Goal: Information Seeking & Learning: Learn about a topic

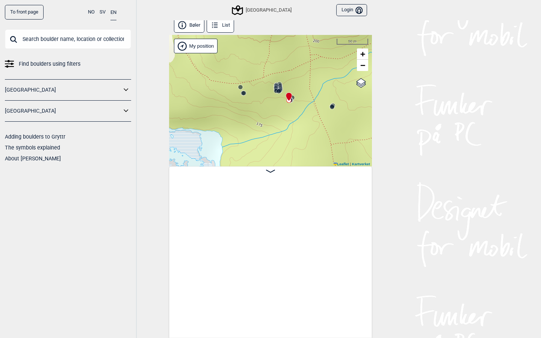
scroll to position [0, 11980]
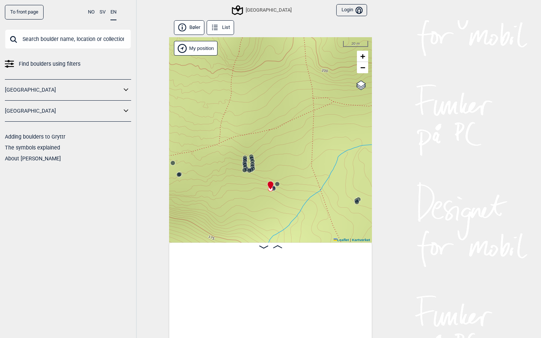
scroll to position [0, 10676]
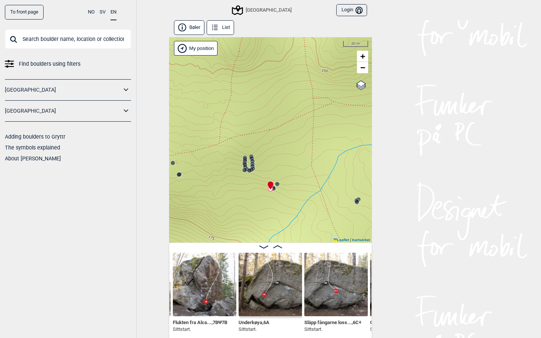
click at [31, 11] on link "To front page" at bounding box center [24, 12] width 39 height 15
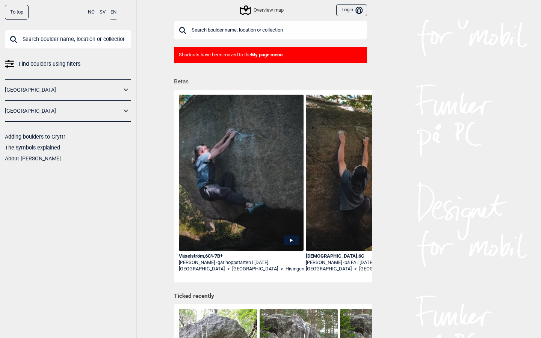
click at [253, 9] on div "Overview map" at bounding box center [262, 10] width 43 height 9
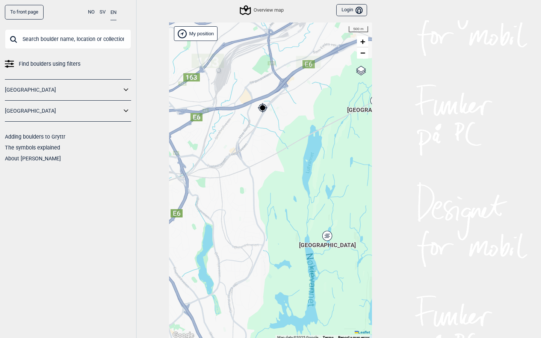
scroll to position [2, 0]
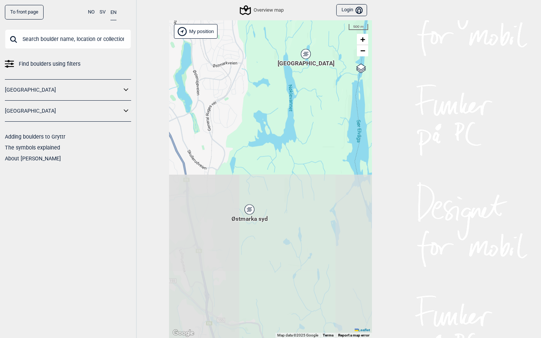
drag, startPoint x: 274, startPoint y: 241, endPoint x: 253, endPoint y: 63, distance: 179.5
click at [253, 62] on div "[PERSON_NAME] posisjon [GEOGRAPHIC_DATA] Stange [GEOGRAPHIC_DATA] syd [GEOGRAPH…" at bounding box center [270, 179] width 203 height 318
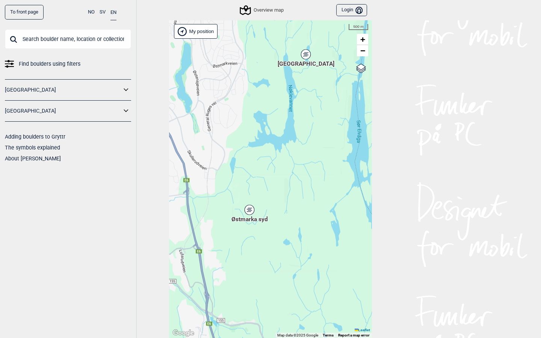
click at [247, 211] on icon at bounding box center [249, 210] width 9 height 10
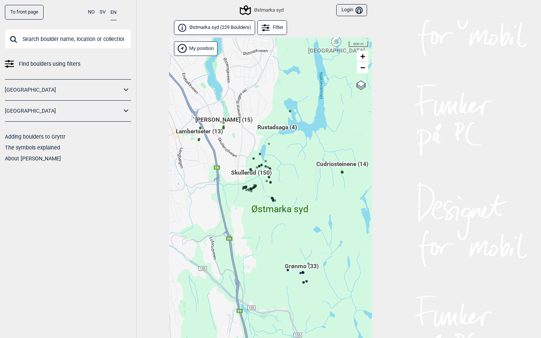
click at [262, 170] on span "Skullerud (150)" at bounding box center [251, 176] width 41 height 14
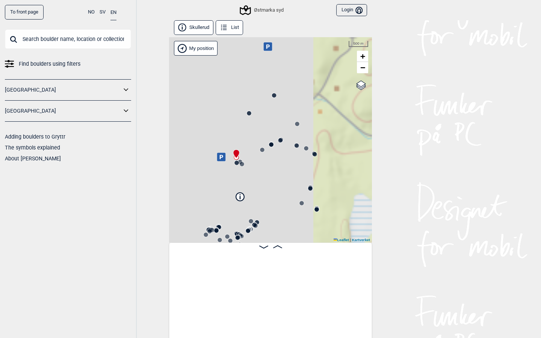
scroll to position [0, 59]
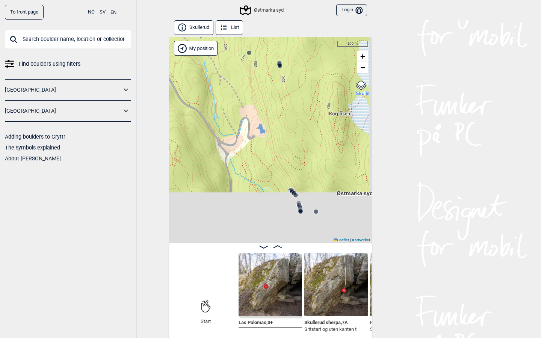
drag, startPoint x: 299, startPoint y: 196, endPoint x: 231, endPoint y: 0, distance: 207.2
click at [231, 0] on div "To front page NO SV EN Find boulders using filters [GEOGRAPHIC_DATA] [GEOGRAPHI…" at bounding box center [270, 169] width 541 height 338
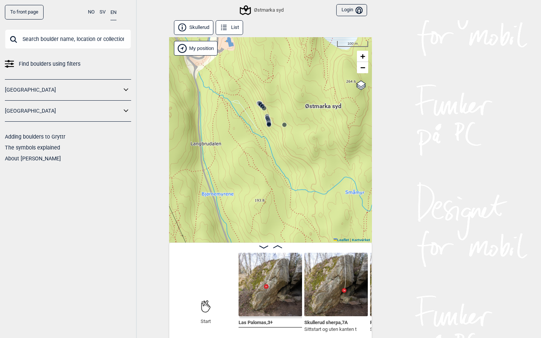
drag, startPoint x: 262, startPoint y: 87, endPoint x: 231, endPoint y: 0, distance: 92.4
click at [231, 0] on div "To front page NO SV EN Find boulders using filters [GEOGRAPHIC_DATA] [GEOGRAPHI…" at bounding box center [270, 169] width 541 height 338
click at [286, 126] on circle at bounding box center [284, 125] width 5 height 5
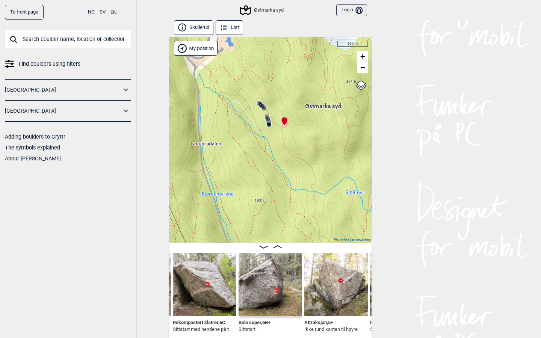
click at [270, 128] on icon at bounding box center [269, 125] width 6 height 6
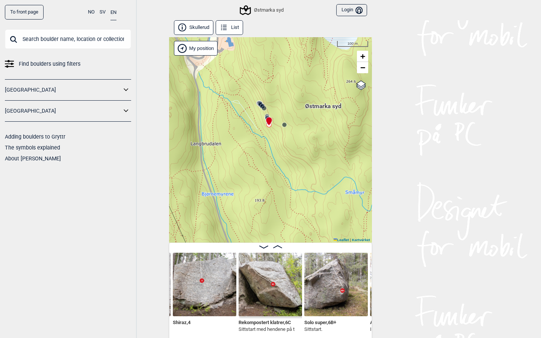
click at [279, 246] on icon at bounding box center [277, 247] width 9 height 3
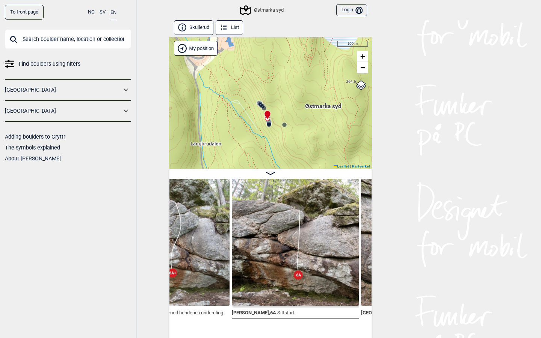
scroll to position [0, 3820]
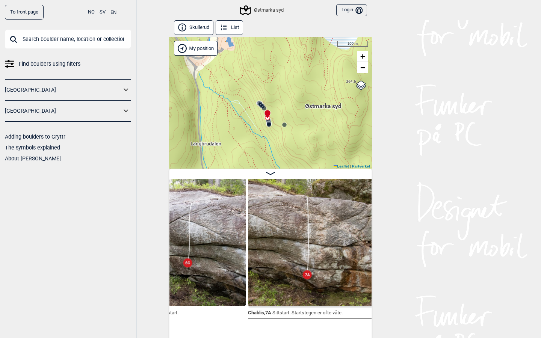
scroll to position [0, 0]
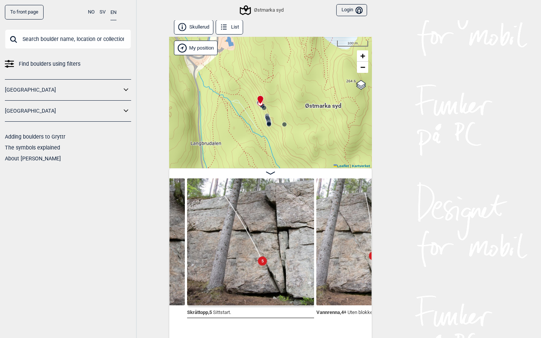
scroll to position [0, 3310]
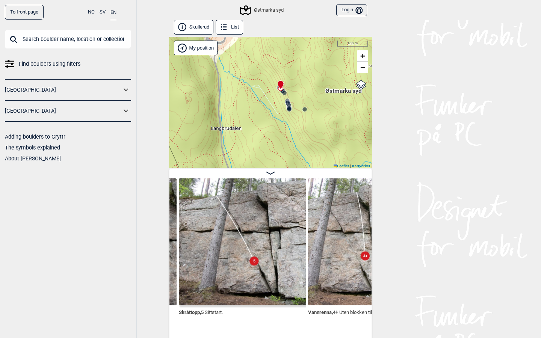
drag, startPoint x: 238, startPoint y: 105, endPoint x: 303, endPoint y: 58, distance: 80.7
click at [303, 58] on div "Østmarka syd" at bounding box center [270, 103] width 203 height 132
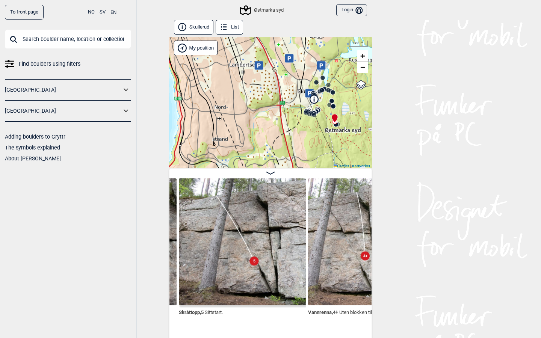
drag, startPoint x: 286, startPoint y: 97, endPoint x: 315, endPoint y: 135, distance: 47.8
click at [315, 135] on div "Østmarka syd" at bounding box center [270, 103] width 203 height 132
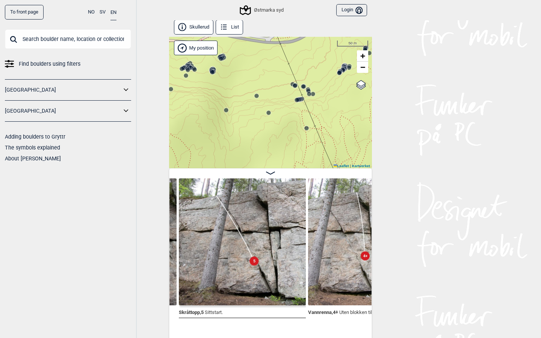
click at [307, 128] on circle at bounding box center [307, 128] width 5 height 5
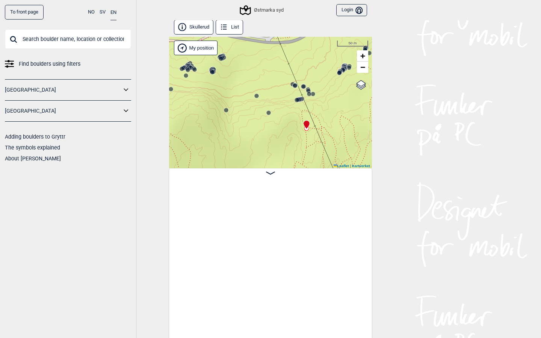
scroll to position [0, 11474]
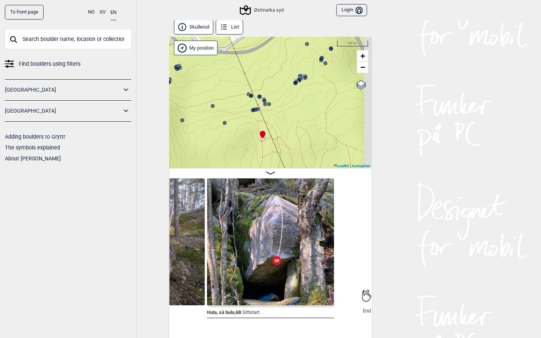
drag, startPoint x: 320, startPoint y: 110, endPoint x: 276, endPoint y: 120, distance: 45.1
click at [276, 120] on div "Østmarka syd" at bounding box center [270, 103] width 203 height 132
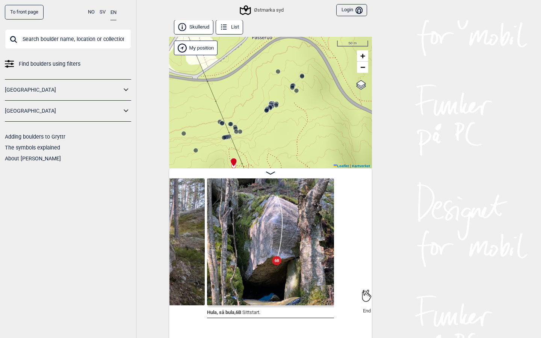
drag, startPoint x: 321, startPoint y: 111, endPoint x: 291, endPoint y: 142, distance: 43.4
click at [291, 142] on div "Østmarka syd" at bounding box center [270, 103] width 203 height 132
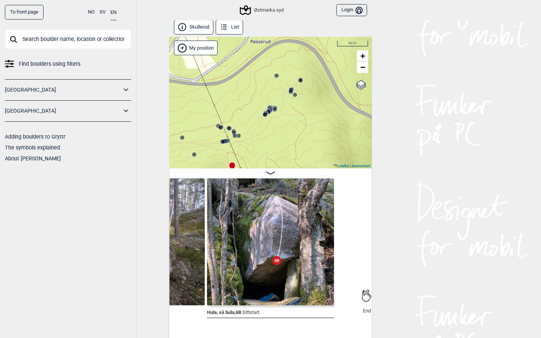
click at [277, 77] on circle at bounding box center [276, 76] width 5 height 5
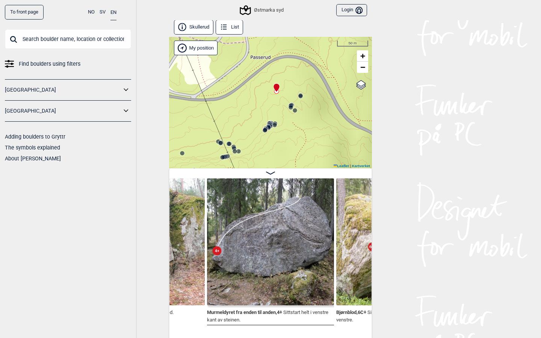
click at [301, 99] on icon at bounding box center [301, 96] width 6 height 6
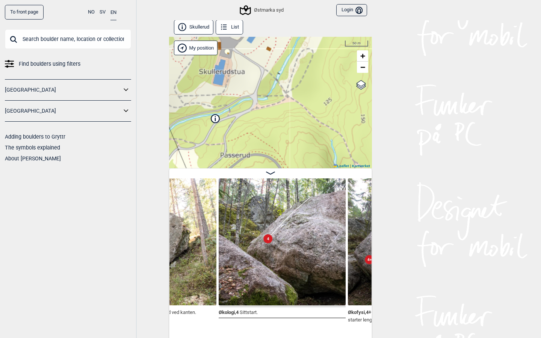
scroll to position [0, 6381]
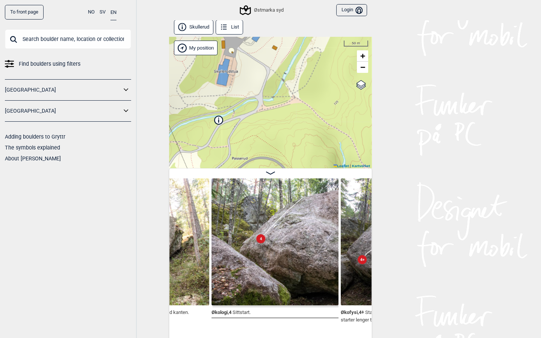
drag, startPoint x: 282, startPoint y: 98, endPoint x: 297, endPoint y: 27, distance: 73.0
click at [297, 27] on div "Skullerud List Østmarka syd" at bounding box center [270, 180] width 203 height 320
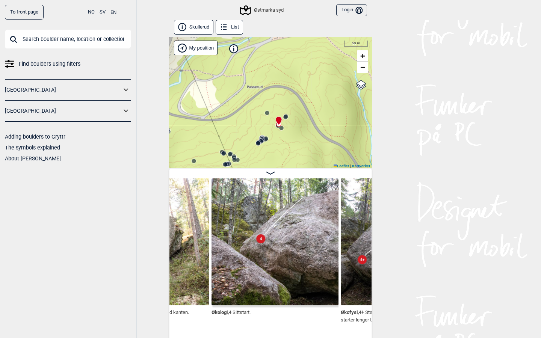
drag, startPoint x: 283, startPoint y: 106, endPoint x: 283, endPoint y: 76, distance: 30.1
click at [283, 76] on div "Østmarka syd" at bounding box center [270, 103] width 203 height 132
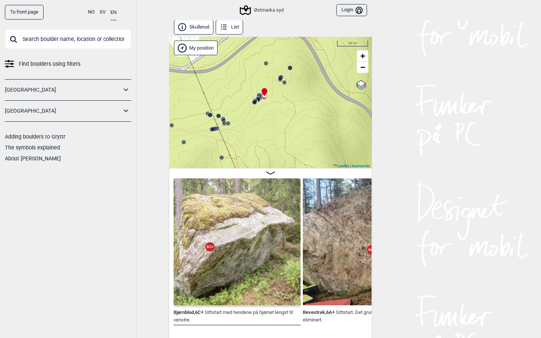
scroll to position [0, 7194]
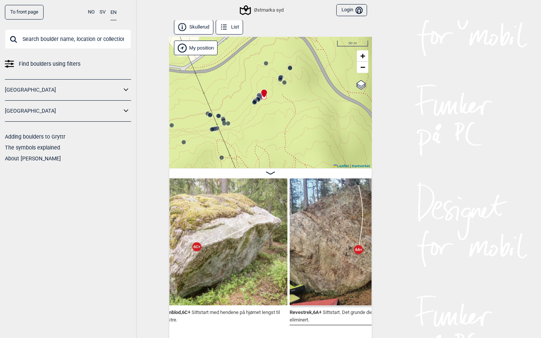
scroll to position [0, 7208]
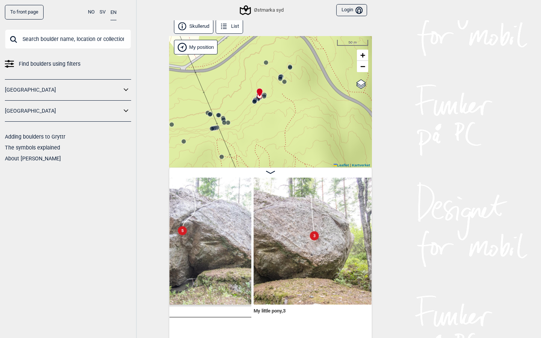
scroll to position [1, 0]
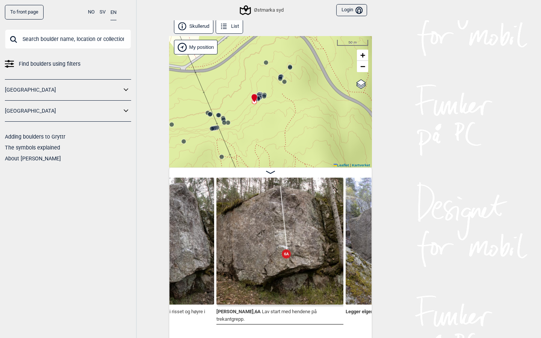
scroll to position [0, 9519]
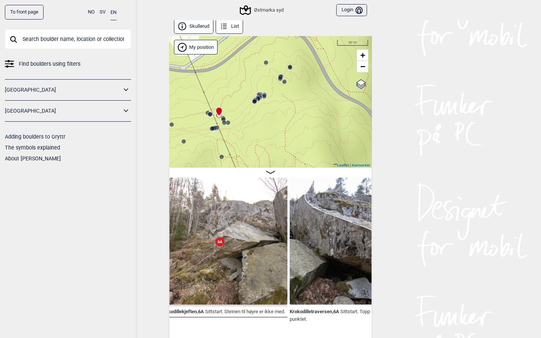
scroll to position [0, 10983]
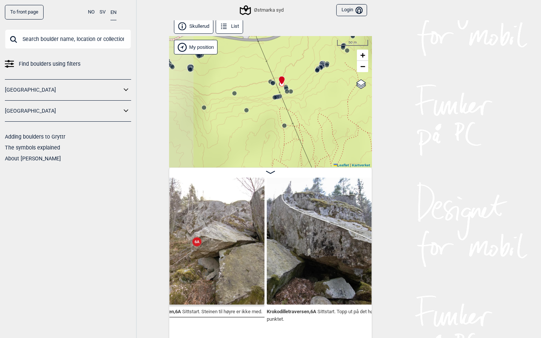
drag, startPoint x: 250, startPoint y: 152, endPoint x: 319, endPoint y: 120, distance: 76.6
click at [319, 120] on div "Østmarka syd" at bounding box center [270, 102] width 203 height 132
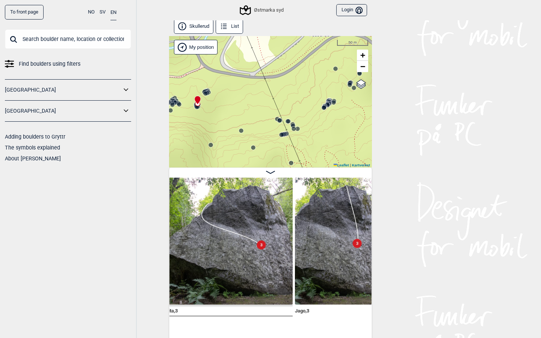
scroll to position [0, 12898]
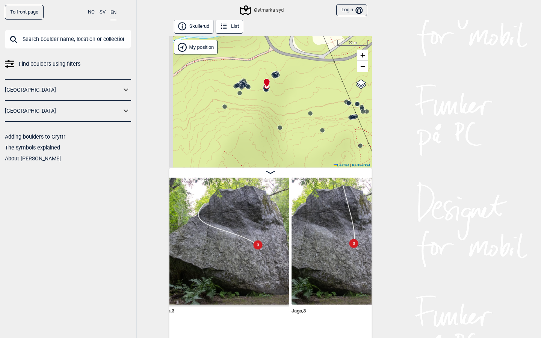
drag, startPoint x: 242, startPoint y: 131, endPoint x: 311, endPoint y: 114, distance: 71.3
click at [311, 114] on circle at bounding box center [310, 113] width 5 height 5
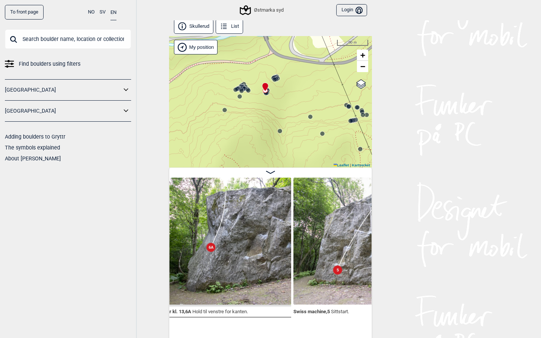
scroll to position [0, 13167]
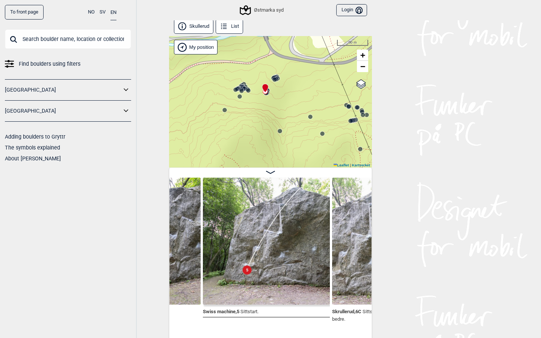
scroll to position [0, 13246]
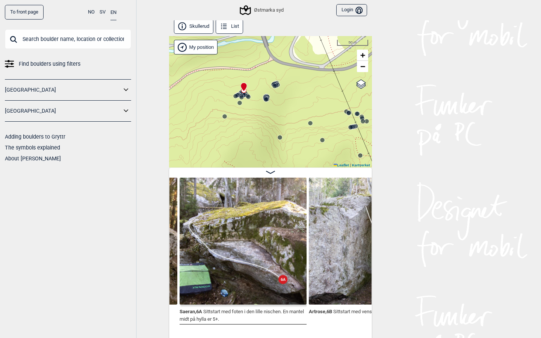
scroll to position [0, 14173]
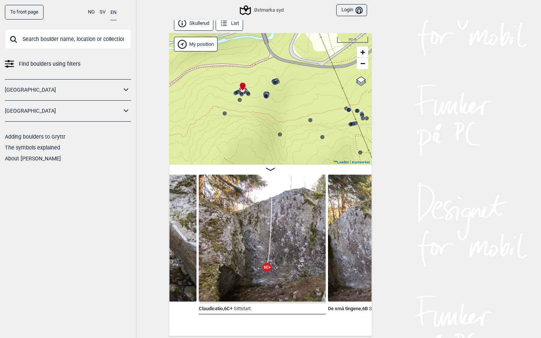
scroll to position [0, 14459]
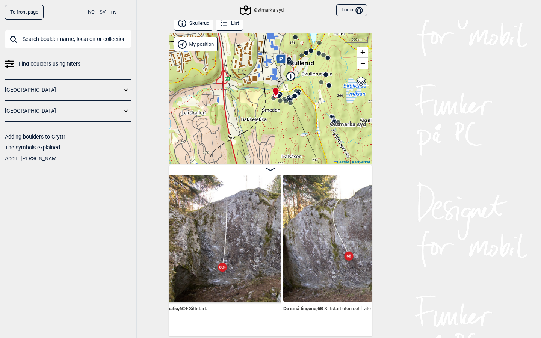
click at [255, 12] on div "Østmarka syd" at bounding box center [262, 10] width 42 height 9
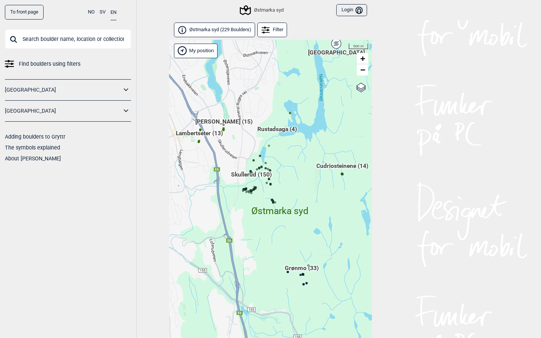
click at [261, 6] on div "Østmarka syd" at bounding box center [262, 10] width 42 height 9
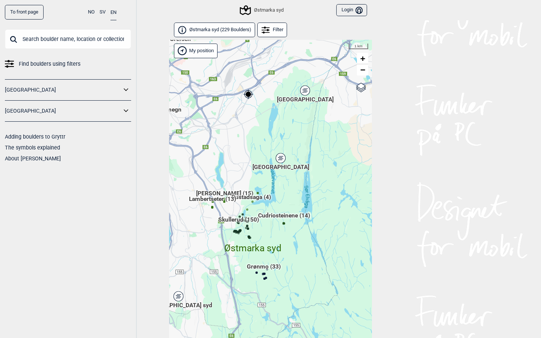
click at [282, 157] on div "Sentrale Østmarka" at bounding box center [281, 158] width 5 height 5
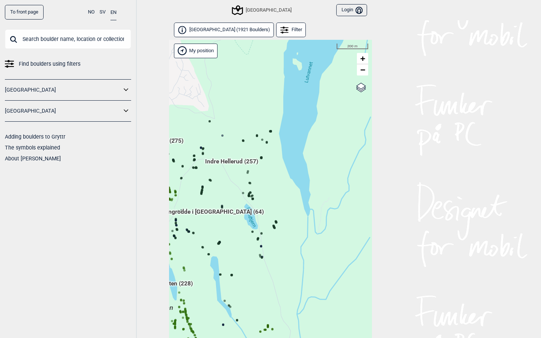
scroll to position [19, 0]
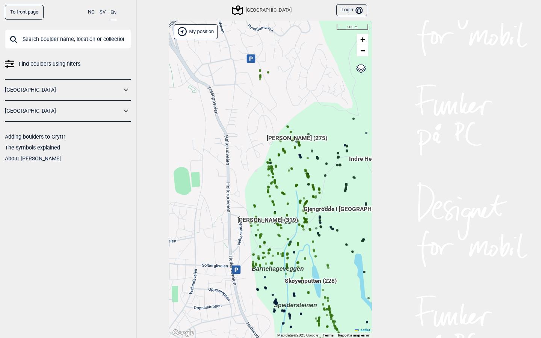
drag, startPoint x: 232, startPoint y: 182, endPoint x: 376, endPoint y: 199, distance: 145.3
click at [376, 199] on div "To front page NO SV EN Find boulders using filters Norge Sverige Adding boulder…" at bounding box center [270, 150] width 541 height 338
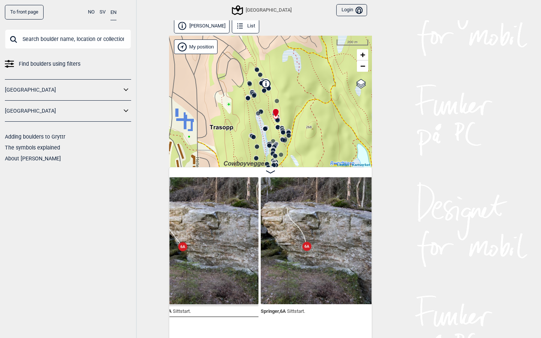
scroll to position [0, 10525]
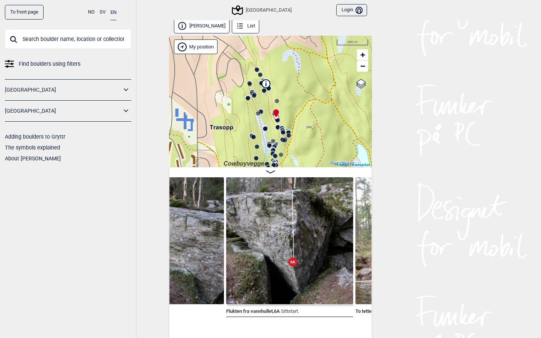
scroll to position [0, 10816]
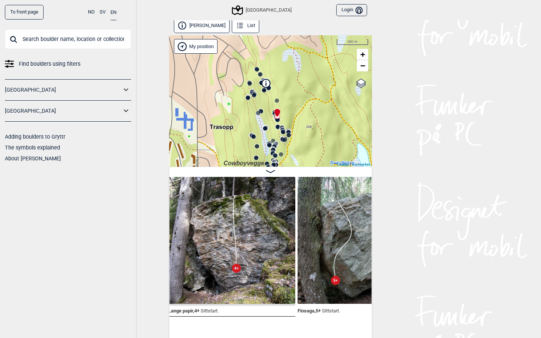
scroll to position [3, 0]
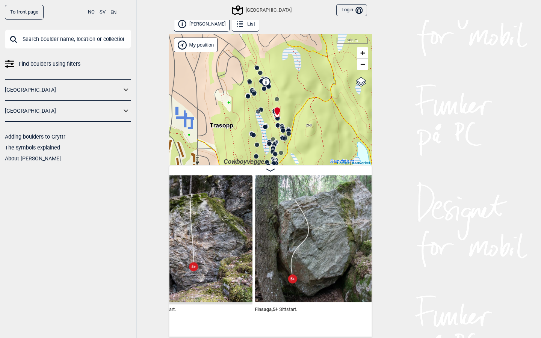
scroll to position [0, 11622]
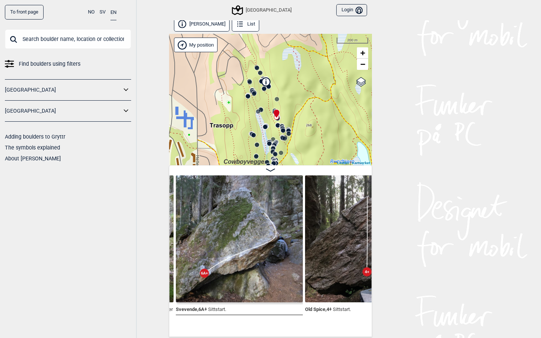
scroll to position [0, 11891]
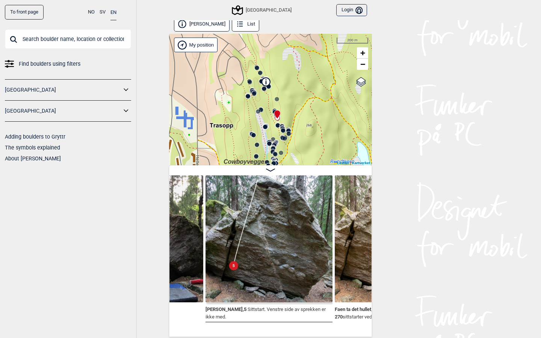
scroll to position [0, 12131]
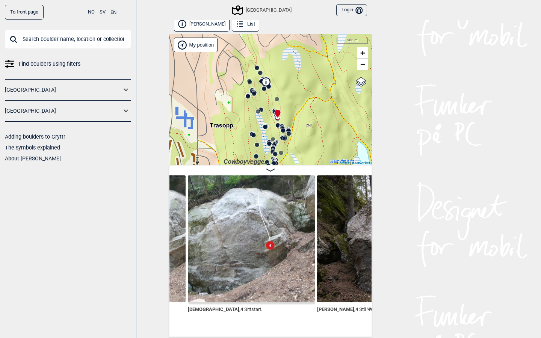
scroll to position [0, 13308]
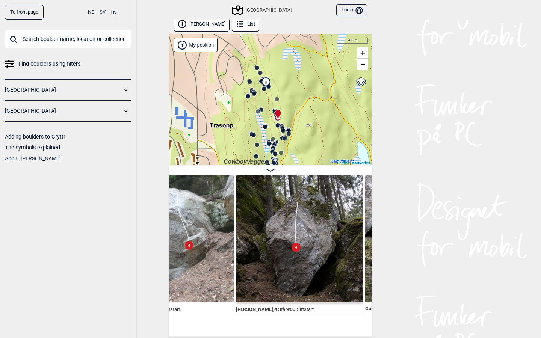
scroll to position [2, 0]
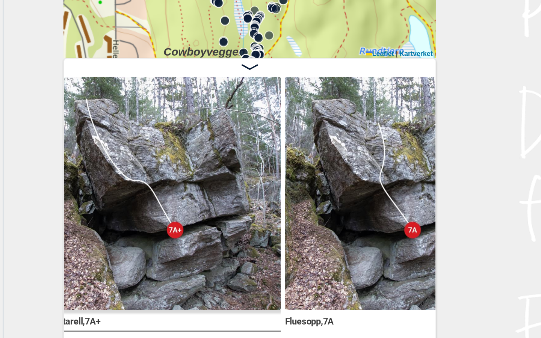
scroll to position [0, 13974]
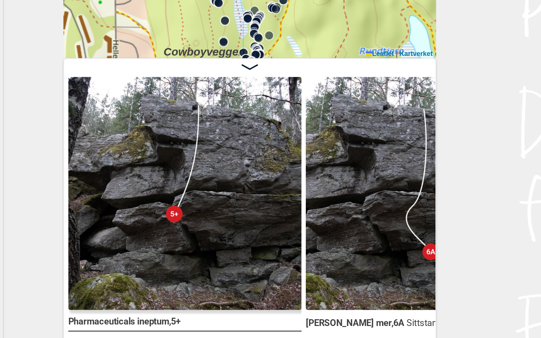
scroll to position [0, 14227]
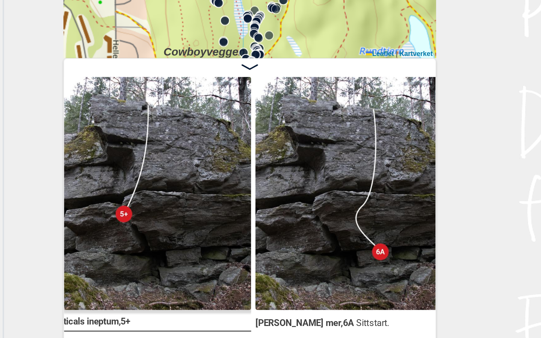
scroll to position [0, 14294]
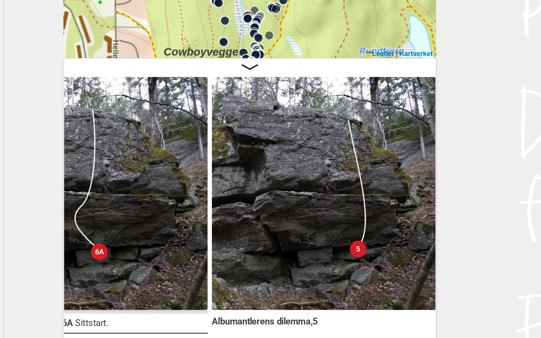
scroll to position [0, 14429]
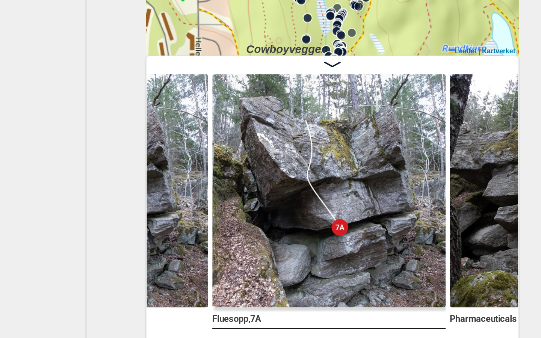
scroll to position [0, 14061]
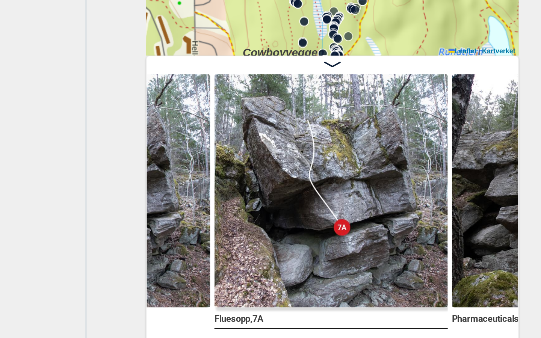
click at [169, 36] on div "Speidersteinen Barnehageveggen Cowboyveggen Bølerveggen Sentrale Østmarka" at bounding box center [270, 102] width 203 height 132
click at [266, 169] on span at bounding box center [270, 172] width 9 height 6
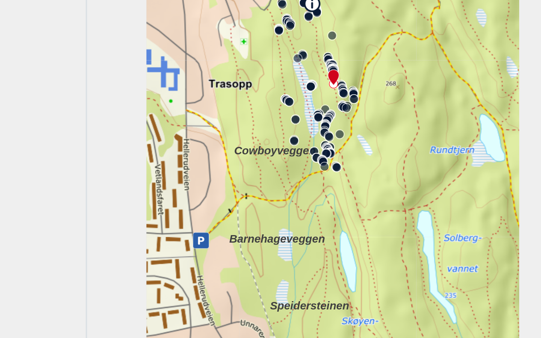
drag, startPoint x: 212, startPoint y: 103, endPoint x: 208, endPoint y: 159, distance: 55.8
click at [208, 158] on div "Speidersteinen Barnehageveggen Cowboyveggen Bølerveggen Sentrale Østmarka" at bounding box center [270, 188] width 203 height 304
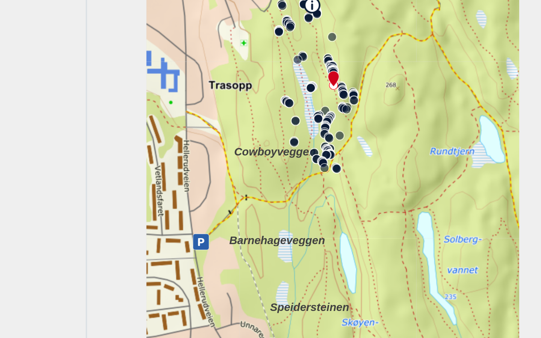
scroll to position [4, 0]
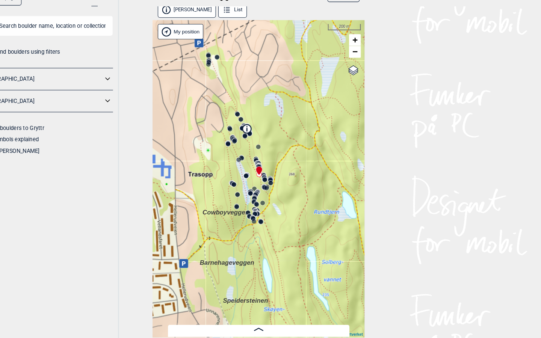
click at [266, 328] on icon at bounding box center [270, 329] width 9 height 3
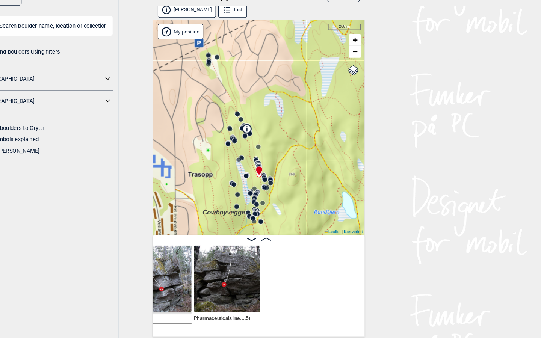
scroll to position [0, 14031]
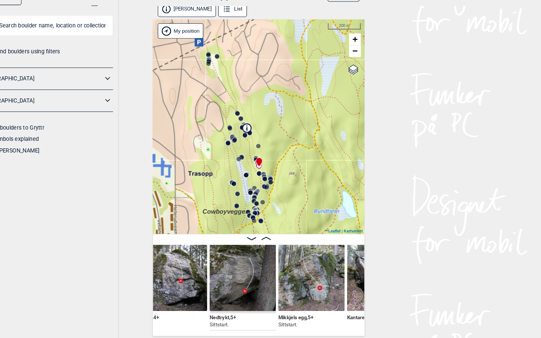
scroll to position [4, 0]
click at [273, 241] on icon at bounding box center [277, 242] width 9 height 3
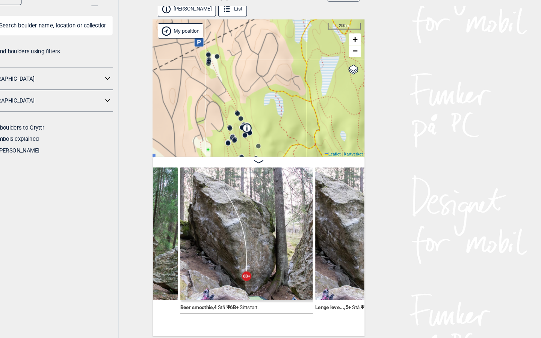
scroll to position [0, 12520]
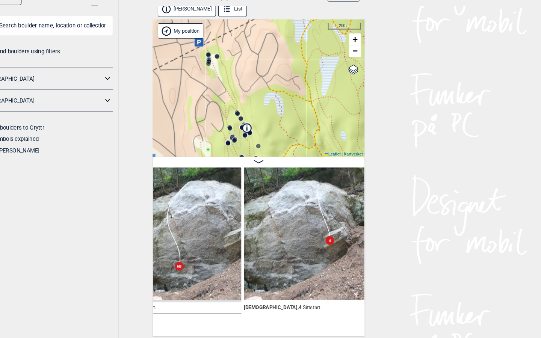
scroll to position [0, 13236]
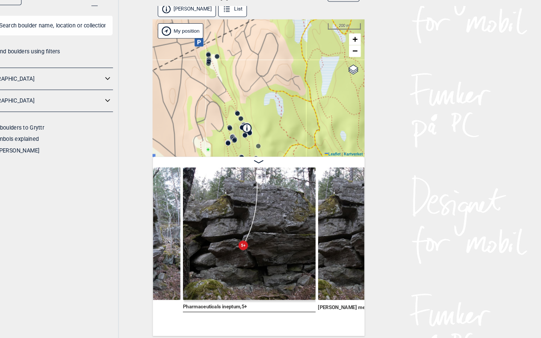
scroll to position [0, 14201]
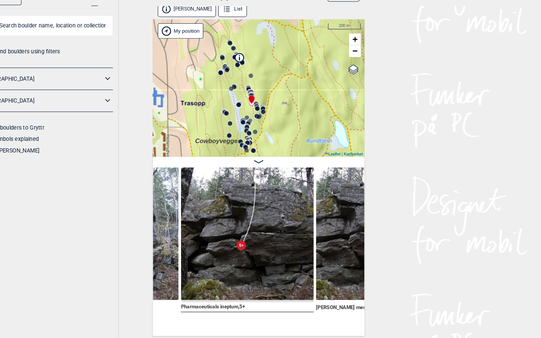
drag, startPoint x: 212, startPoint y: 92, endPoint x: 205, endPoint y: 25, distance: 67.7
click at [205, 33] on div "Speidersteinen Barnehageveggen Cowboyveggen Bølerveggen Sentrale Østmarka" at bounding box center [270, 99] width 203 height 132
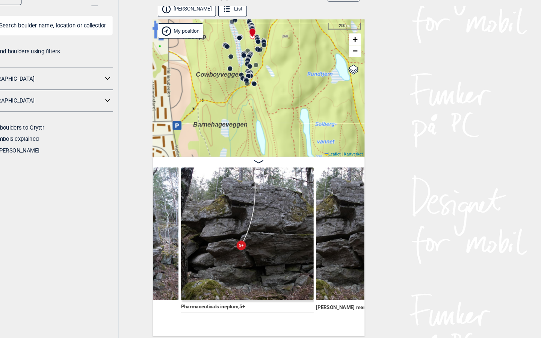
drag, startPoint x: 200, startPoint y: 86, endPoint x: 201, endPoint y: 22, distance: 64.3
click at [201, 33] on div "Speidersteinen Barnehageveggen Cowboyveggen Bølerveggen Sentrale Østmarka" at bounding box center [270, 99] width 203 height 132
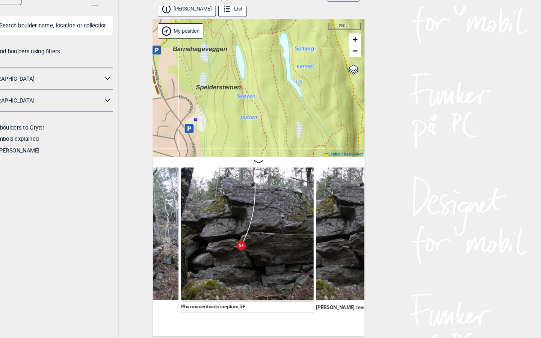
drag, startPoint x: 223, startPoint y: 114, endPoint x: 204, endPoint y: 42, distance: 74.7
click at [204, 42] on div "Speidersteinen Barnehageveggen Cowboyveggen Bølerveggen Sentrale Østmarka" at bounding box center [270, 99] width 203 height 132
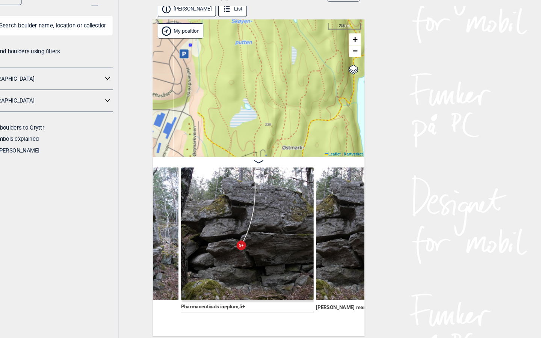
drag, startPoint x: 204, startPoint y: 105, endPoint x: 198, endPoint y: 31, distance: 73.6
click at [198, 33] on div "Speidersteinen Barnehageveggen Cowboyveggen Bølerveggen Sentrale Østmarka" at bounding box center [270, 99] width 203 height 132
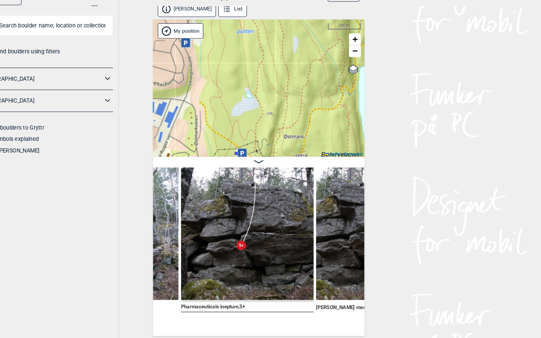
drag, startPoint x: 212, startPoint y: 99, endPoint x: 216, endPoint y: 94, distance: 6.3
click at [216, 94] on div "Speidersteinen Barnehageveggen Cowboyveggen Bølerveggen Sentrale Østmarka" at bounding box center [270, 99] width 203 height 132
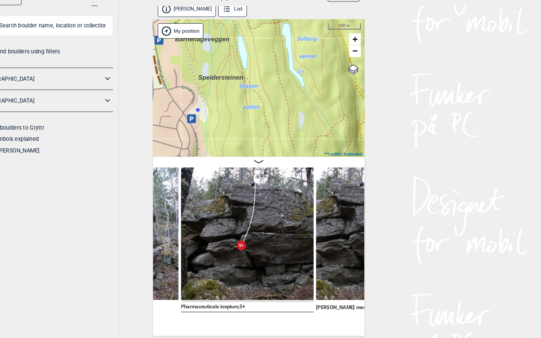
drag, startPoint x: 244, startPoint y: 39, endPoint x: 249, endPoint y: 108, distance: 69.4
click at [249, 108] on div "Speidersteinen Barnehageveggen Cowboyveggen Bølerveggen Sentrale Østmarka" at bounding box center [270, 99] width 203 height 132
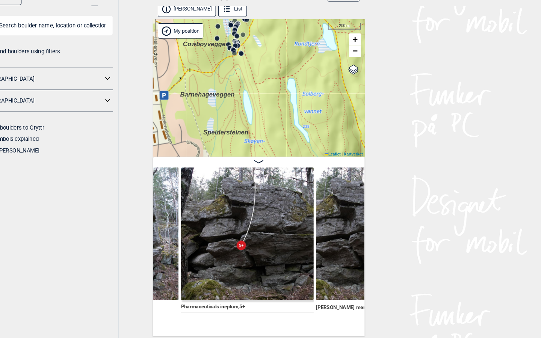
drag, startPoint x: 243, startPoint y: 64, endPoint x: 248, endPoint y: 117, distance: 52.9
click at [248, 117] on div "Speidersteinen Barnehageveggen Cowboyveggen Bølerveggen Sentrale Østmarka" at bounding box center [270, 99] width 203 height 132
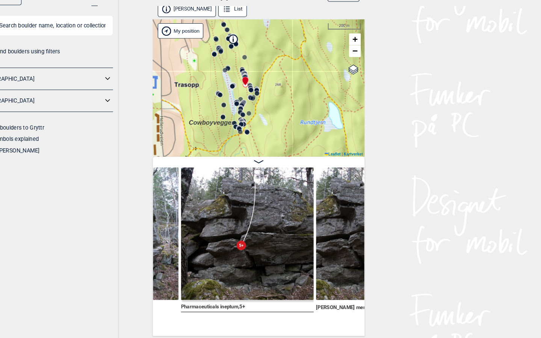
drag, startPoint x: 241, startPoint y: 47, endPoint x: 246, endPoint y: 114, distance: 67.5
click at [246, 114] on div "Speidersteinen Barnehageveggen Cowboyveggen Bølerveggen Sentrale Østmarka" at bounding box center [270, 99] width 203 height 132
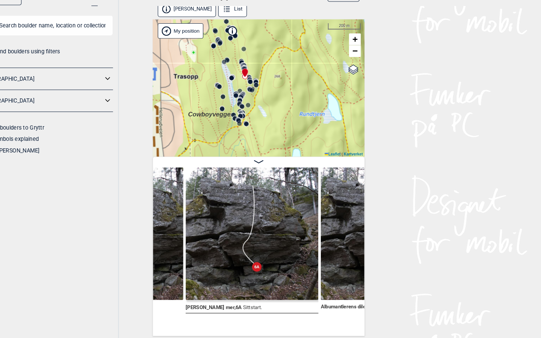
scroll to position [0, 14327]
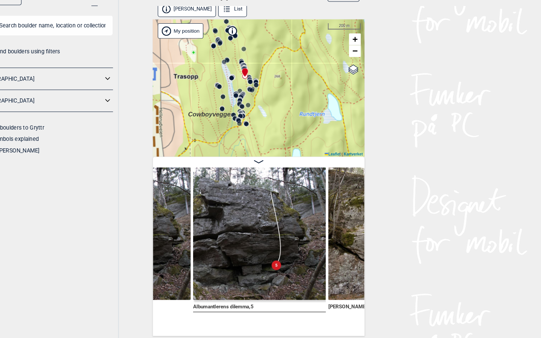
scroll to position [0, 14448]
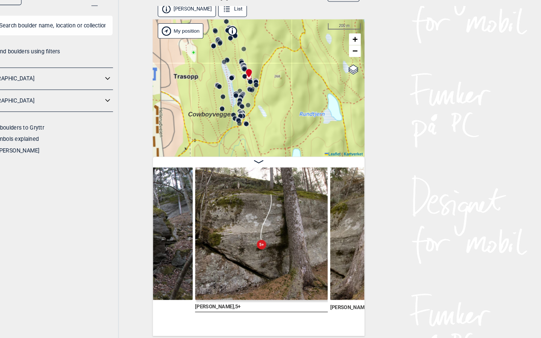
scroll to position [4, 0]
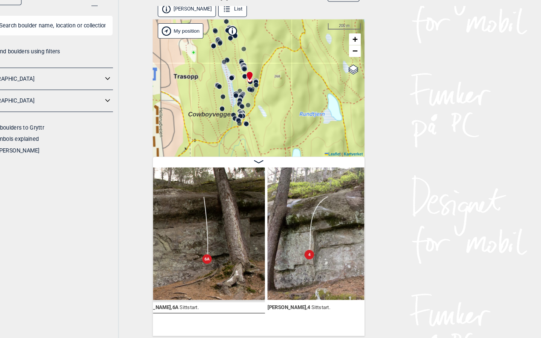
scroll to position [0, 15283]
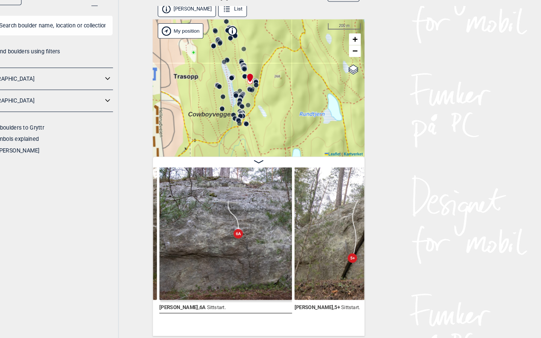
scroll to position [0, 15774]
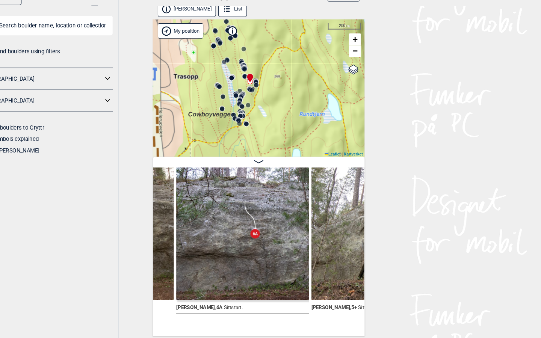
scroll to position [0, 15752]
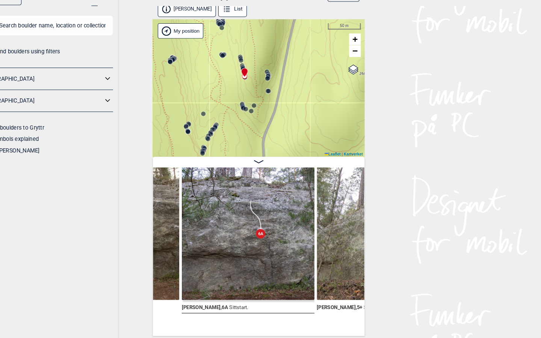
drag, startPoint x: 262, startPoint y: 76, endPoint x: 291, endPoint y: 100, distance: 37.9
click at [291, 100] on div "Speidersteinen Barnehageveggen Cowboyveggen Bølerveggen Sentrale Østmarka" at bounding box center [270, 99] width 203 height 132
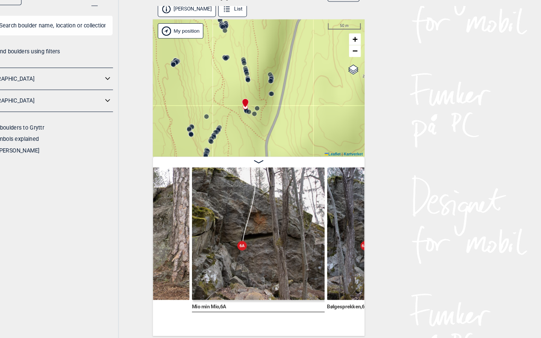
scroll to position [0, 16131]
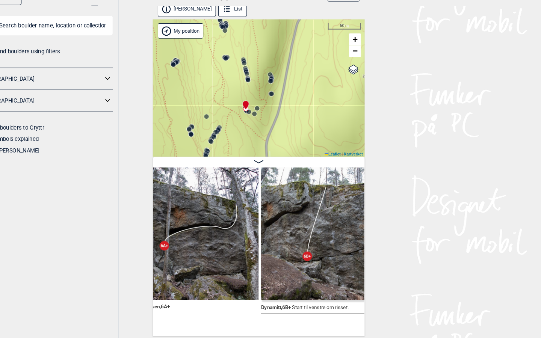
scroll to position [0, 16309]
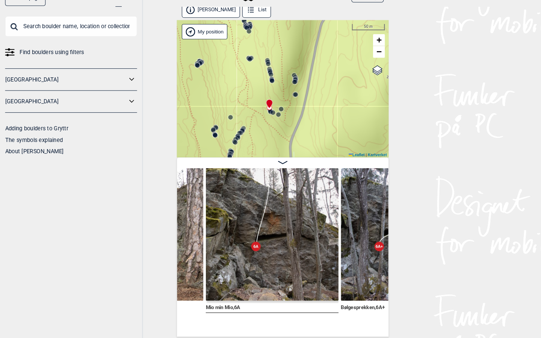
scroll to position [0, 16140]
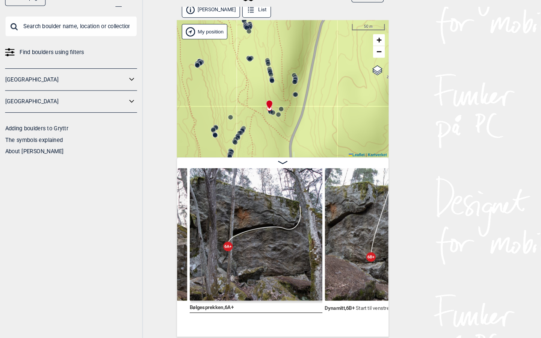
scroll to position [0, 16284]
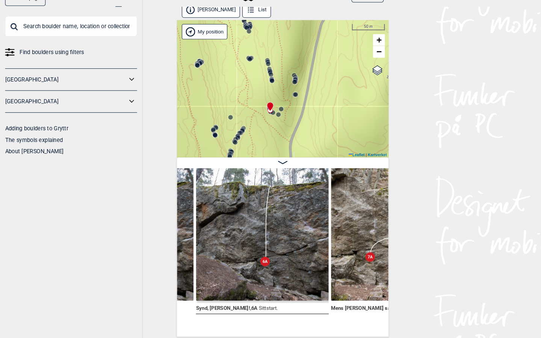
scroll to position [0, 16543]
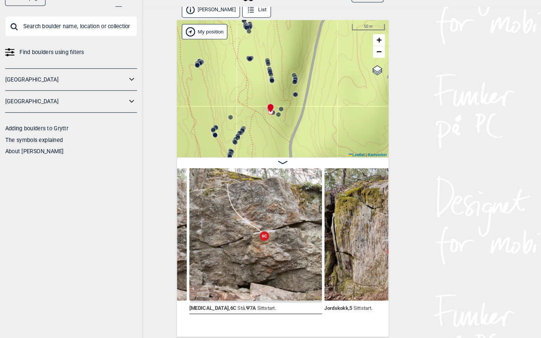
scroll to position [0, 16802]
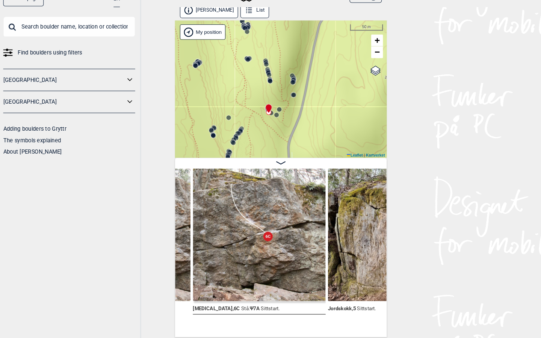
scroll to position [0, 16797]
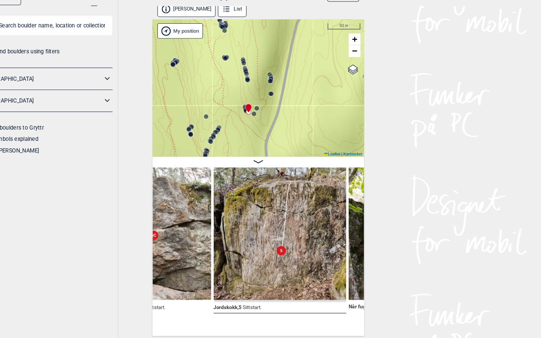
scroll to position [4, 0]
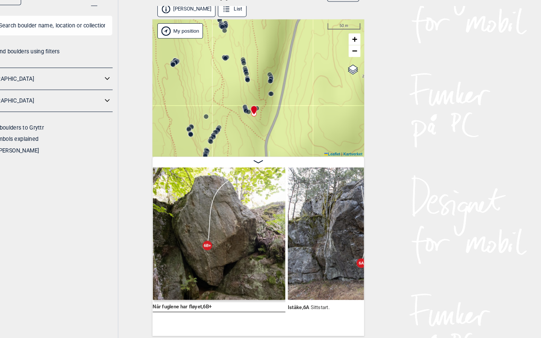
scroll to position [0, 17072]
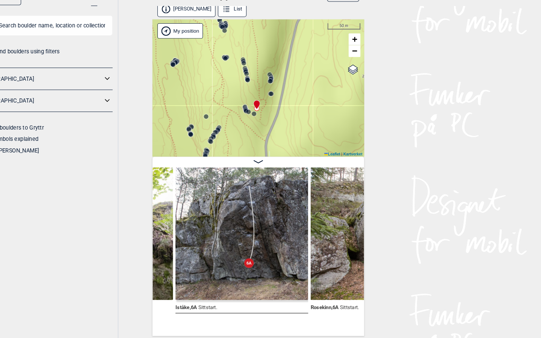
scroll to position [0, 17183]
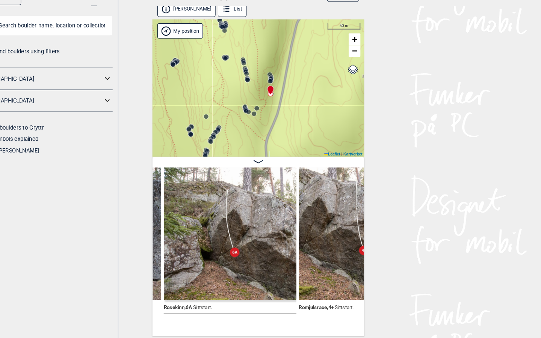
scroll to position [0, 17319]
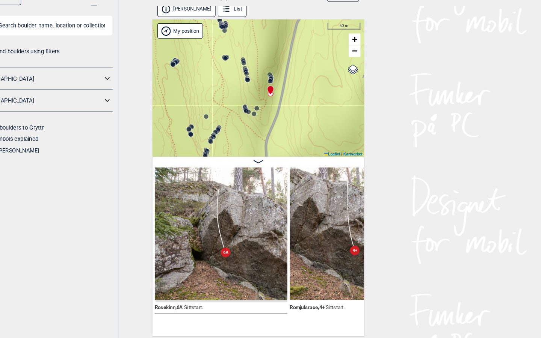
scroll to position [0, 17327]
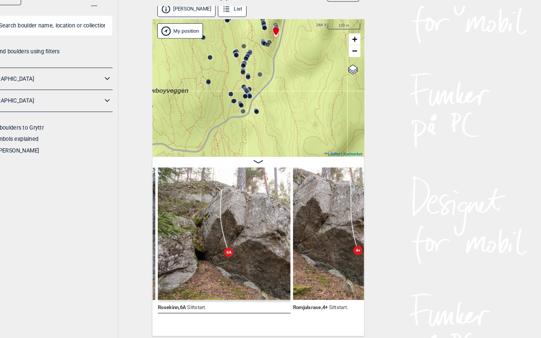
drag, startPoint x: 283, startPoint y: 115, endPoint x: 276, endPoint y: 45, distance: 70.3
click at [276, 45] on div "Speidersteinen Barnehageveggen Cowboyveggen Bølerveggen Sentrale Østmarka" at bounding box center [270, 99] width 203 height 132
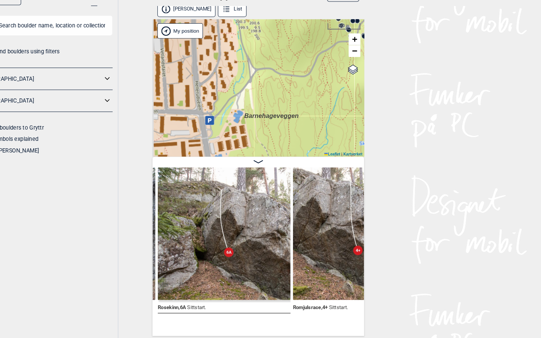
drag, startPoint x: 252, startPoint y: 81, endPoint x: 327, endPoint y: 77, distance: 75.7
click at [327, 77] on div "Speidersteinen Barnehageveggen Cowboyveggen Bølerveggen Sentrale Østmarka" at bounding box center [270, 99] width 203 height 132
click at [220, 126] on icon at bounding box center [224, 130] width 9 height 9
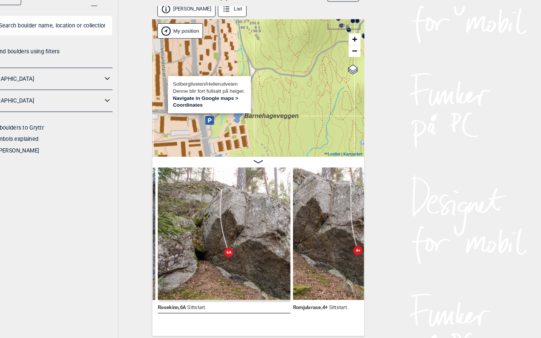
click at [262, 122] on span "Barnehageveggen" at bounding box center [283, 125] width 52 height 6
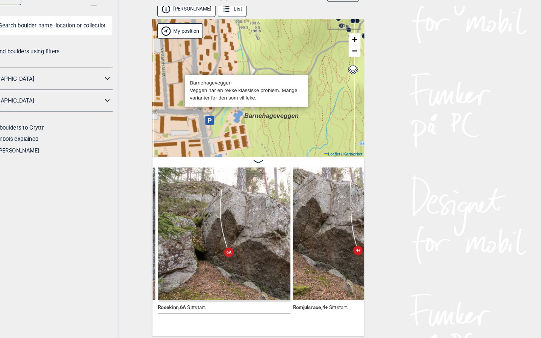
click at [301, 100] on div "Speidersteinen Barnehageveggen Cowboyveggen Bølerveggen [GEOGRAPHIC_DATA]" at bounding box center [270, 99] width 203 height 132
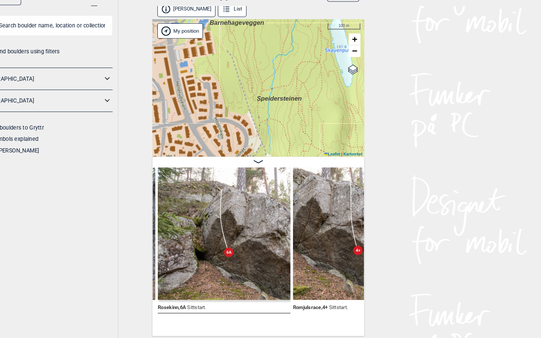
drag, startPoint x: 294, startPoint y: 116, endPoint x: 259, endPoint y: 26, distance: 97.0
click at [259, 33] on div "Speidersteinen Barnehageveggen Cowboyveggen Bølerveggen [GEOGRAPHIC_DATA]" at bounding box center [270, 99] width 203 height 132
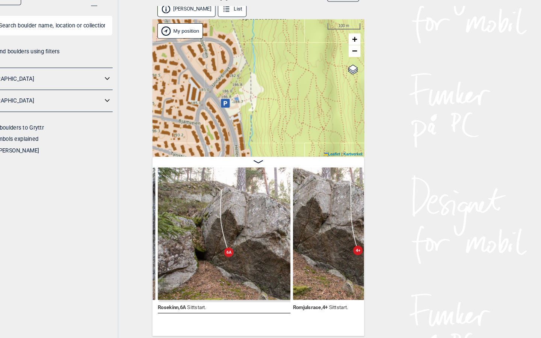
drag, startPoint x: 258, startPoint y: 81, endPoint x: 240, endPoint y: 0, distance: 83.2
click at [241, 0] on div "To front page NO SV EN Find boulders using filters Norge Sverige Adding boulder…" at bounding box center [270, 165] width 541 height 338
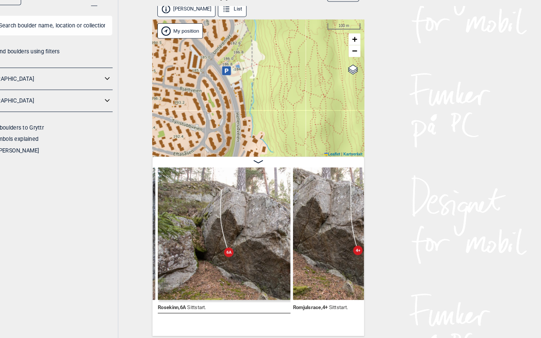
drag, startPoint x: 251, startPoint y: 109, endPoint x: 264, endPoint y: 94, distance: 19.7
click at [264, 94] on div "Speidersteinen Barnehageveggen Cowboyveggen Bølerveggen [GEOGRAPHIC_DATA]" at bounding box center [270, 99] width 203 height 132
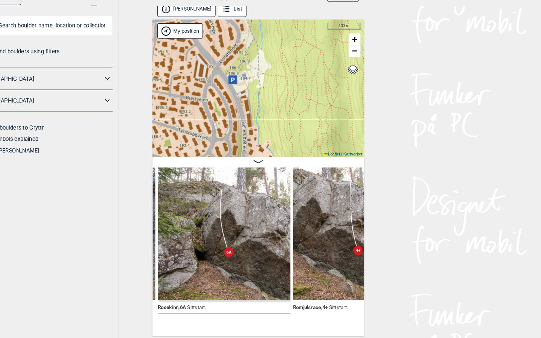
click at [242, 86] on icon at bounding box center [246, 90] width 9 height 9
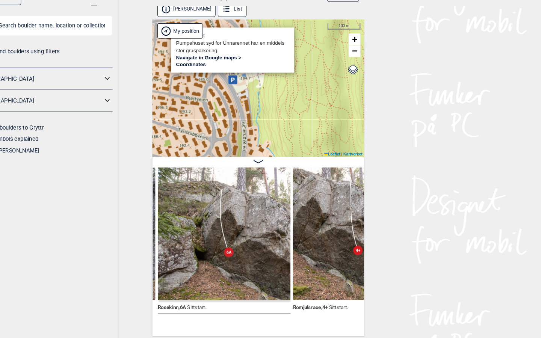
click at [257, 90] on div "Speidersteinen Barnehageveggen Cowboyveggen Bølerveggen [GEOGRAPHIC_DATA]" at bounding box center [270, 99] width 203 height 132
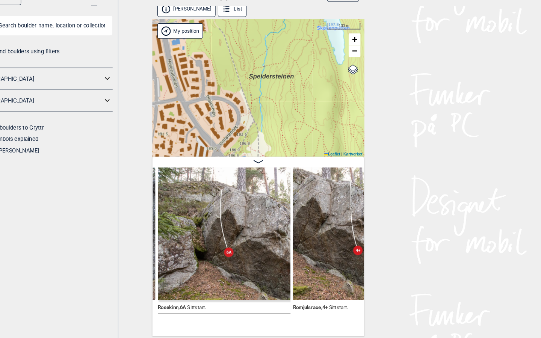
drag, startPoint x: 262, startPoint y: 44, endPoint x: 263, endPoint y: 156, distance: 112.1
click at [263, 156] on div "Øvre Hellerud List Speidersteinen Barnehageveggen Cowboyveggen Bølerveggen Sent…" at bounding box center [270, 176] width 203 height 320
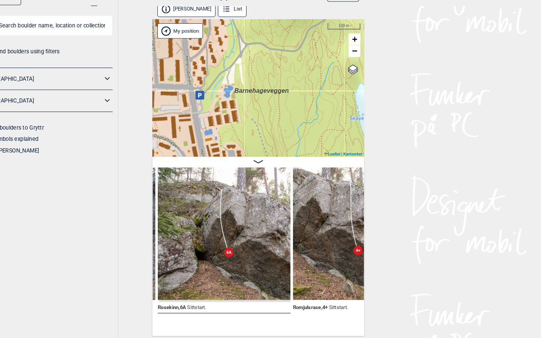
drag, startPoint x: 232, startPoint y: 105, endPoint x: 278, endPoint y: 161, distance: 73.2
click at [278, 161] on div "Øvre Hellerud List Speidersteinen Barnehageveggen Cowboyveggen Bølerveggen Sent…" at bounding box center [270, 176] width 203 height 320
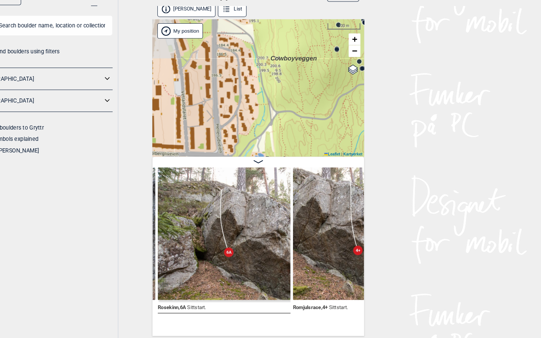
drag, startPoint x: 265, startPoint y: 46, endPoint x: 278, endPoint y: 98, distance: 53.6
click at [278, 98] on div "Speidersteinen Barnehageveggen Cowboyveggen Bølerveggen [GEOGRAPHIC_DATA]" at bounding box center [270, 99] width 203 height 132
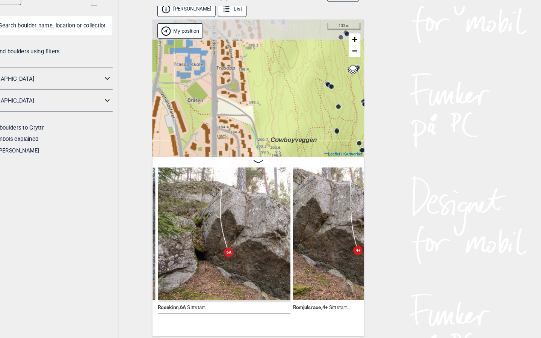
drag, startPoint x: 265, startPoint y: 80, endPoint x: 266, endPoint y: 158, distance: 77.8
click at [266, 158] on div "Øvre Hellerud List Speidersteinen Barnehageveggen Cowboyveggen Bølerveggen Sent…" at bounding box center [270, 176] width 203 height 320
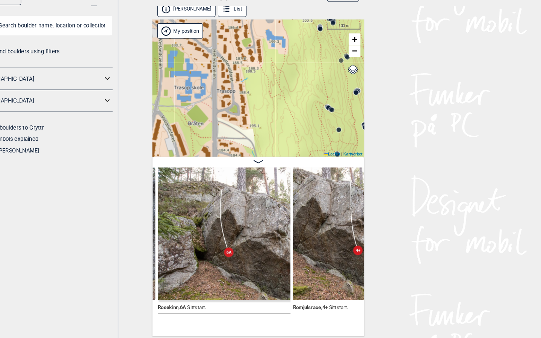
drag, startPoint x: 251, startPoint y: 55, endPoint x: 255, endPoint y: 131, distance: 76.4
click at [255, 131] on div "Speidersteinen Barnehageveggen Cowboyveggen Bølerveggen [GEOGRAPHIC_DATA]" at bounding box center [270, 99] width 203 height 132
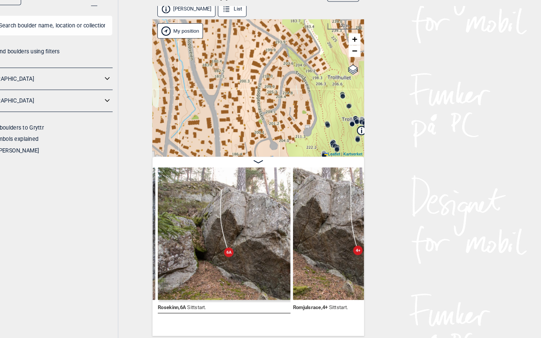
drag, startPoint x: 257, startPoint y: 52, endPoint x: 258, endPoint y: 116, distance: 64.3
click at [257, 116] on div "Speidersteinen Barnehageveggen Cowboyveggen Bølerveggen [GEOGRAPHIC_DATA]" at bounding box center [270, 99] width 203 height 132
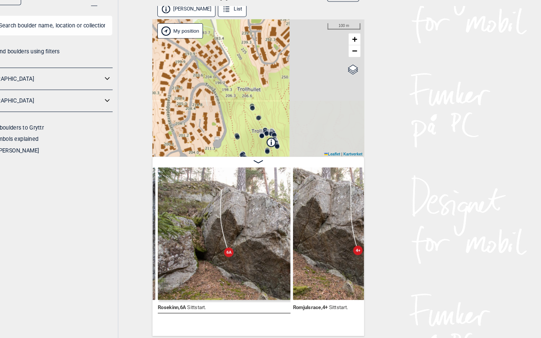
drag, startPoint x: 271, startPoint y: 67, endPoint x: 181, endPoint y: 82, distance: 91.6
click at [181, 82] on div "Speidersteinen Barnehageveggen Cowboyveggen Bølerveggen [GEOGRAPHIC_DATA]" at bounding box center [270, 99] width 203 height 132
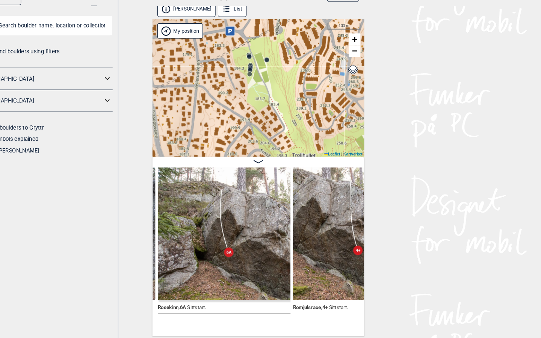
drag, startPoint x: 210, startPoint y: 67, endPoint x: 266, endPoint y: 124, distance: 79.5
click at [266, 124] on div "Speidersteinen Barnehageveggen Cowboyveggen Bølerveggen [GEOGRAPHIC_DATA]" at bounding box center [270, 99] width 203 height 132
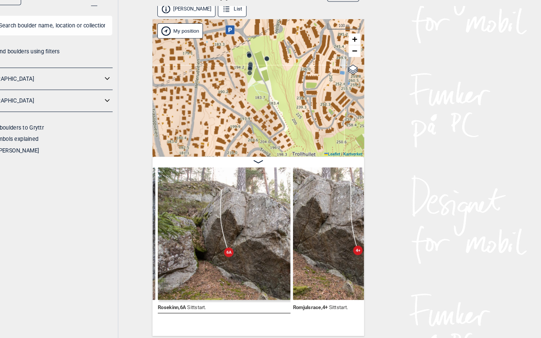
drag, startPoint x: 271, startPoint y: 102, endPoint x: 288, endPoint y: 47, distance: 57.6
click at [288, 47] on div "Speidersteinen Barnehageveggen Cowboyveggen Bølerveggen [GEOGRAPHIC_DATA]" at bounding box center [270, 99] width 203 height 132
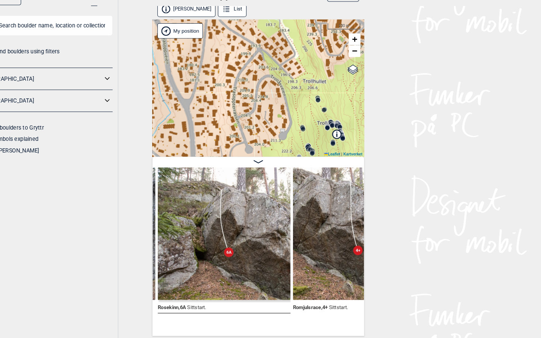
drag, startPoint x: 271, startPoint y: 96, endPoint x: 247, endPoint y: 45, distance: 56.5
click at [247, 45] on div "Speidersteinen Barnehageveggen Cowboyveggen Bølerveggen [GEOGRAPHIC_DATA]" at bounding box center [270, 99] width 203 height 132
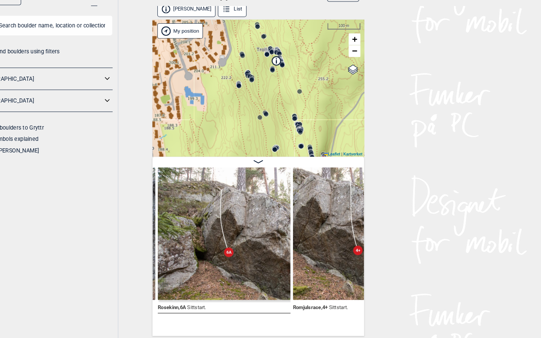
drag, startPoint x: 283, startPoint y: 103, endPoint x: 241, endPoint y: 67, distance: 54.4
click at [241, 67] on div "Speidersteinen Barnehageveggen Cowboyveggen Bølerveggen [GEOGRAPHIC_DATA]" at bounding box center [270, 99] width 203 height 132
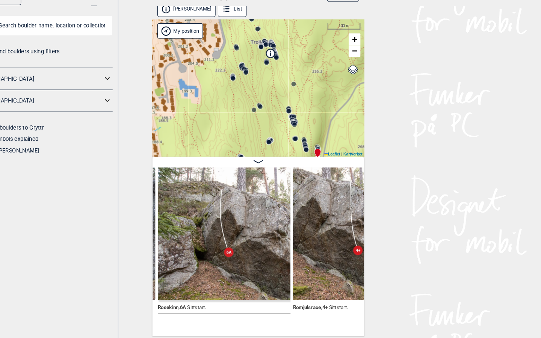
drag, startPoint x: 252, startPoint y: 89, endPoint x: 213, endPoint y: 26, distance: 74.5
click at [213, 33] on div "Speidersteinen Barnehageveggen Cowboyveggen Bølerveggen [GEOGRAPHIC_DATA]" at bounding box center [270, 99] width 203 height 132
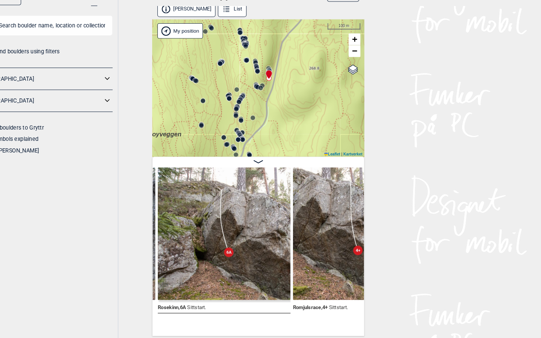
drag, startPoint x: 223, startPoint y: 86, endPoint x: 212, endPoint y: 71, distance: 18.6
click at [212, 71] on div "Speidersteinen Barnehageveggen Cowboyveggen Bølerveggen [GEOGRAPHIC_DATA]" at bounding box center [270, 99] width 203 height 132
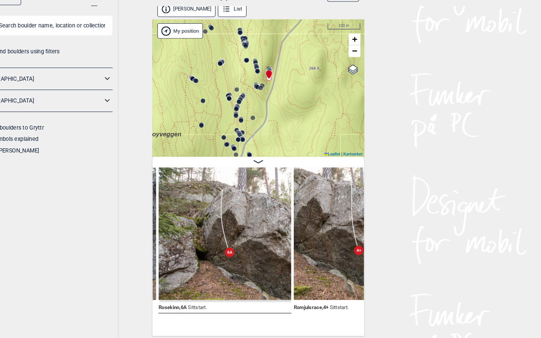
scroll to position [0, 17326]
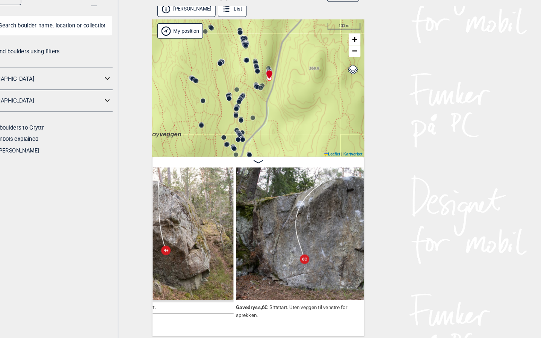
scroll to position [0, 17511]
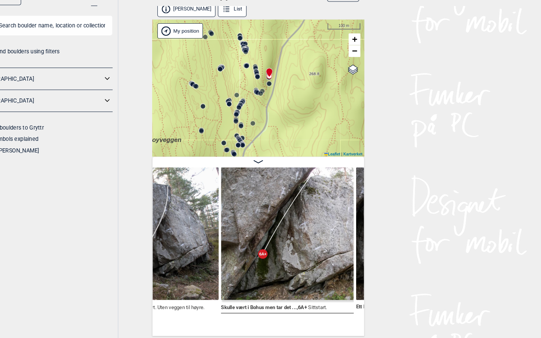
scroll to position [0, 17913]
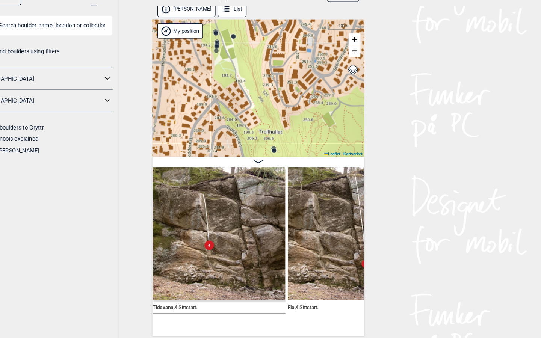
scroll to position [0, 18496]
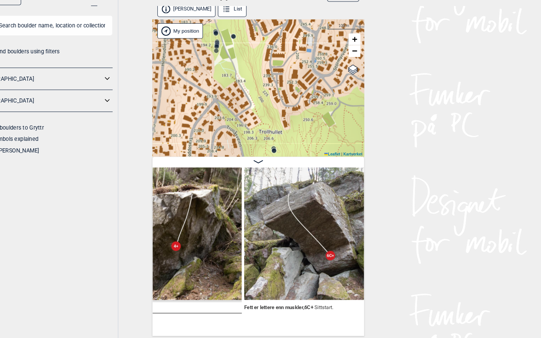
scroll to position [4, 0]
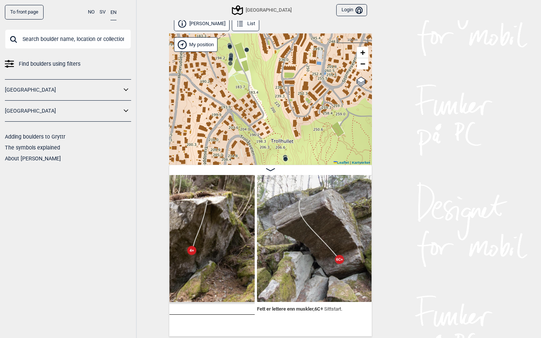
click at [244, 122] on div "Speidersteinen Barnehageveggen Cowboyveggen Bølerveggen [GEOGRAPHIC_DATA]" at bounding box center [270, 99] width 203 height 132
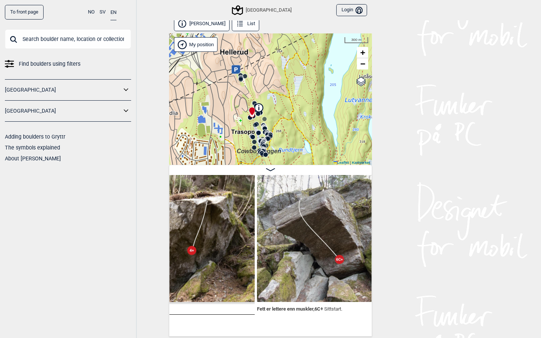
drag, startPoint x: 244, startPoint y: 123, endPoint x: 244, endPoint y: 92, distance: 30.8
click at [244, 92] on div "Speidersteinen Barnehageveggen Cowboyveggen Bølerveggen [GEOGRAPHIC_DATA]" at bounding box center [270, 99] width 203 height 132
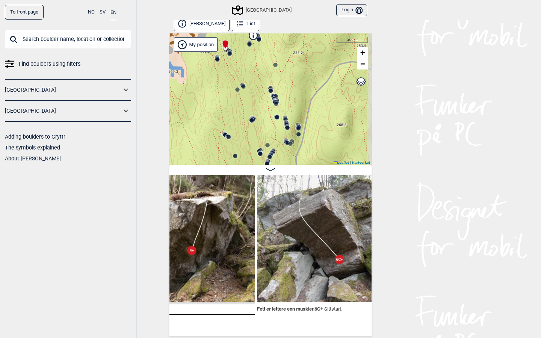
drag, startPoint x: 263, startPoint y: 120, endPoint x: 240, endPoint y: 55, distance: 69.0
click at [240, 55] on div "Speidersteinen Barnehageveggen Cowboyveggen Bølerveggen [GEOGRAPHIC_DATA]" at bounding box center [270, 99] width 203 height 132
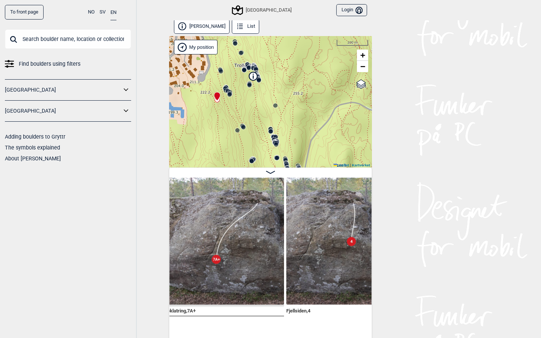
scroll to position [1, 0]
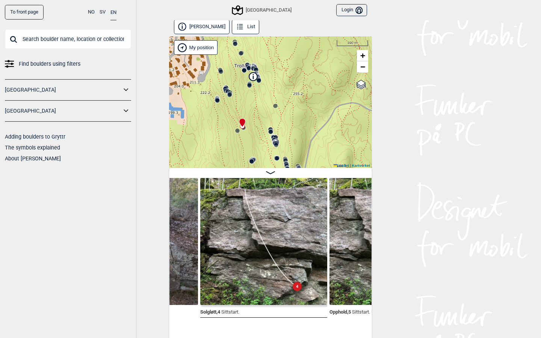
scroll to position [0, 21570]
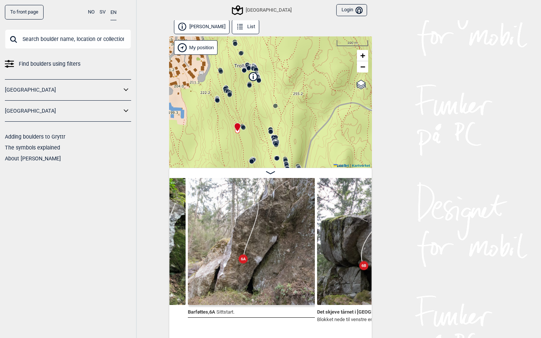
scroll to position [0, 21972]
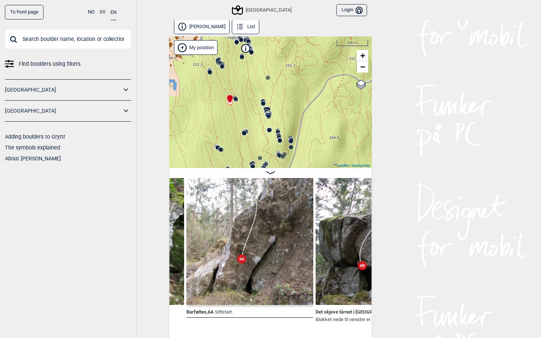
drag, startPoint x: 291, startPoint y: 124, endPoint x: 282, endPoint y: 96, distance: 29.8
click at [283, 95] on div "Speidersteinen Barnehageveggen Cowboyveggen Bølerveggen [GEOGRAPHIC_DATA]" at bounding box center [270, 102] width 203 height 132
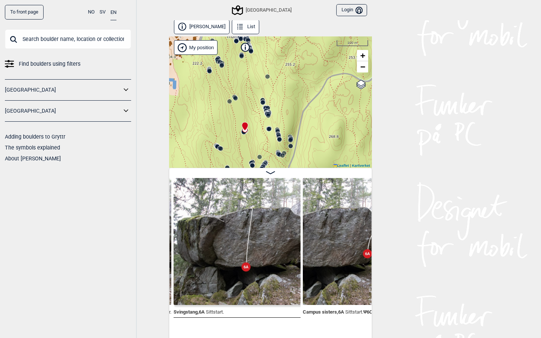
scroll to position [0, 22244]
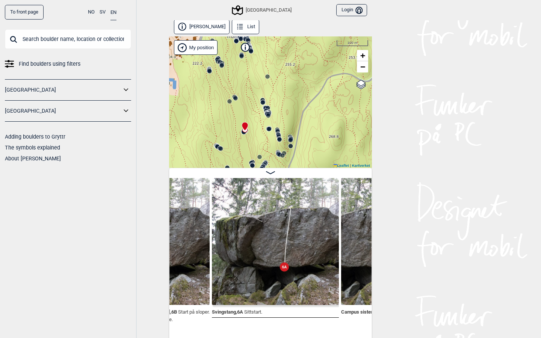
scroll to position [0, 22211]
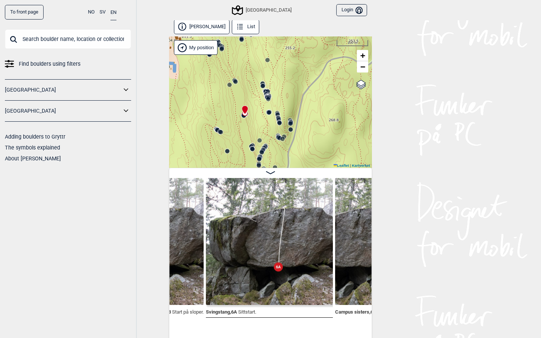
drag, startPoint x: 291, startPoint y: 117, endPoint x: 292, endPoint y: 90, distance: 26.7
click at [292, 90] on div "Speidersteinen Barnehageveggen Cowboyveggen Bølerveggen [GEOGRAPHIC_DATA]" at bounding box center [270, 102] width 203 height 132
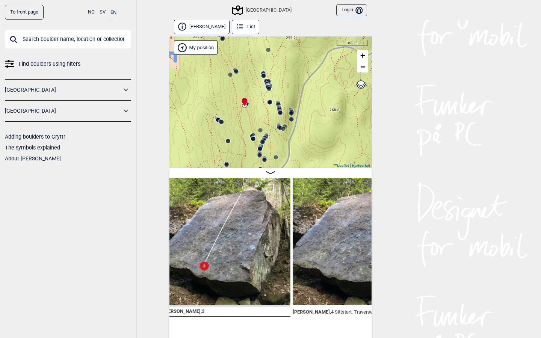
scroll to position [0, 23414]
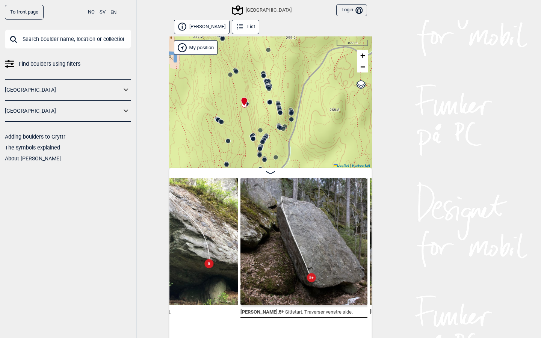
scroll to position [0, 23210]
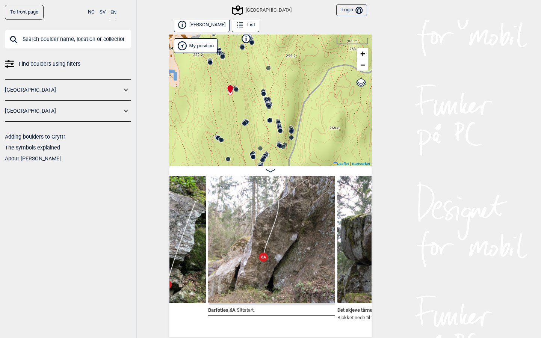
scroll to position [3, 0]
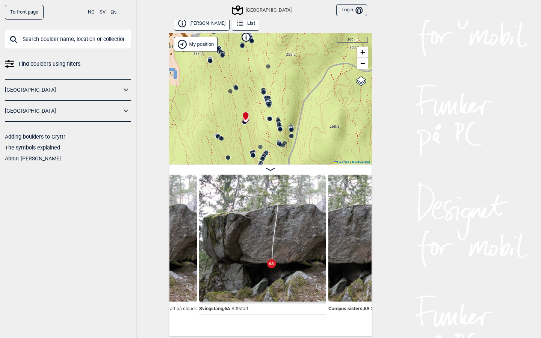
scroll to position [4, 0]
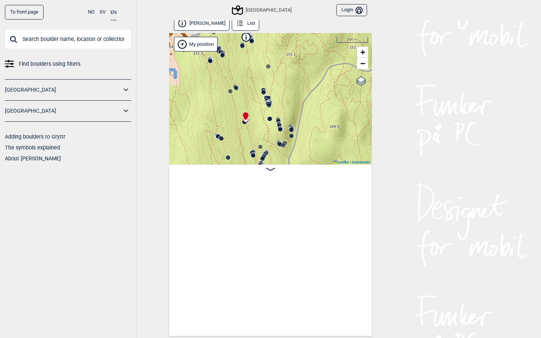
scroll to position [0, 22218]
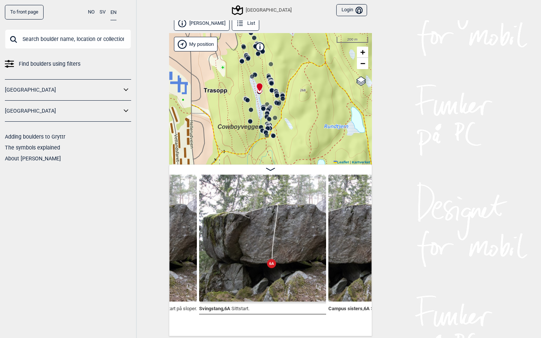
drag, startPoint x: 273, startPoint y: 108, endPoint x: 290, endPoint y: 61, distance: 50.8
click at [290, 61] on div "Speidersteinen Barnehageveggen Cowboyveggen Bølerveggen Sentrale Østmarka" at bounding box center [270, 99] width 203 height 132
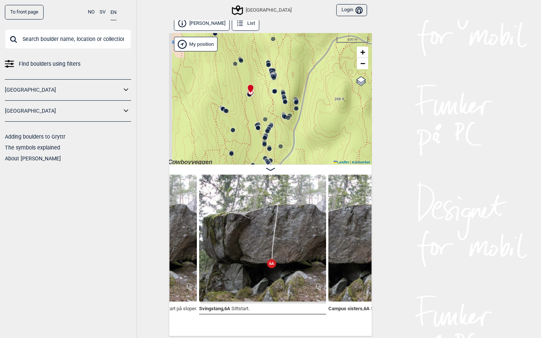
drag, startPoint x: 250, startPoint y: 87, endPoint x: 267, endPoint y: 94, distance: 18.0
click at [267, 94] on div "Speidersteinen Barnehageveggen Cowboyveggen Bølerveggen Sentrale Østmarka" at bounding box center [270, 99] width 203 height 132
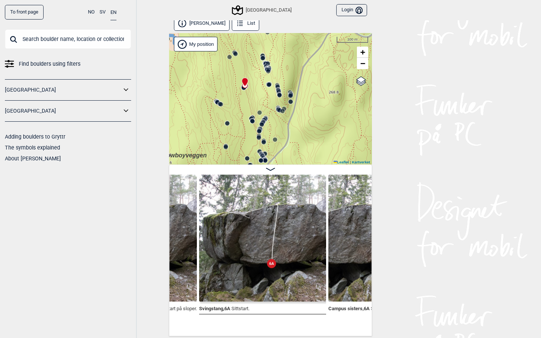
drag, startPoint x: 260, startPoint y: 91, endPoint x: 245, endPoint y: 85, distance: 16.0
click at [245, 85] on icon at bounding box center [245, 82] width 6 height 8
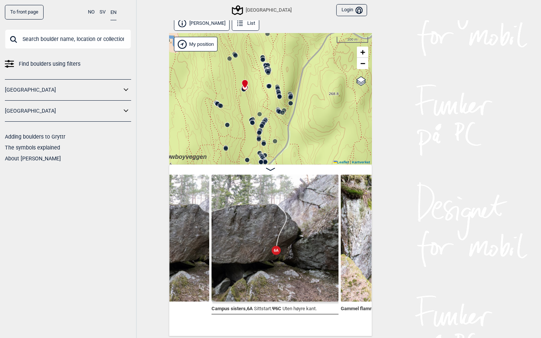
scroll to position [0, 22335]
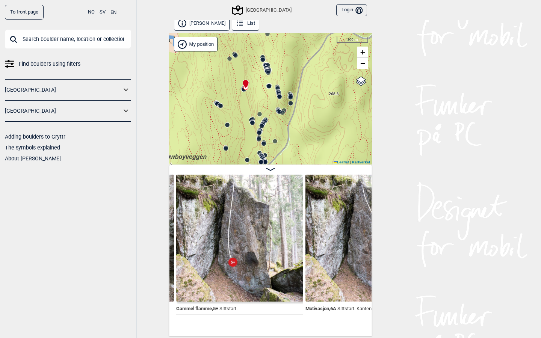
scroll to position [0, 22498]
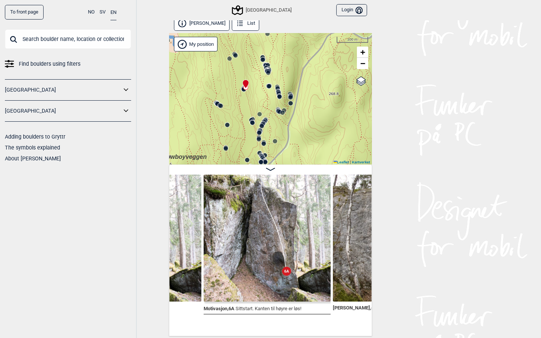
scroll to position [0, 22603]
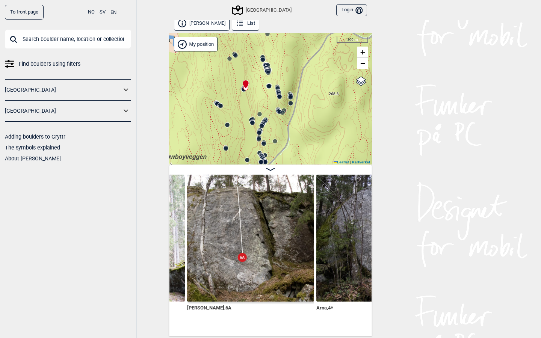
scroll to position [0, 22745]
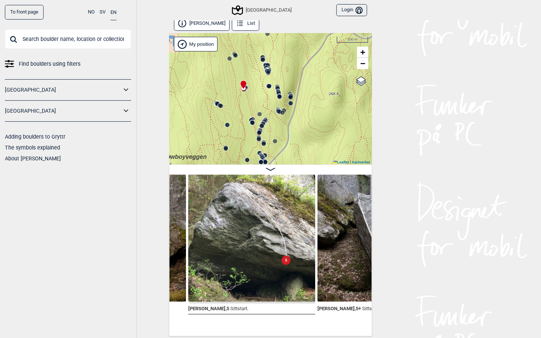
scroll to position [0, 23133]
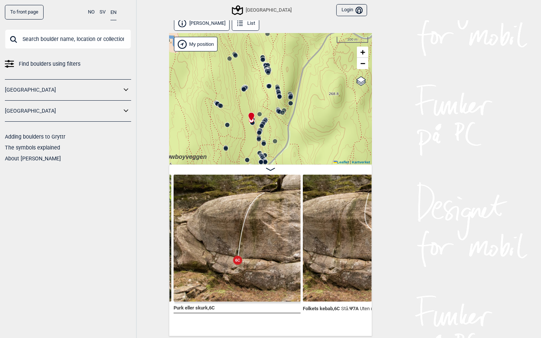
scroll to position [0, 23668]
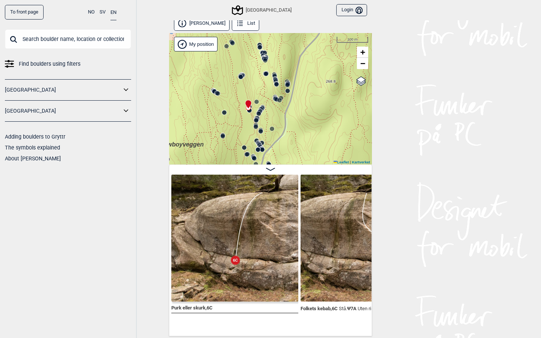
drag, startPoint x: 305, startPoint y: 130, endPoint x: 302, endPoint y: 118, distance: 12.8
click at [302, 118] on div "Speidersteinen Barnehageveggen Cowboyveggen Bølerveggen Sentrale Østmarka" at bounding box center [270, 99] width 203 height 132
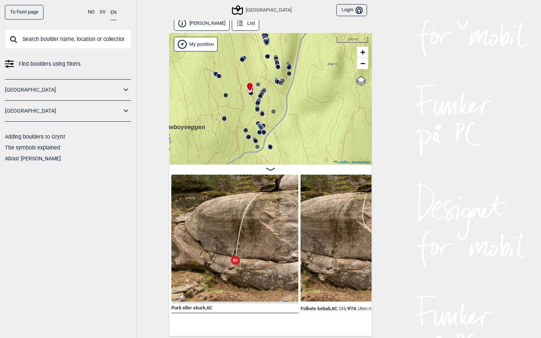
drag, startPoint x: 280, startPoint y: 121, endPoint x: 284, endPoint y: 97, distance: 24.9
click at [284, 97] on div "Speidersteinen Barnehageveggen Cowboyveggen Bølerveggen Sentrale Østmarka" at bounding box center [270, 99] width 203 height 132
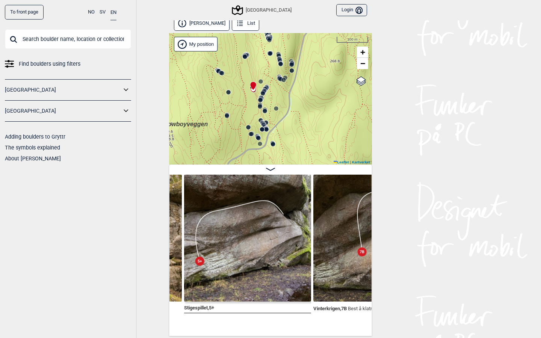
scroll to position [0, 23913]
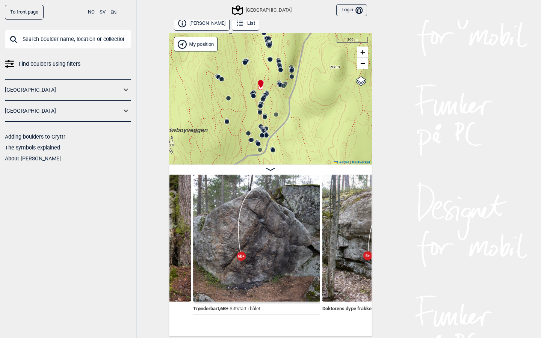
scroll to position [0, 24682]
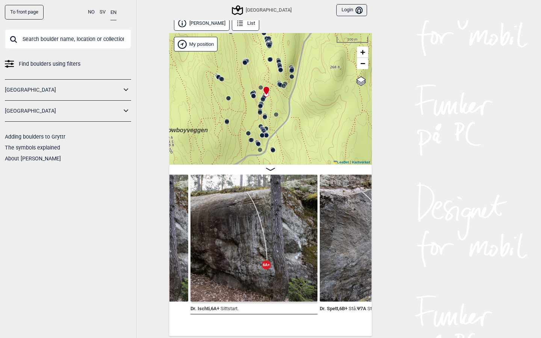
scroll to position [0, 25202]
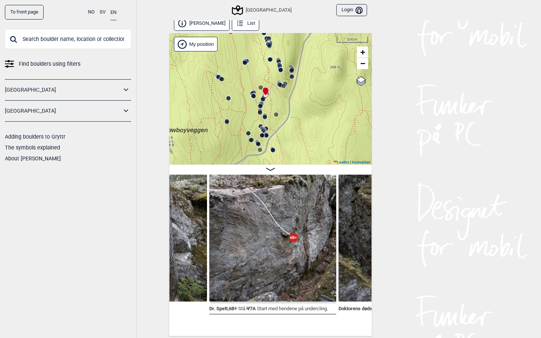
scroll to position [0, 25319]
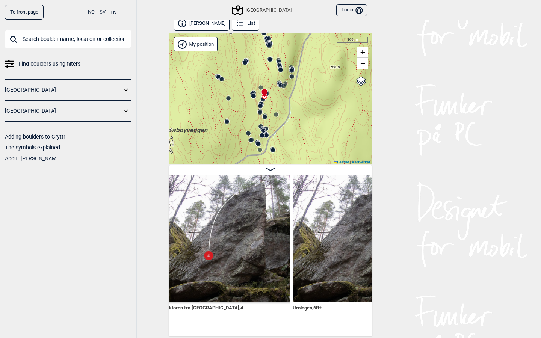
scroll to position [0, 25614]
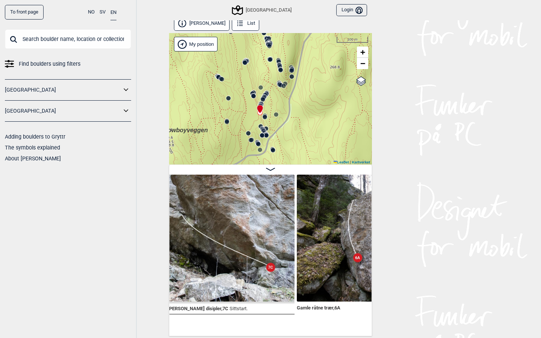
scroll to position [0, 27553]
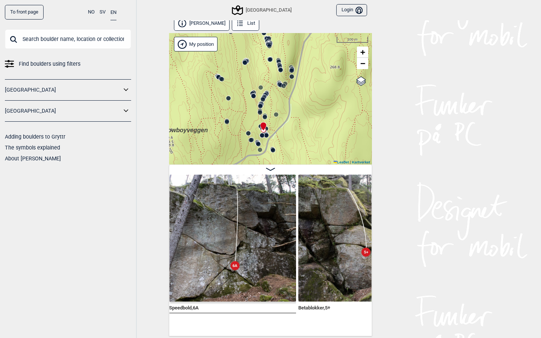
scroll to position [0, 28457]
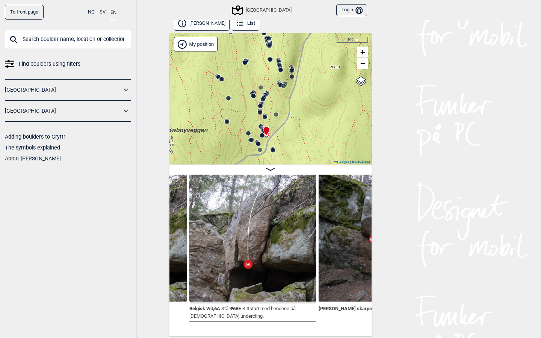
scroll to position [0, 29728]
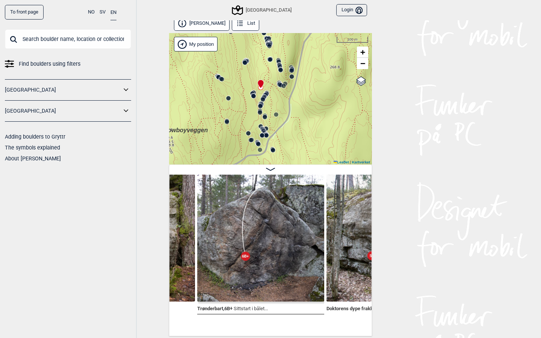
scroll to position [4, 0]
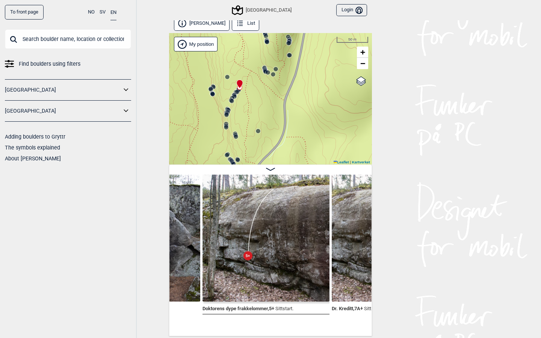
scroll to position [0, 24804]
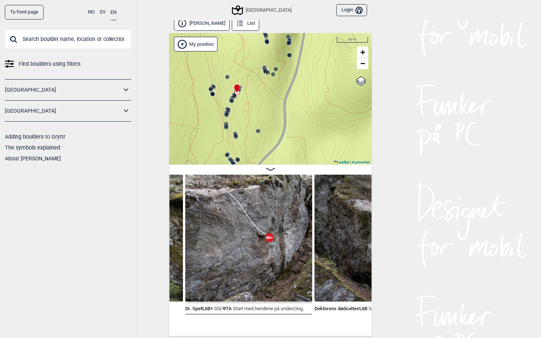
scroll to position [0, 25333]
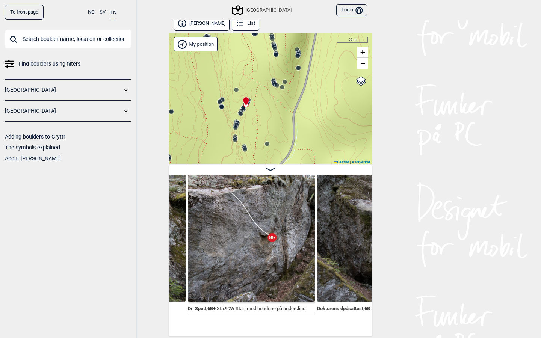
drag, startPoint x: 305, startPoint y: 101, endPoint x: 314, endPoint y: 114, distance: 15.6
click at [314, 114] on div "Speidersteinen Barnehageveggen Cowboyveggen Bølerveggen Sentrale Østmarka Bruke…" at bounding box center [270, 99] width 203 height 132
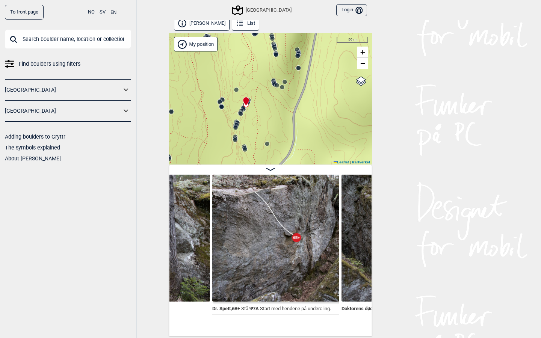
scroll to position [0, 25310]
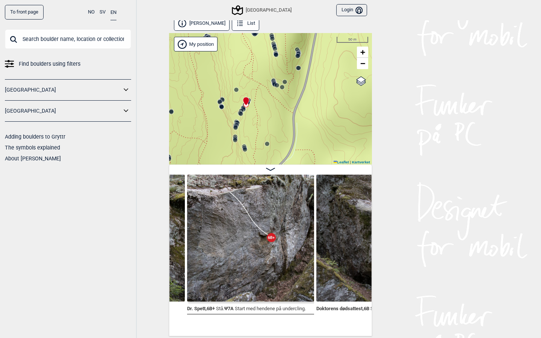
scroll to position [0, 25335]
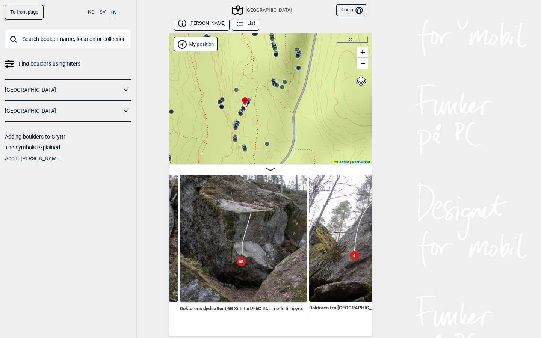
scroll to position [0, 25469]
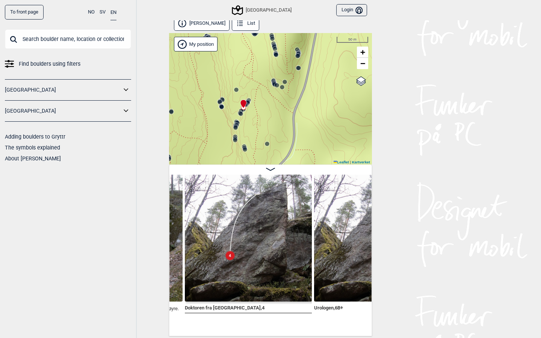
scroll to position [0, 25596]
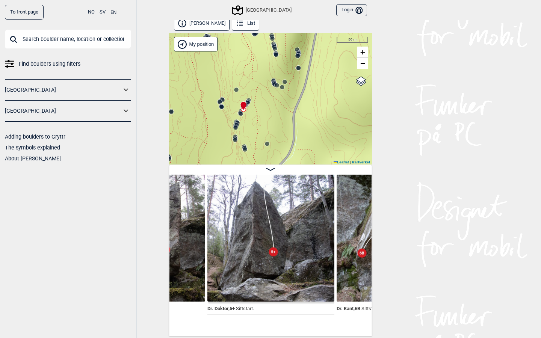
scroll to position [0, 25835]
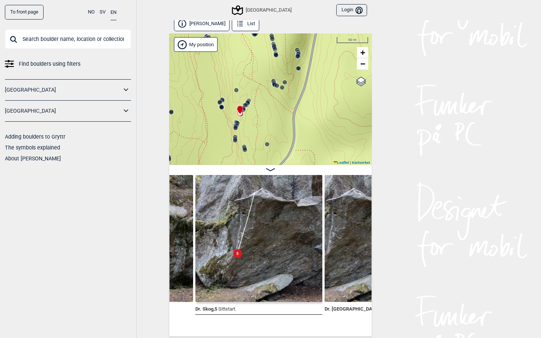
scroll to position [0, 26103]
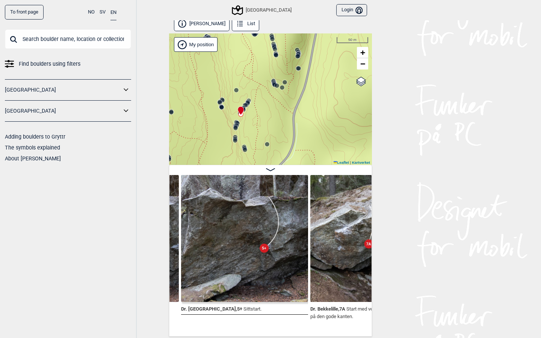
scroll to position [0, 26246]
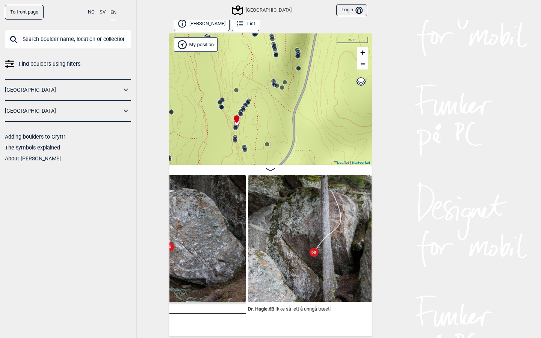
scroll to position [0, 26567]
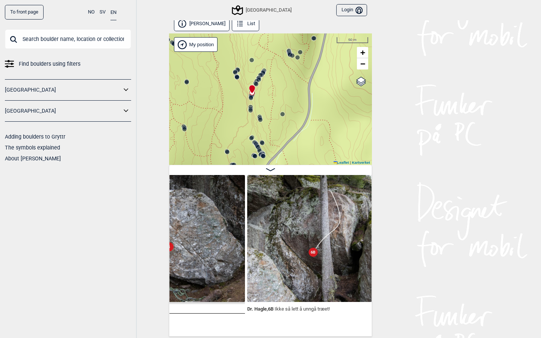
drag, startPoint x: 305, startPoint y: 108, endPoint x: 320, endPoint y: 77, distance: 33.8
click at [320, 77] on div "Speidersteinen Barnehageveggen Cowboyveggen Bølerveggen Sentrale Østmarka Bruke…" at bounding box center [270, 99] width 203 height 132
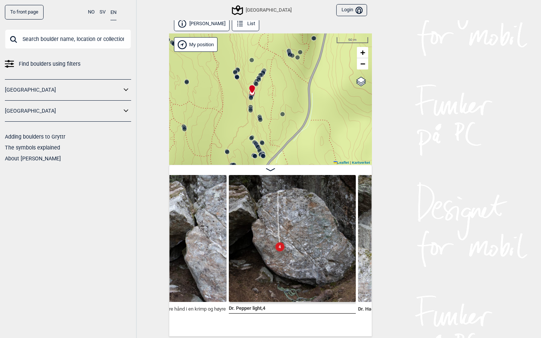
scroll to position [0, 26463]
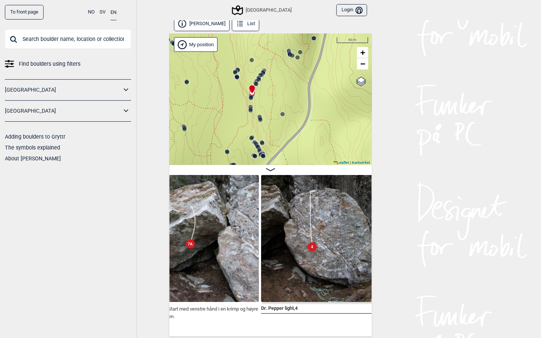
scroll to position [0, 26423]
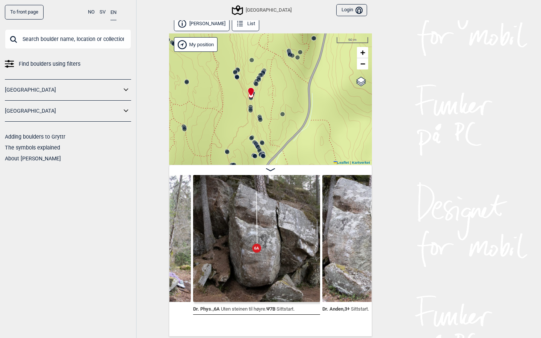
scroll to position [0, 26881]
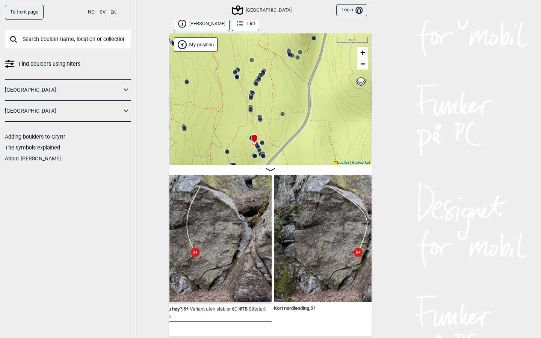
scroll to position [0, 27964]
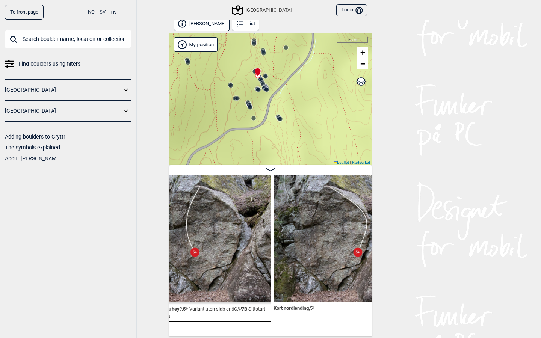
drag, startPoint x: 281, startPoint y: 134, endPoint x: 285, endPoint y: 67, distance: 67.8
click at [285, 67] on div "Speidersteinen Barnehageveggen Cowboyveggen Bølerveggen Sentrale Østmarka Bruke…" at bounding box center [270, 99] width 203 height 132
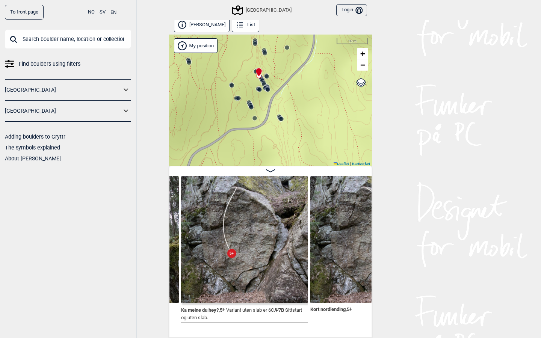
scroll to position [0, 27924]
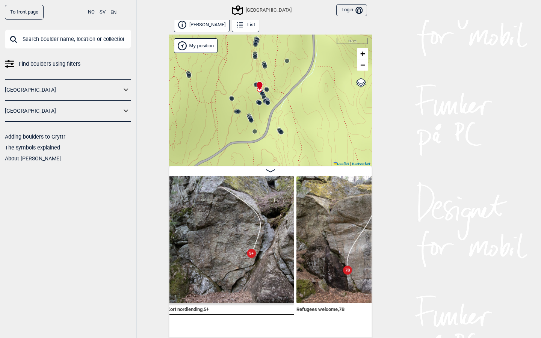
scroll to position [0, 28070]
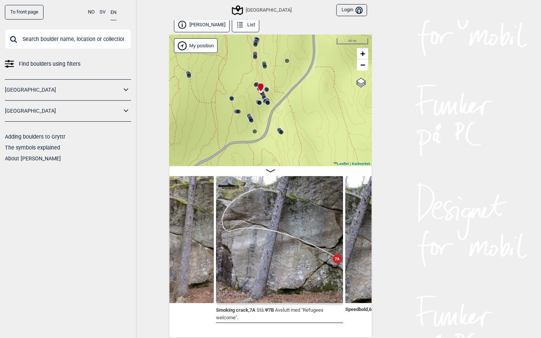
scroll to position [0, 28283]
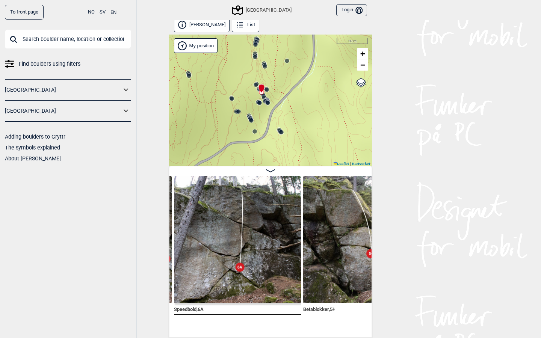
scroll to position [0, 28450]
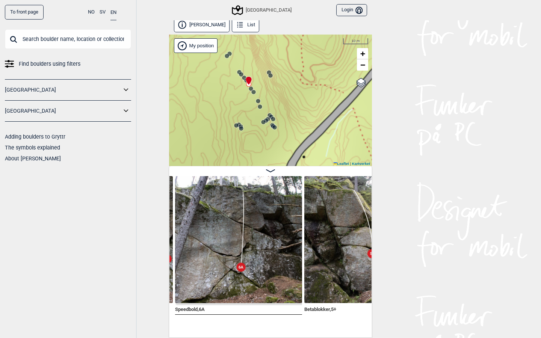
drag, startPoint x: 273, startPoint y: 87, endPoint x: 237, endPoint y: 105, distance: 40.9
click at [237, 105] on div "Speidersteinen Barnehageveggen Cowboyveggen Bølerveggen Sentrale Østmarka Bruke…" at bounding box center [270, 101] width 203 height 132
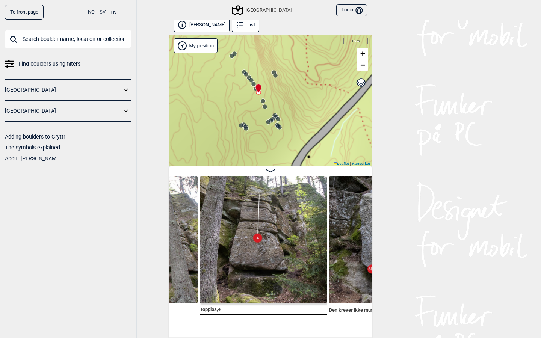
scroll to position [0, 28684]
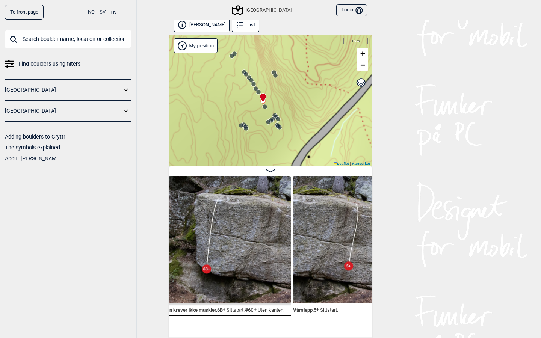
scroll to position [0, 28849]
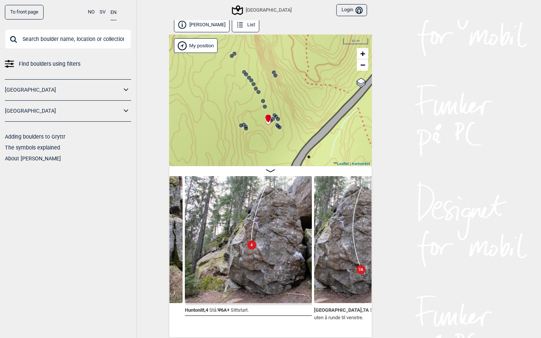
scroll to position [0, 29086]
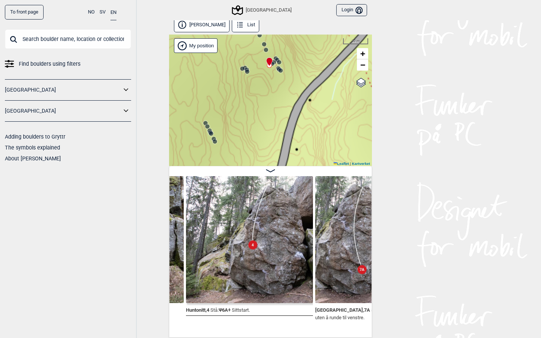
drag, startPoint x: 273, startPoint y: 99, endPoint x: 278, endPoint y: 44, distance: 55.2
click at [278, 44] on div "Speidersteinen Barnehageveggen Cowboyveggen Bølerveggen Sentrale Østmarka Bruke…" at bounding box center [270, 101] width 203 height 132
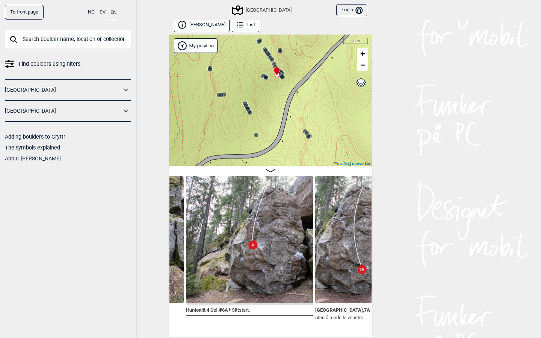
drag, startPoint x: 265, startPoint y: 108, endPoint x: 271, endPoint y: 106, distance: 6.9
click at [272, 106] on div "Speidersteinen Barnehageveggen Cowboyveggen Bølerveggen Sentrale Østmarka Bruke…" at bounding box center [270, 101] width 203 height 132
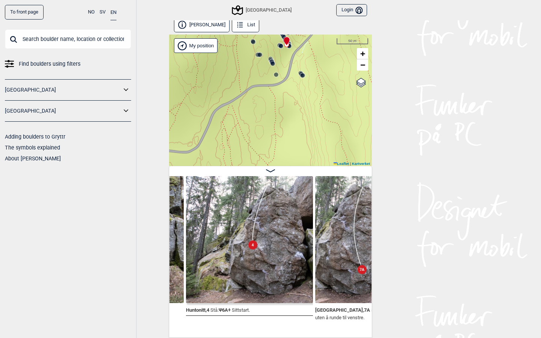
drag, startPoint x: 342, startPoint y: 89, endPoint x: 279, endPoint y: 123, distance: 71.2
click at [280, 123] on div "Speidersteinen Barnehageveggen Cowboyveggen Bølerveggen Sentrale Østmarka Bruke…" at bounding box center [270, 101] width 203 height 132
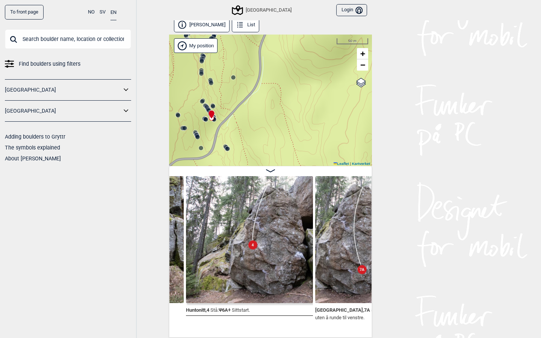
drag, startPoint x: 298, startPoint y: 73, endPoint x: 271, endPoint y: 139, distance: 71.3
click at [271, 136] on div "Speidersteinen Barnehageveggen Cowboyveggen Bølerveggen Sentrale Østmarka Bruke…" at bounding box center [270, 101] width 203 height 132
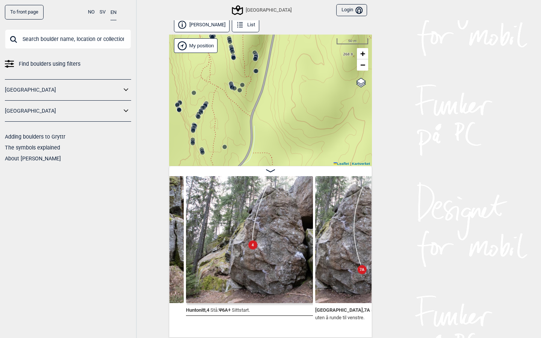
drag, startPoint x: 297, startPoint y: 62, endPoint x: 290, endPoint y: 136, distance: 74.4
click at [291, 135] on div "Speidersteinen Barnehageveggen Cowboyveggen Bølerveggen Sentrale Østmarka Bruke…" at bounding box center [270, 101] width 203 height 132
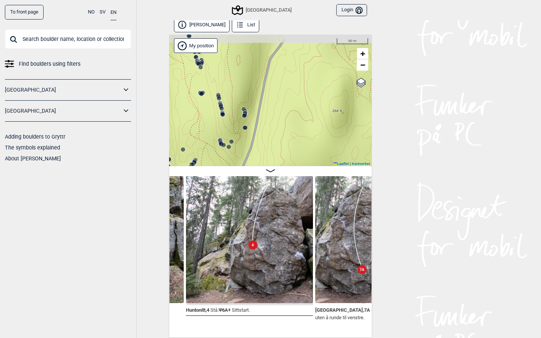
drag, startPoint x: 301, startPoint y: 81, endPoint x: 264, endPoint y: 146, distance: 74.4
click at [266, 144] on div "Speidersteinen Barnehageveggen Cowboyveggen Bølerveggen Sentrale Østmarka Bruke…" at bounding box center [270, 101] width 203 height 132
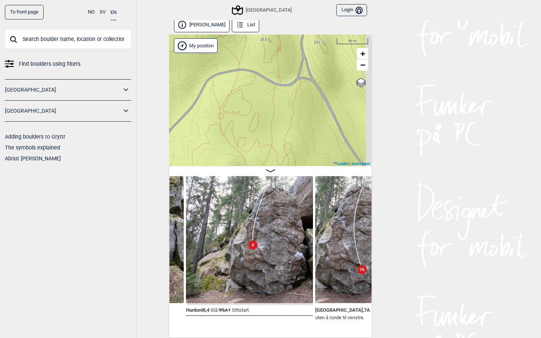
drag, startPoint x: 315, startPoint y: 76, endPoint x: 234, endPoint y: 105, distance: 86.2
click at [235, 105] on div "Speidersteinen Barnehageveggen Cowboyveggen Bølerveggen Sentrale Østmarka Bruke…" at bounding box center [270, 101] width 203 height 132
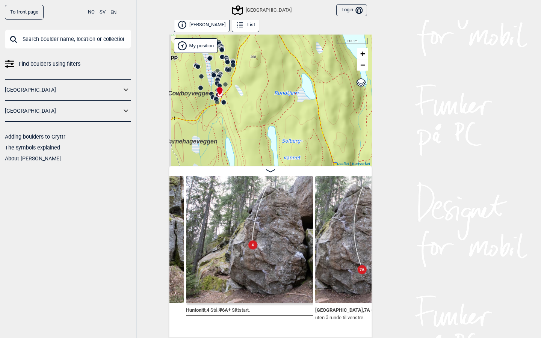
drag, startPoint x: 255, startPoint y: 88, endPoint x: 283, endPoint y: 26, distance: 68.2
click at [283, 26] on div "Øvre Hellerud List Speidersteinen Barnehageveggen Cowboyveggen Bølerveggen Sent…" at bounding box center [270, 178] width 203 height 320
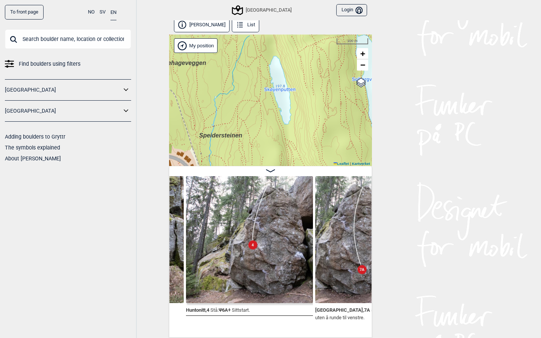
drag, startPoint x: 238, startPoint y: 130, endPoint x: 284, endPoint y: 41, distance: 99.9
click at [284, 41] on div "Speidersteinen Barnehageveggen Cowboyveggen Bølerveggen Sentrale Østmarka Bruke…" at bounding box center [270, 101] width 203 height 132
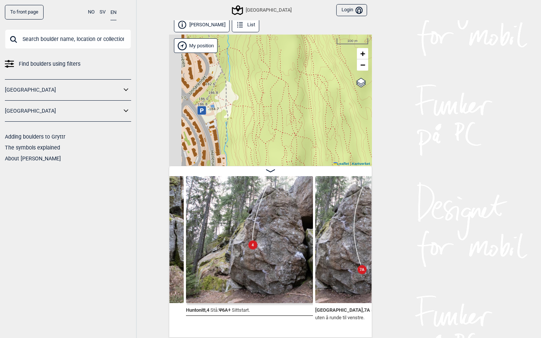
drag, startPoint x: 268, startPoint y: 105, endPoint x: 281, endPoint y: 3, distance: 102.7
click at [281, 3] on div "To front page NO SV EN Find boulders using filters Norge Sverige Adding boulder…" at bounding box center [270, 166] width 541 height 338
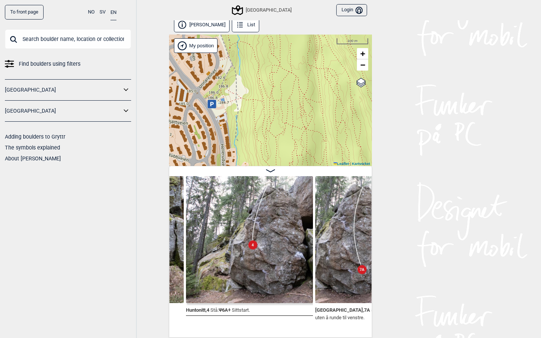
drag, startPoint x: 265, startPoint y: 82, endPoint x: 308, endPoint y: 45, distance: 56.6
click at [308, 45] on div "Speidersteinen Barnehageveggen Cowboyveggen Bølerveggen Sentrale Østmarka Bruke…" at bounding box center [270, 101] width 203 height 132
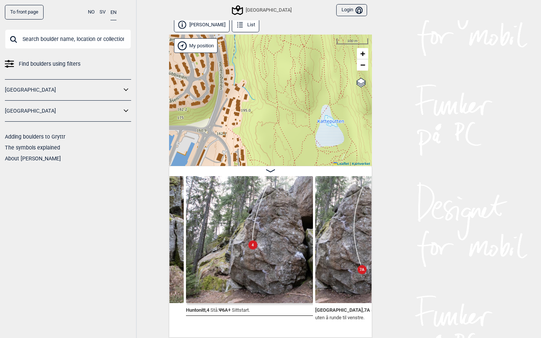
drag, startPoint x: 303, startPoint y: 102, endPoint x: 267, endPoint y: 47, distance: 65.5
click at [267, 47] on div "Speidersteinen Barnehageveggen Cowboyveggen Bølerveggen Sentrale Østmarka Bruke…" at bounding box center [270, 101] width 203 height 132
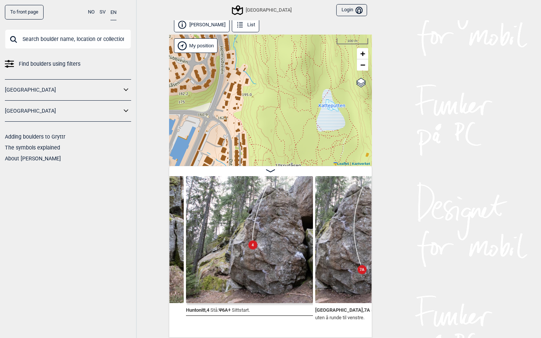
drag, startPoint x: 266, startPoint y: 143, endPoint x: 274, endPoint y: 41, distance: 102.3
click at [274, 41] on div "Speidersteinen Barnehageveggen Cowboyveggen Bølerveggen Sentrale Østmarka Bruke…" at bounding box center [270, 101] width 203 height 132
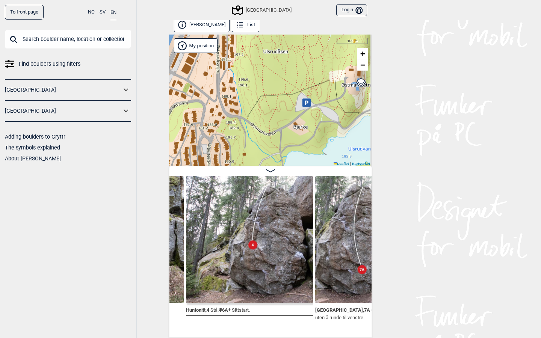
drag, startPoint x: 290, startPoint y: 73, endPoint x: 251, endPoint y: 38, distance: 52.2
click at [251, 38] on div "Speidersteinen Barnehageveggen Cowboyveggen Bølerveggen Sentrale Østmarka Bruke…" at bounding box center [270, 101] width 203 height 132
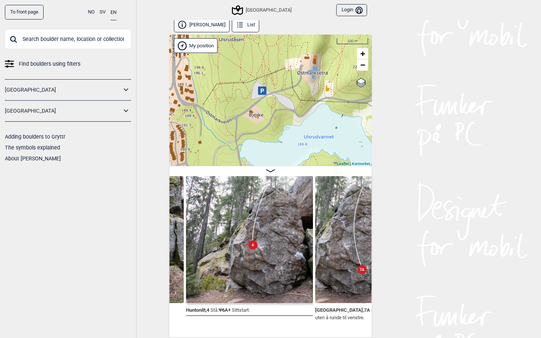
drag, startPoint x: 293, startPoint y: 95, endPoint x: 268, endPoint y: 94, distance: 25.2
click at [267, 95] on div "Speidersteinen Barnehageveggen Cowboyveggen Bølerveggen Sentrale Østmarka Bruke…" at bounding box center [270, 101] width 203 height 132
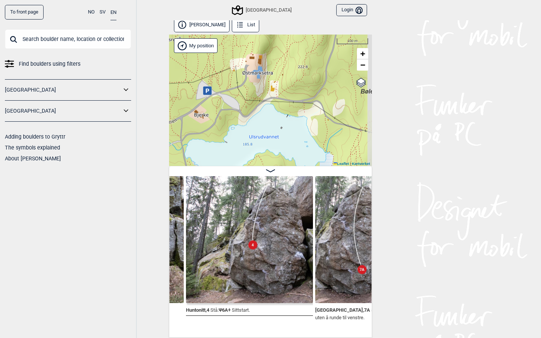
drag, startPoint x: 289, startPoint y: 99, endPoint x: 234, endPoint y: 99, distance: 55.3
click at [234, 99] on div "Speidersteinen Barnehageveggen Cowboyveggen Bølerveggen Sentrale Østmarka Bruke…" at bounding box center [270, 101] width 203 height 132
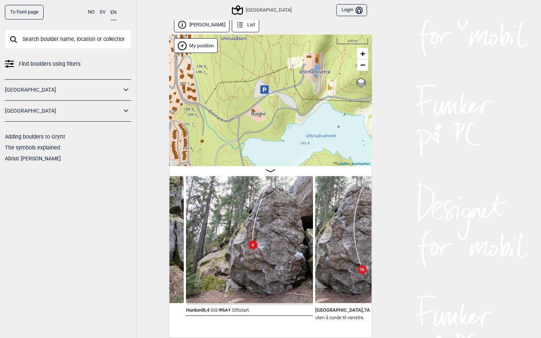
drag, startPoint x: 256, startPoint y: 110, endPoint x: 313, endPoint y: 109, distance: 57.2
click at [313, 109] on div "Speidersteinen Barnehageveggen Cowboyveggen Bølerveggen Sentrale Østmarka Bruke…" at bounding box center [270, 101] width 203 height 132
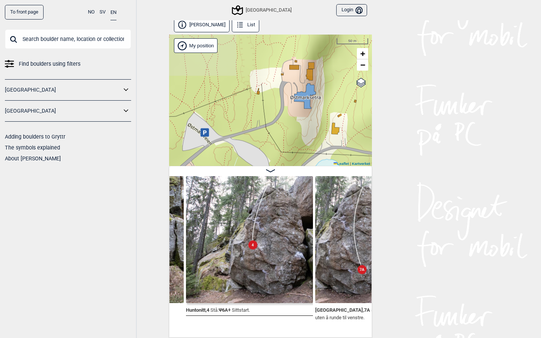
drag, startPoint x: 311, startPoint y: 78, endPoint x: 271, endPoint y: 127, distance: 63.9
click at [270, 127] on div "Speidersteinen Barnehageveggen Cowboyveggen Bølerveggen Sentrale Østmarka Bruke…" at bounding box center [270, 101] width 203 height 132
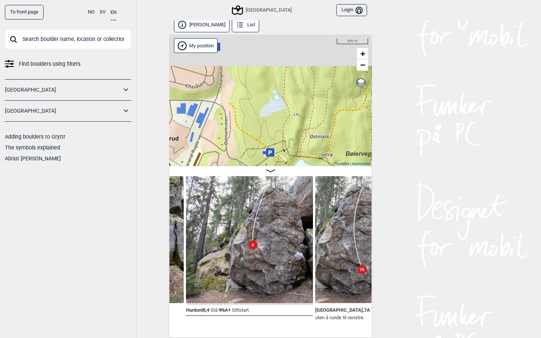
drag, startPoint x: 286, startPoint y: 74, endPoint x: 286, endPoint y: 133, distance: 59.4
click at [286, 133] on div "Speidersteinen Barnehageveggen Cowboyveggen Bølerveggen Sentrale Østmarka Bruke…" at bounding box center [270, 101] width 203 height 132
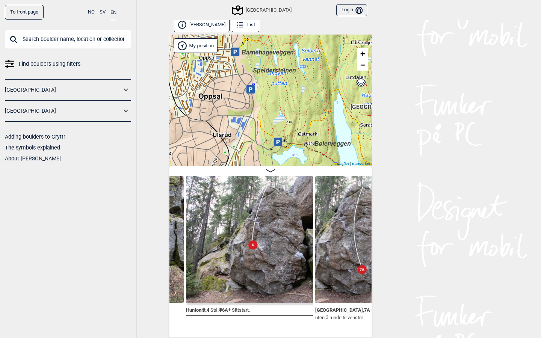
drag, startPoint x: 286, startPoint y: 71, endPoint x: 284, endPoint y: 128, distance: 56.8
click at [284, 128] on div "Speidersteinen Barnehageveggen Cowboyveggen Bølerveggen Sentrale Østmarka Bruke…" at bounding box center [270, 101] width 203 height 132
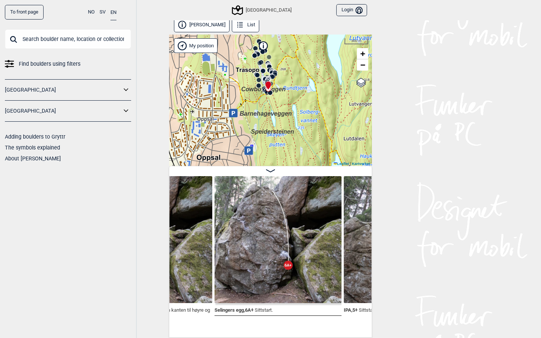
scroll to position [0, 29319]
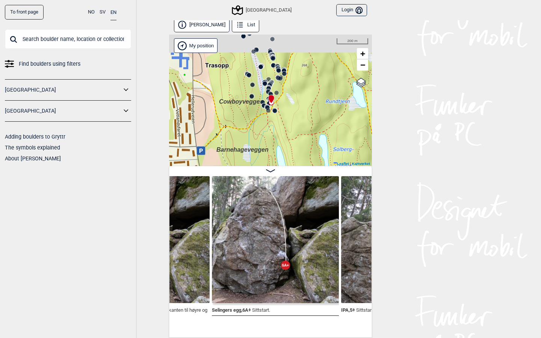
drag, startPoint x: 264, startPoint y: 90, endPoint x: 292, endPoint y: 130, distance: 49.0
click at [292, 130] on div "Speidersteinen Barnehageveggen Cowboyveggen Bølerveggen Sentrale Østmarka Bruke…" at bounding box center [270, 101] width 203 height 132
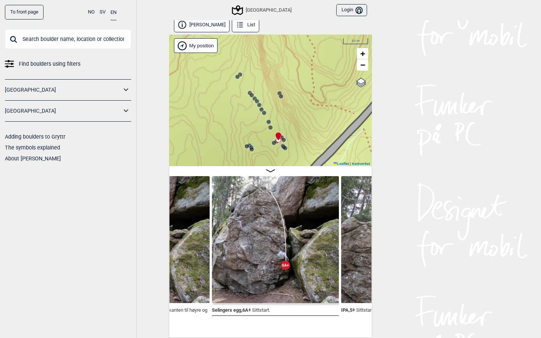
drag, startPoint x: 271, startPoint y: 82, endPoint x: 284, endPoint y: 172, distance: 91.1
click at [284, 172] on div "Øvre Hellerud List Speidersteinen Barnehageveggen Cowboyveggen Bølerveggen Sent…" at bounding box center [270, 178] width 203 height 320
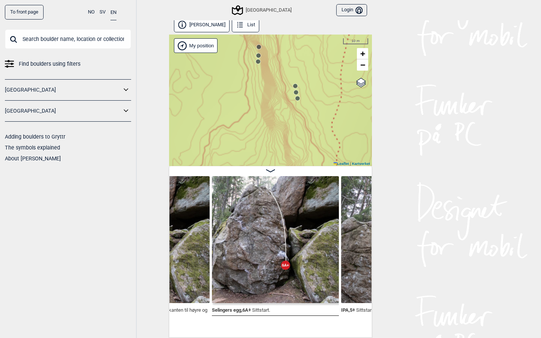
drag, startPoint x: 263, startPoint y: 88, endPoint x: 285, endPoint y: 172, distance: 86.6
click at [285, 172] on div "Øvre Hellerud List Speidersteinen Barnehageveggen Cowboyveggen Bølerveggen Sent…" at bounding box center [270, 178] width 203 height 320
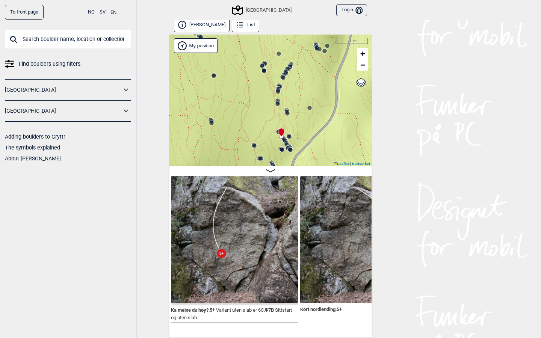
scroll to position [0, 27934]
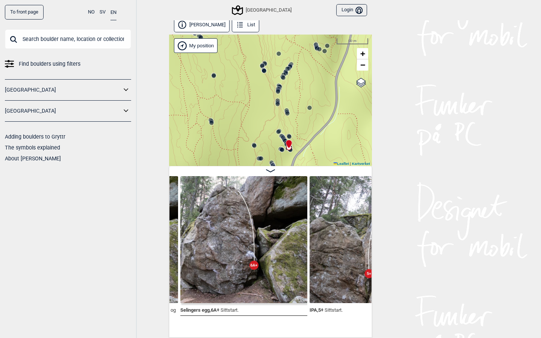
scroll to position [0, 29350]
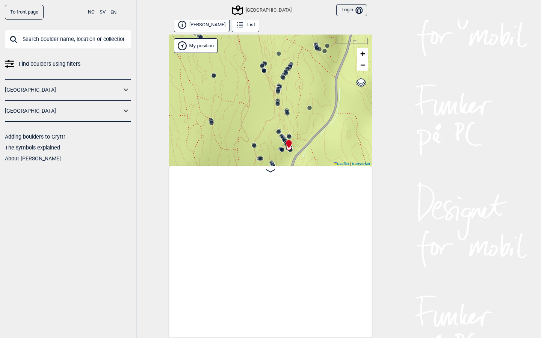
scroll to position [0, 29350]
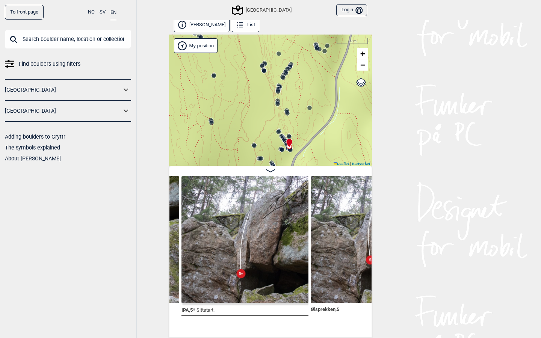
scroll to position [0, 29473]
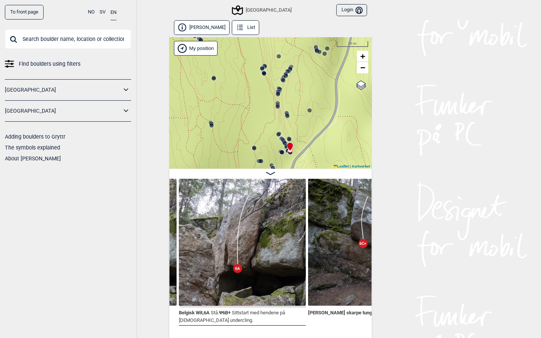
scroll to position [0, 29857]
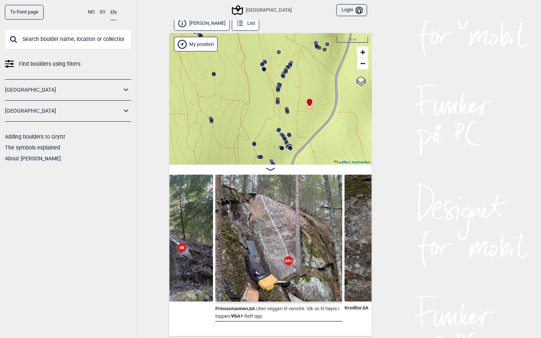
scroll to position [4, 0]
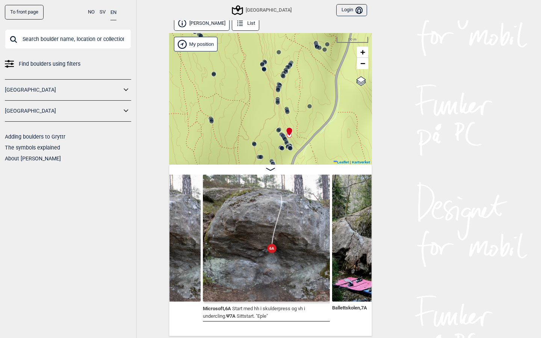
scroll to position [0, 31397]
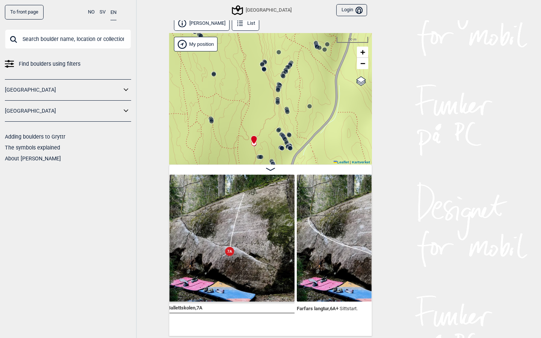
scroll to position [0, 31562]
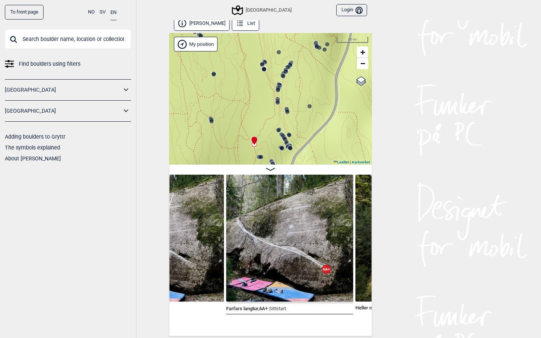
scroll to position [0, 31647]
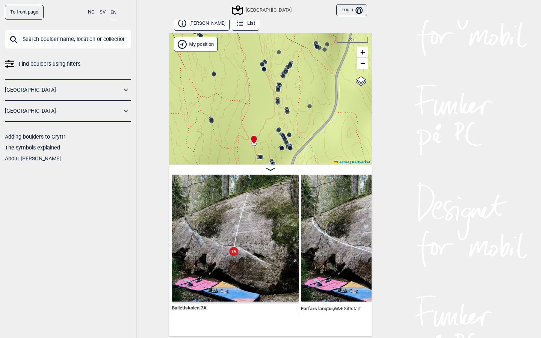
scroll to position [4, 0]
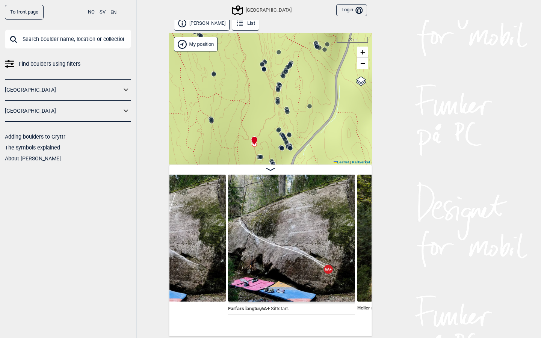
scroll to position [0, 31632]
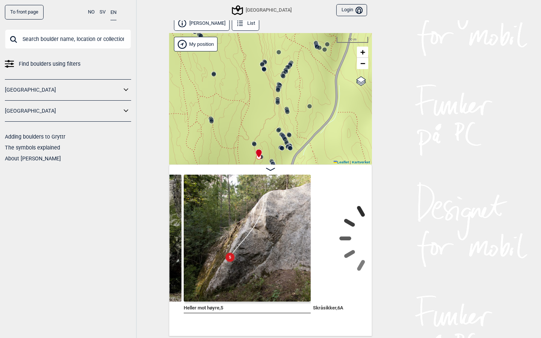
scroll to position [0, 31850]
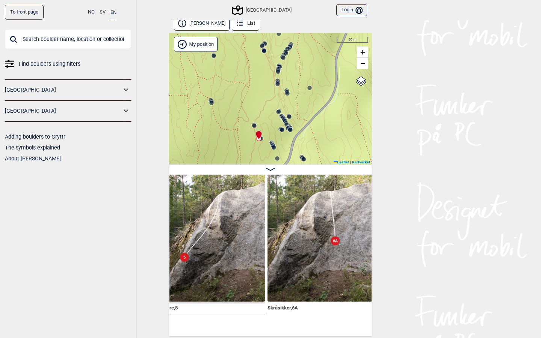
drag, startPoint x: 293, startPoint y: 100, endPoint x: 293, endPoint y: 53, distance: 46.3
click at [293, 53] on div "Speidersteinen Barnehageveggen Cowboyveggen Bølerveggen Sentrale Østmarka Bruke…" at bounding box center [270, 99] width 203 height 132
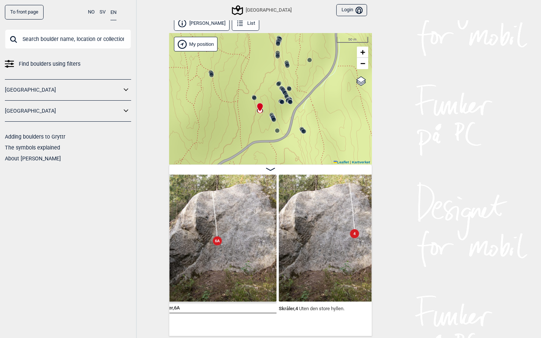
scroll to position [0, 31967]
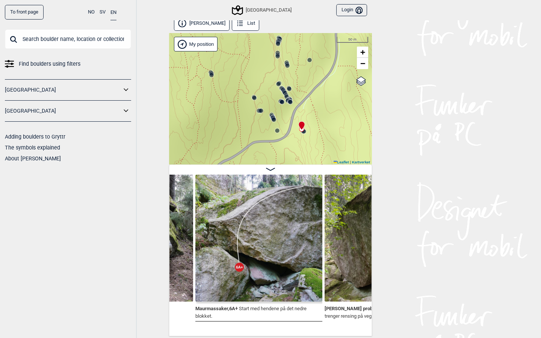
scroll to position [0, 33216]
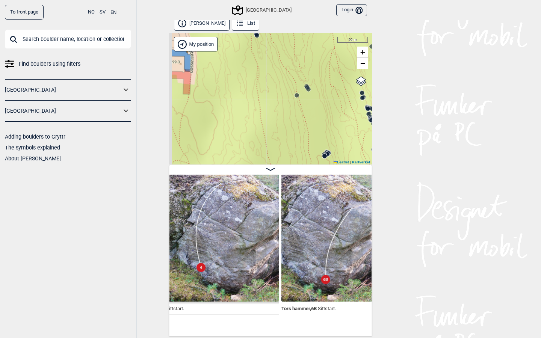
scroll to position [0, 33778]
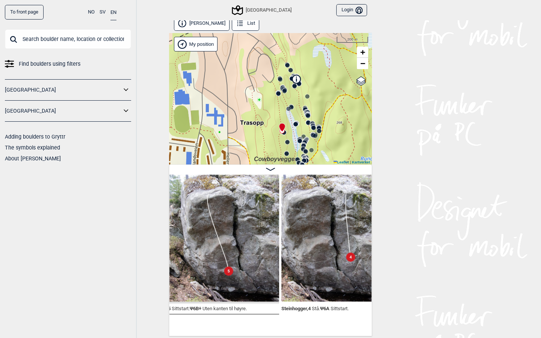
scroll to position [0, 34164]
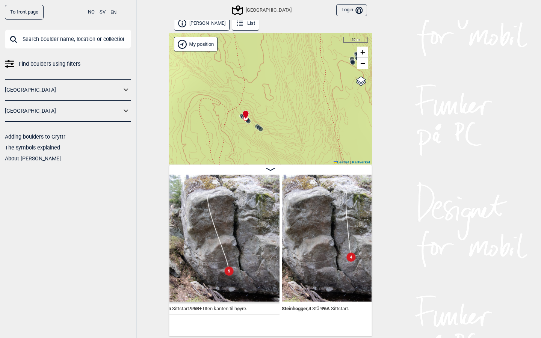
drag, startPoint x: 291, startPoint y: 134, endPoint x: 290, endPoint y: 86, distance: 48.2
click at [290, 86] on div "Speidersteinen Barnehageveggen Cowboyveggen Bølerveggen Sentrale Østmarka Bruke…" at bounding box center [270, 99] width 203 height 132
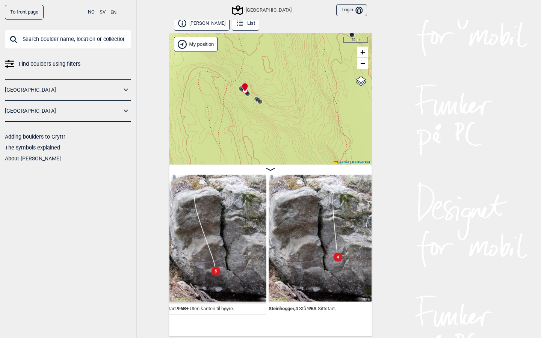
scroll to position [4, 0]
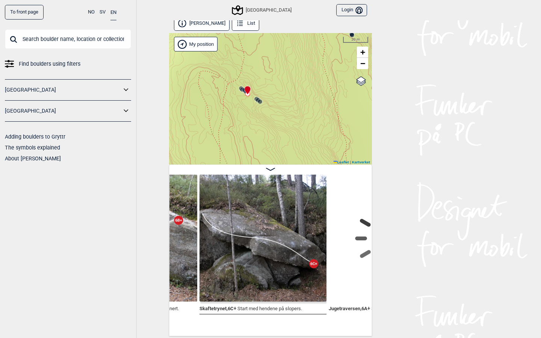
scroll to position [0, 34560]
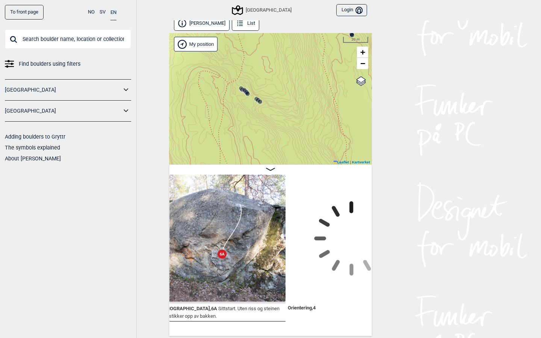
scroll to position [0, 35216]
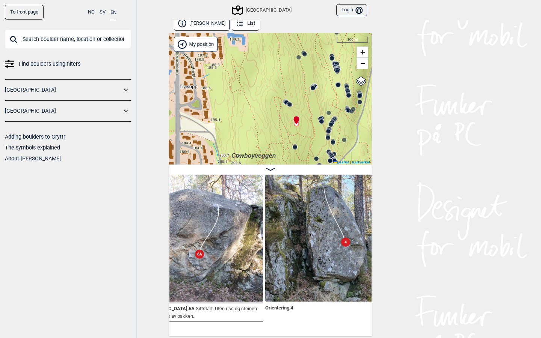
drag, startPoint x: 293, startPoint y: 119, endPoint x: 295, endPoint y: 85, distance: 34.7
click at [295, 85] on div "Speidersteinen Barnehageveggen Cowboyveggen Bølerveggen Sentrale Østmarka Bruke…" at bounding box center [270, 99] width 203 height 132
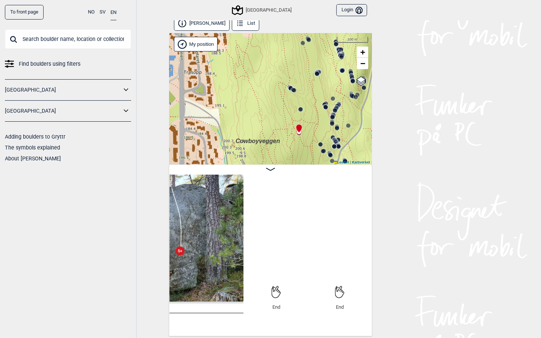
scroll to position [0, 35623]
click at [39, 12] on link "To front page" at bounding box center [24, 12] width 39 height 15
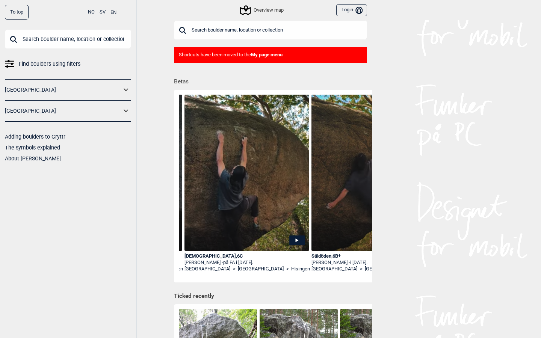
scroll to position [0, 123]
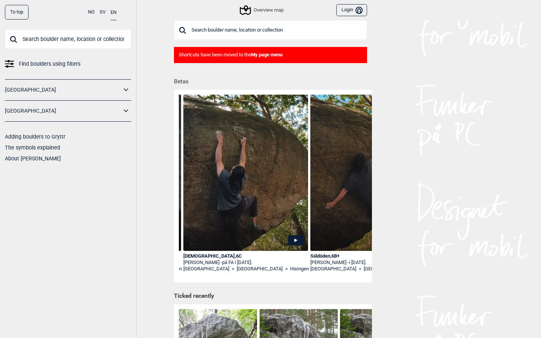
click at [243, 12] on icon at bounding box center [245, 10] width 14 height 14
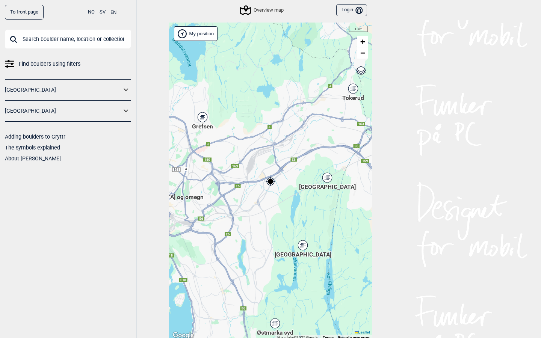
click at [303, 249] on icon at bounding box center [302, 246] width 9 height 10
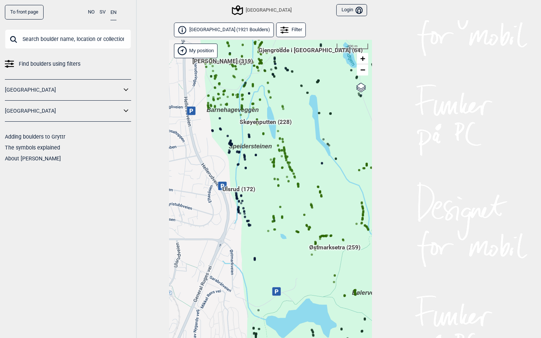
scroll to position [19, 0]
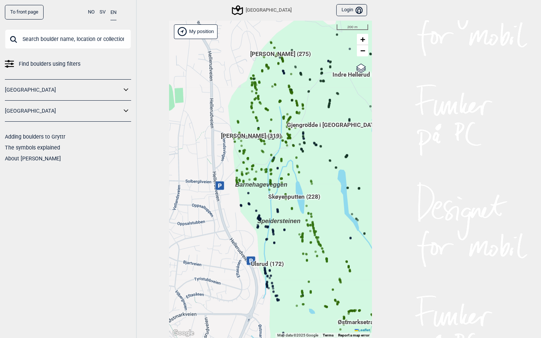
drag, startPoint x: 271, startPoint y: 112, endPoint x: 300, endPoint y: 206, distance: 98.4
click at [300, 206] on div "[PERSON_NAME] posisjon [GEOGRAPHIC_DATA] Stange [GEOGRAPHIC_DATA] syd [GEOGRAPH…" at bounding box center [270, 180] width 203 height 318
click at [251, 135] on span "[PERSON_NAME] (319)" at bounding box center [251, 139] width 61 height 14
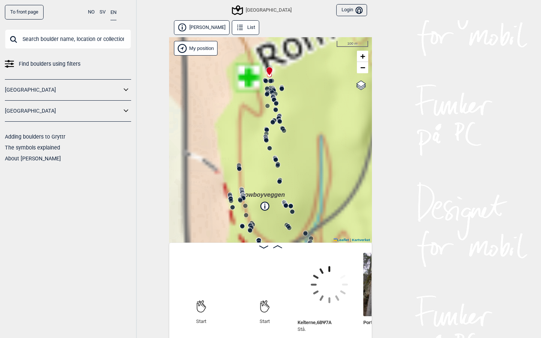
scroll to position [0, 59]
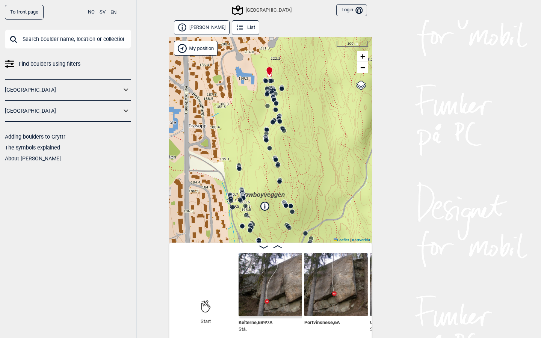
click at [277, 246] on icon at bounding box center [277, 247] width 9 height 3
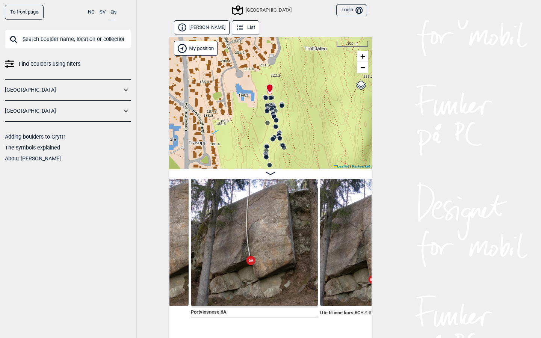
scroll to position [0, 237]
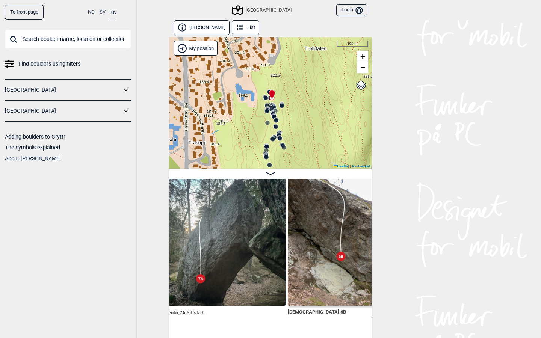
scroll to position [0, 1023]
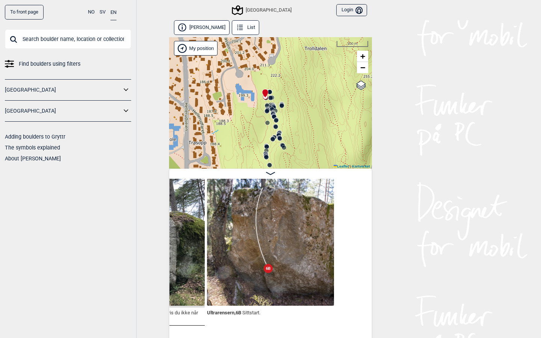
scroll to position [0, 1813]
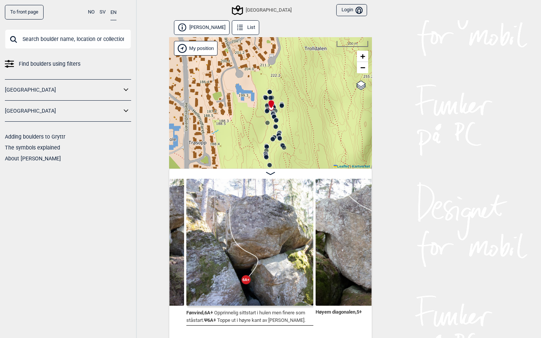
scroll to position [0, 2310]
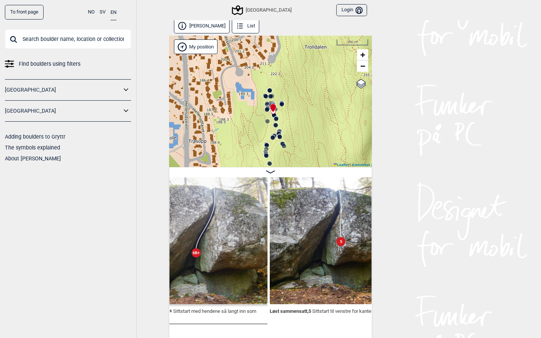
scroll to position [4, 0]
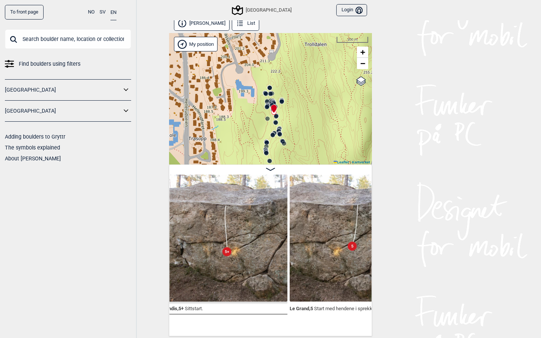
scroll to position [0, 5607]
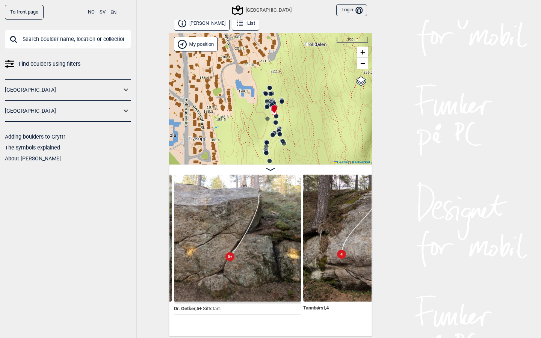
scroll to position [0, 5816]
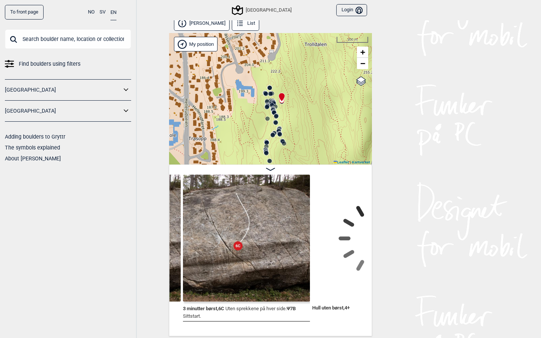
scroll to position [0, 6275]
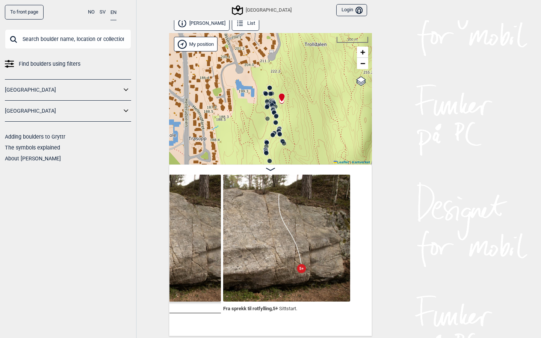
scroll to position [0, 6447]
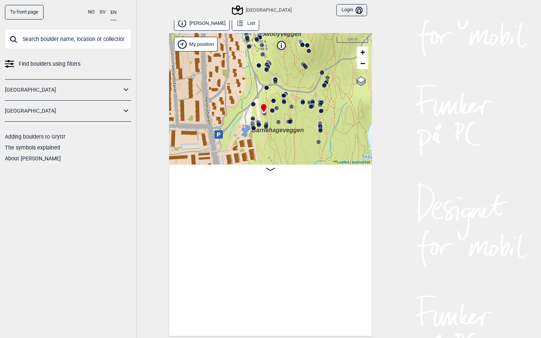
scroll to position [0, 25254]
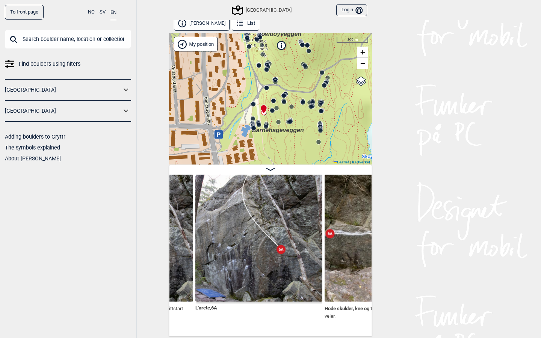
scroll to position [0, 25488]
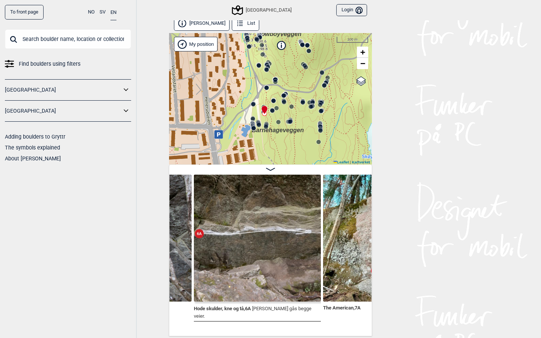
scroll to position [0, 25617]
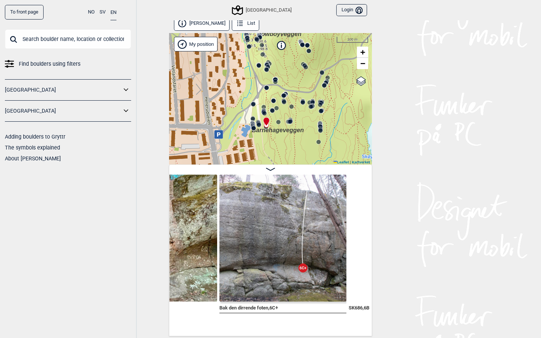
scroll to position [0, 25857]
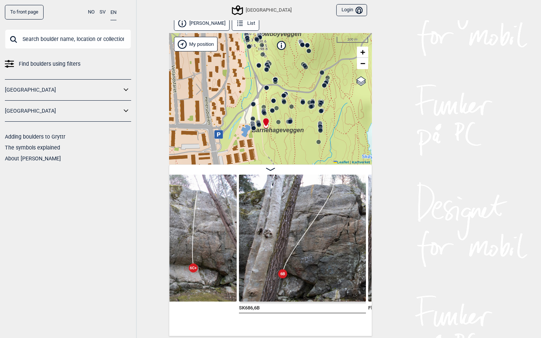
scroll to position [0, 25962]
click at [321, 132] on circle at bounding box center [320, 131] width 5 height 5
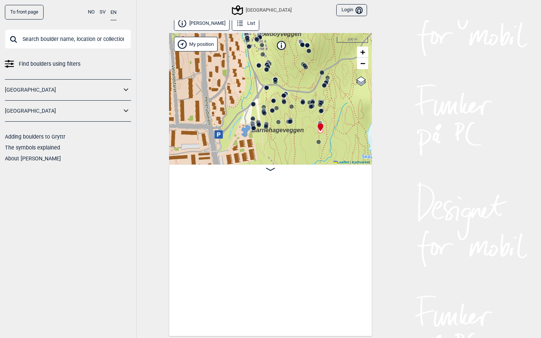
scroll to position [0, 30895]
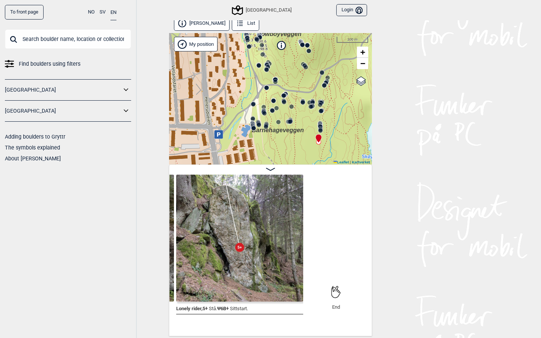
scroll to position [0, 31077]
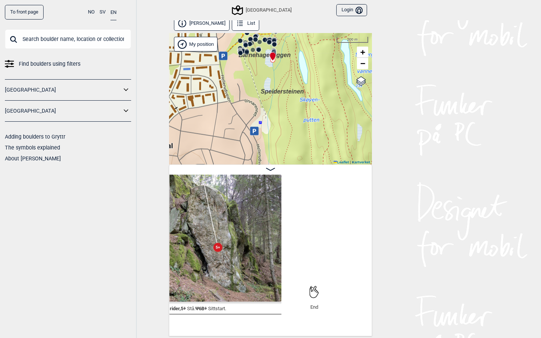
drag, startPoint x: 282, startPoint y: 155, endPoint x: 255, endPoint y: 64, distance: 94.7
click at [255, 64] on div "Speidersteinen Barnehageveggen Cowboyveggen Bølerveggen [GEOGRAPHIC_DATA]" at bounding box center [270, 99] width 203 height 132
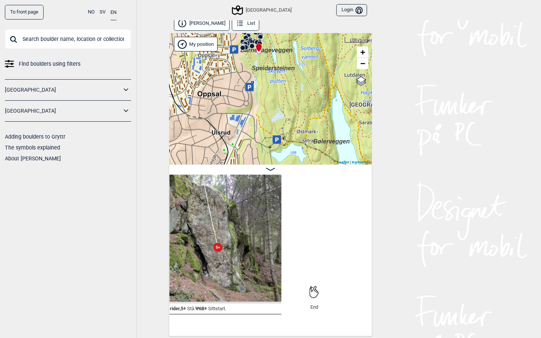
click at [243, 14] on icon at bounding box center [237, 10] width 11 height 10
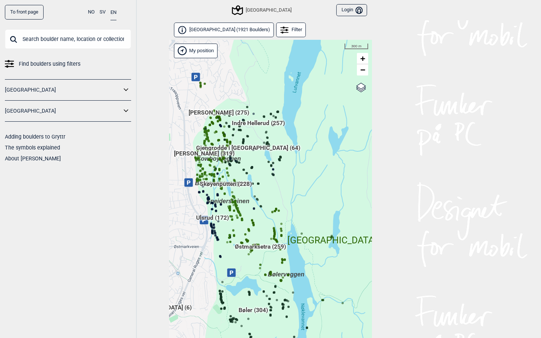
scroll to position [19, 0]
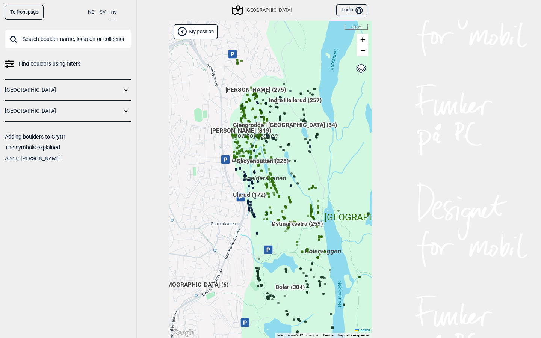
drag, startPoint x: 253, startPoint y: 180, endPoint x: 293, endPoint y: 176, distance: 40.1
click at [293, 176] on div "Hallingdal Gol Ål Stange Kolomoen [GEOGRAPHIC_DATA] [GEOGRAPHIC_DATA][PERSON_NA…" at bounding box center [270, 180] width 203 height 318
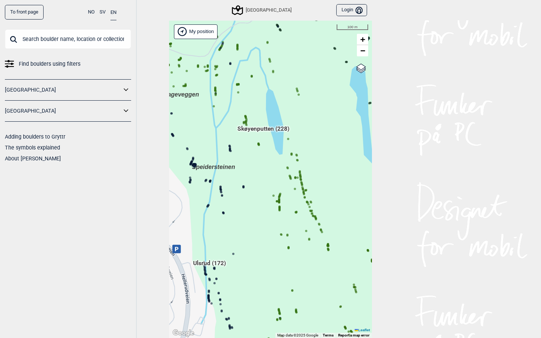
drag, startPoint x: 274, startPoint y: 207, endPoint x: 356, endPoint y: 199, distance: 83.1
click at [356, 199] on div "Hallingdal Gol Ål Stange Kolomoen [GEOGRAPHIC_DATA] [GEOGRAPHIC_DATA][PERSON_NA…" at bounding box center [270, 180] width 203 height 318
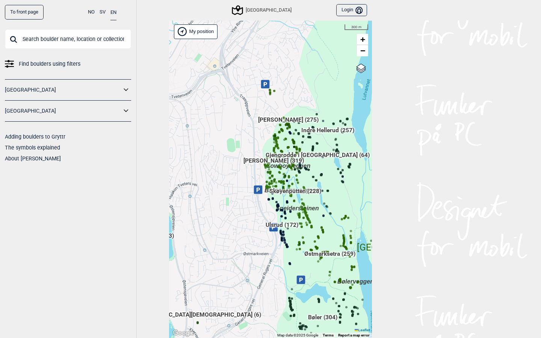
drag, startPoint x: 337, startPoint y: 216, endPoint x: 299, endPoint y: 231, distance: 41.0
click at [299, 231] on div "Hallingdal Gol Ål Stange Kolomoen Vallset Tangen Sørli Åsbygda Buskerud syd Kon…" at bounding box center [270, 180] width 203 height 318
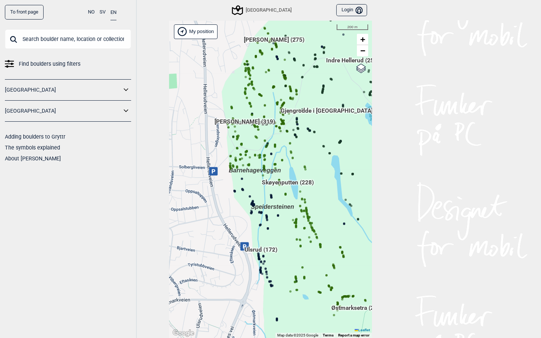
drag, startPoint x: 302, startPoint y: 164, endPoint x: 299, endPoint y: 156, distance: 7.9
click at [299, 156] on div "Hallingdal Gol Ål Stange Kolomoen Vallset Tangen Sørli Åsbygda Buskerud syd Kon…" at bounding box center [270, 180] width 203 height 318
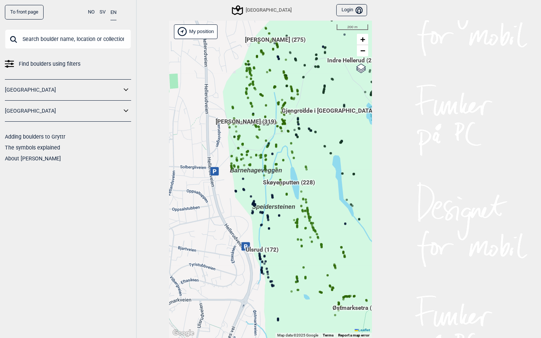
click at [274, 183] on span "Skøyenputten (228)" at bounding box center [289, 186] width 52 height 14
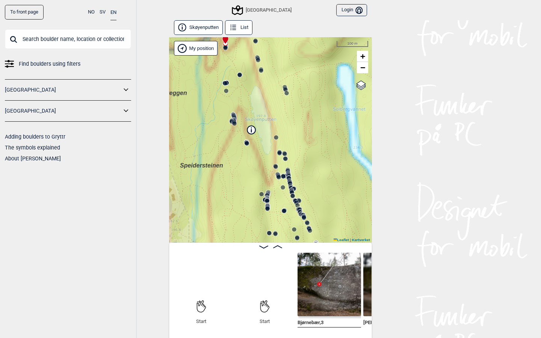
scroll to position [0, 59]
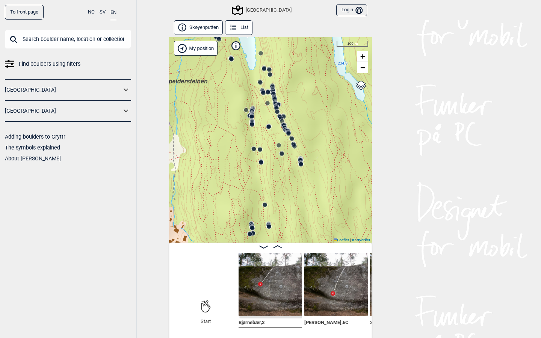
drag, startPoint x: 276, startPoint y: 202, endPoint x: 259, endPoint y: 111, distance: 92.3
click at [259, 111] on div "Speidersteinen Barnehageveggen Cowboyveggen Bølerveggen Sentrale Østmarka Bruke…" at bounding box center [270, 140] width 203 height 206
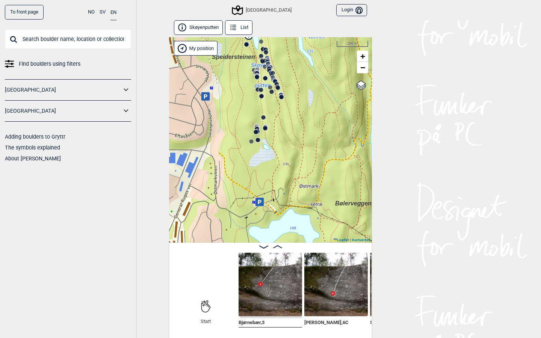
drag, startPoint x: 275, startPoint y: 158, endPoint x: 278, endPoint y: 120, distance: 38.1
click at [278, 120] on div "Speidersteinen Barnehageveggen Cowboyveggen Bølerveggen Sentrale Østmarka Bruke…" at bounding box center [270, 140] width 203 height 206
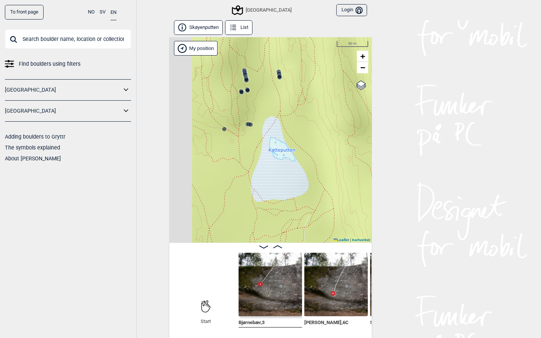
drag, startPoint x: 236, startPoint y: 120, endPoint x: 319, endPoint y: 139, distance: 85.2
click at [319, 139] on div "Speidersteinen Barnehageveggen Cowboyveggen Bølerveggen Sentrale Østmarka Bruke…" at bounding box center [270, 140] width 203 height 206
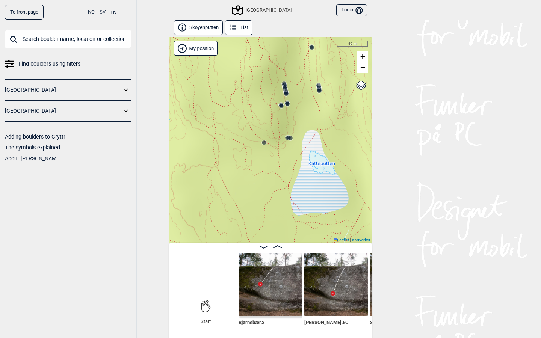
click at [264, 144] on circle at bounding box center [264, 143] width 5 height 5
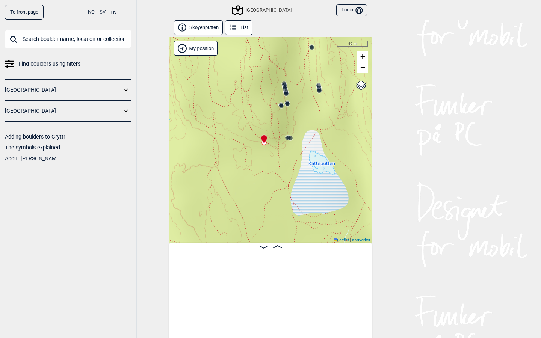
scroll to position [0, 12653]
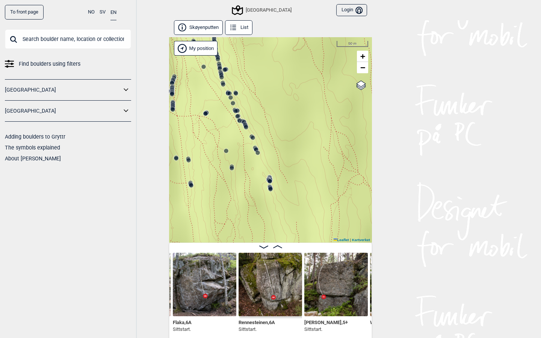
drag, startPoint x: 262, startPoint y: 212, endPoint x: 326, endPoint y: 179, distance: 72.1
click at [326, 179] on div "Speidersteinen Barnehageveggen Cowboyveggen Bølerveggen Sentrale Østmarka Bruke…" at bounding box center [270, 140] width 203 height 206
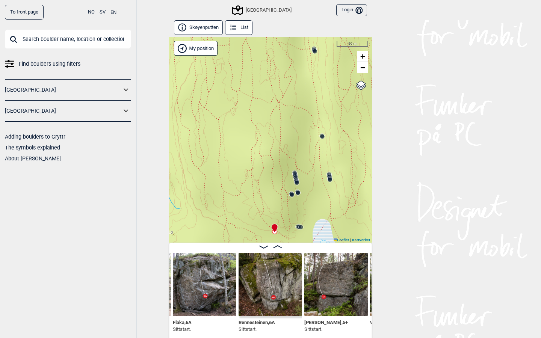
drag, startPoint x: 318, startPoint y: 177, endPoint x: 380, endPoint y: 73, distance: 120.2
click at [380, 73] on div "To front page NO SV EN Find boulders using filters Norge Sverige Adding boulder…" at bounding box center [270, 169] width 541 height 338
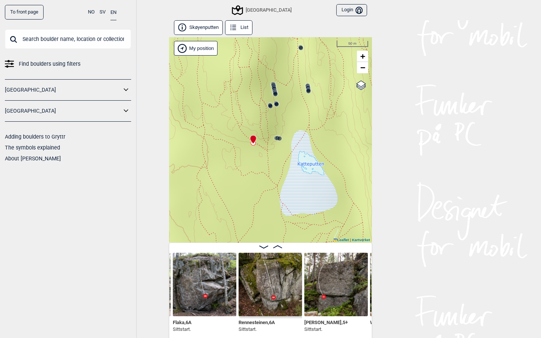
drag, startPoint x: 320, startPoint y: 150, endPoint x: 296, endPoint y: 63, distance: 90.0
click at [296, 63] on div "Speidersteinen Barnehageveggen Cowboyveggen Bølerveggen Sentrale Østmarka Bruke…" at bounding box center [270, 140] width 203 height 206
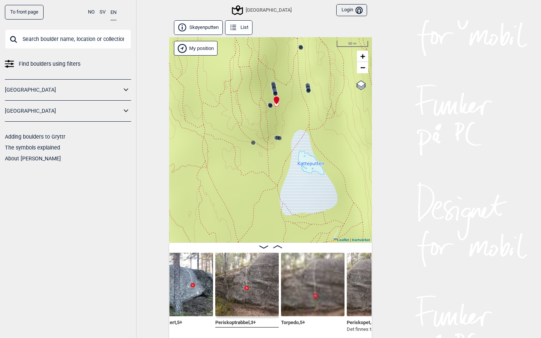
scroll to position [0, 13137]
click at [278, 246] on icon at bounding box center [277, 247] width 9 height 3
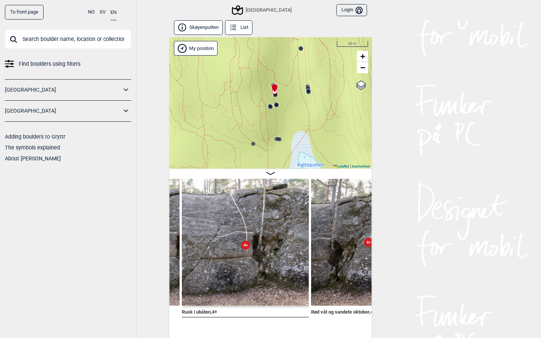
scroll to position [0, 14079]
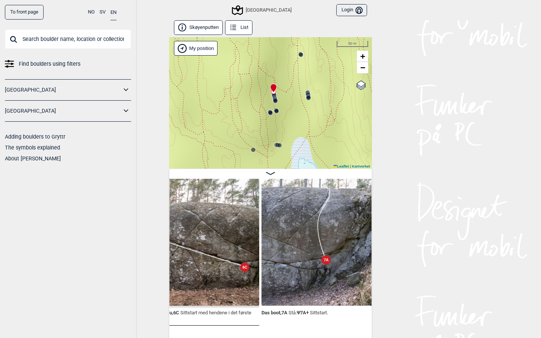
scroll to position [0, 14849]
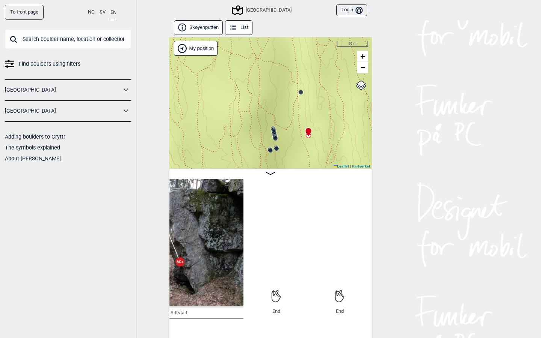
scroll to position [0, 16081]
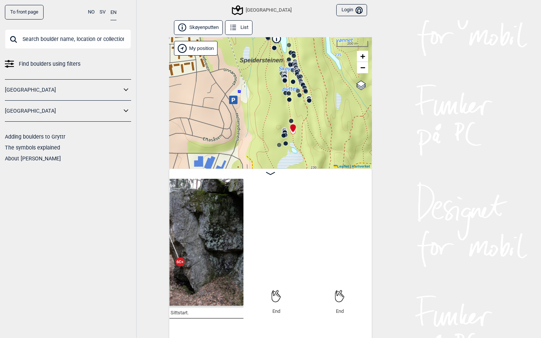
drag, startPoint x: 321, startPoint y: 129, endPoint x: 304, endPoint y: 117, distance: 20.5
click at [304, 117] on div "Speidersteinen Barnehageveggen Cowboyveggen Bølerveggen Sentrale Østmarka Bruke…" at bounding box center [270, 103] width 203 height 132
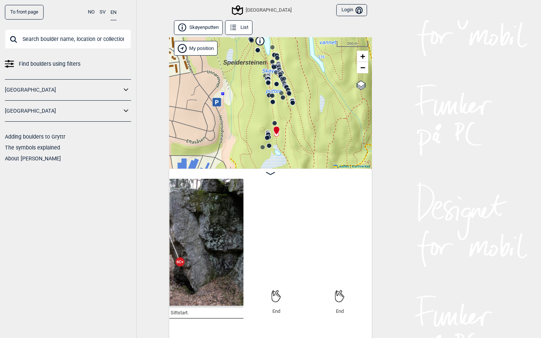
drag, startPoint x: 299, startPoint y: 116, endPoint x: 285, endPoint y: 124, distance: 16.3
click at [285, 124] on div "Speidersteinen Barnehageveggen Cowboyveggen Bølerveggen Sentrale Østmarka Bruke…" at bounding box center [270, 103] width 203 height 132
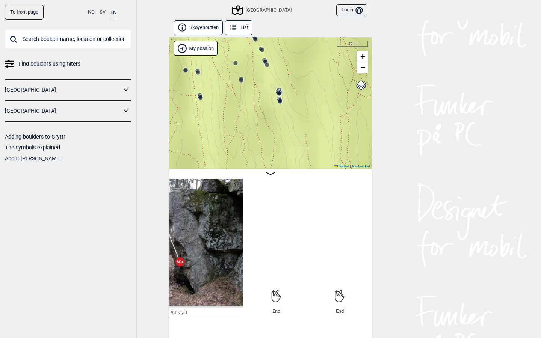
drag, startPoint x: 273, startPoint y: 110, endPoint x: 306, endPoint y: 111, distance: 33.5
click at [306, 111] on div "Speidersteinen Barnehageveggen Cowboyveggen Bølerveggen Sentrale Østmarka Bruke…" at bounding box center [270, 103] width 203 height 132
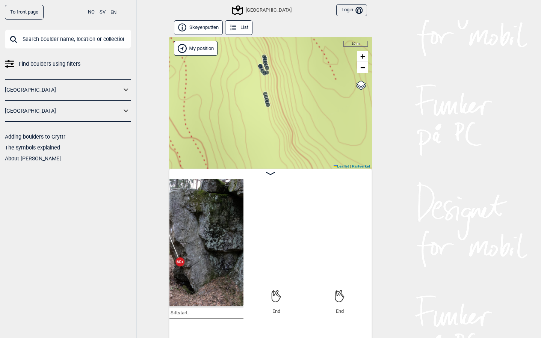
drag, startPoint x: 279, startPoint y: 98, endPoint x: 352, endPoint y: 132, distance: 81.3
click at [352, 132] on div "Speidersteinen Barnehageveggen Cowboyveggen Bølerveggen Sentrale Østmarka Bruke…" at bounding box center [270, 103] width 203 height 132
click at [276, 109] on circle at bounding box center [276, 107] width 5 height 5
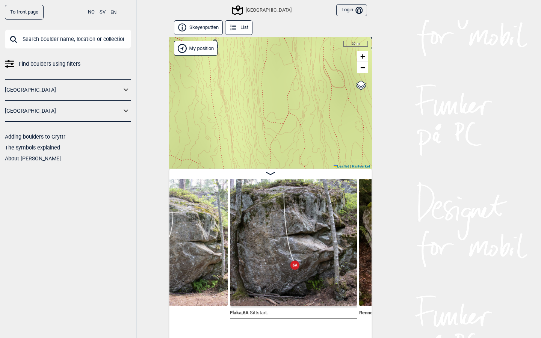
scroll to position [0, 12711]
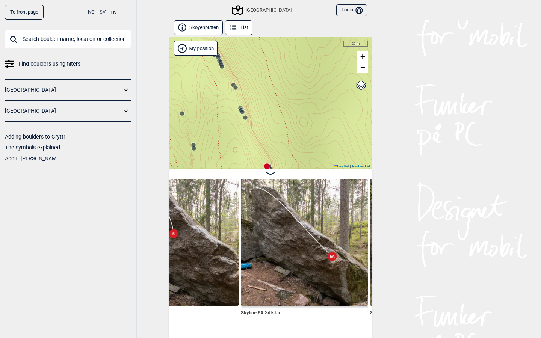
scroll to position [0, 12328]
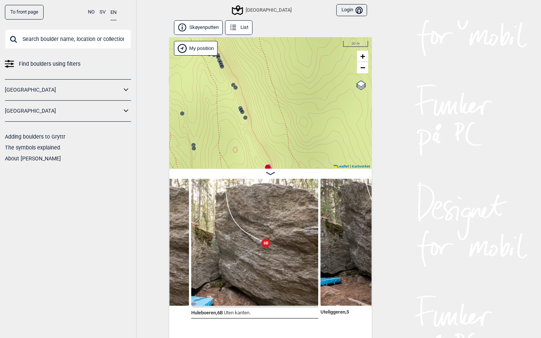
scroll to position [0, 12249]
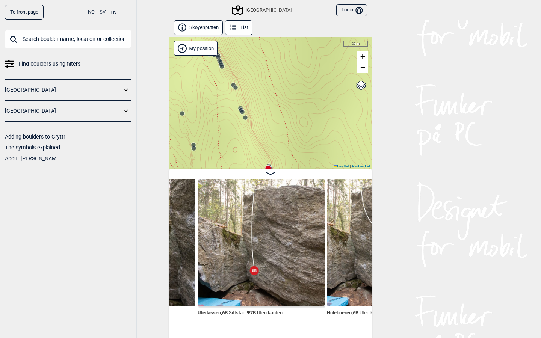
scroll to position [0, 12182]
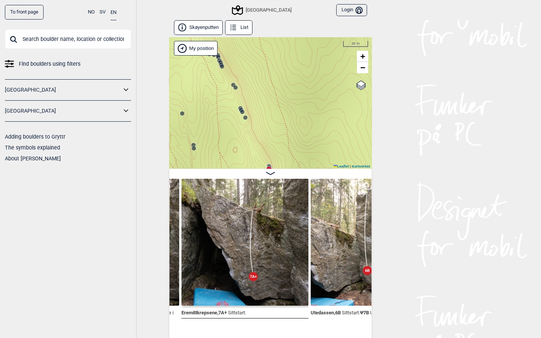
scroll to position [0, 12132]
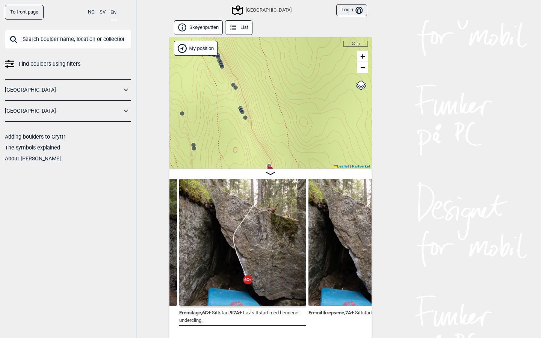
scroll to position [0, 12074]
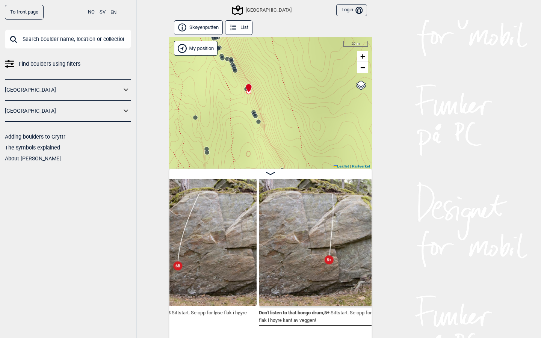
scroll to position [0, 11105]
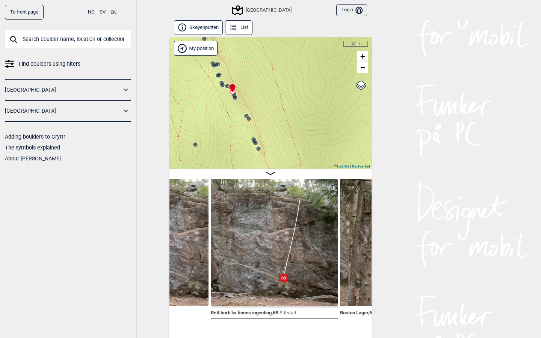
scroll to position [0, 10834]
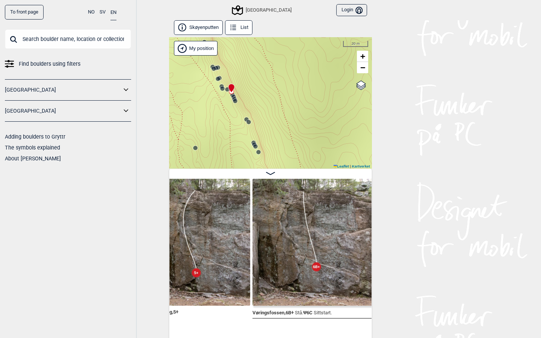
scroll to position [0, 10730]
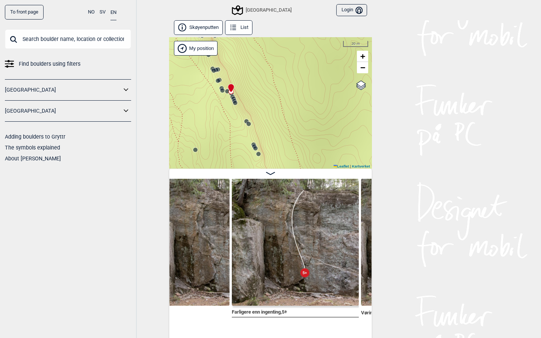
scroll to position [0, 10687]
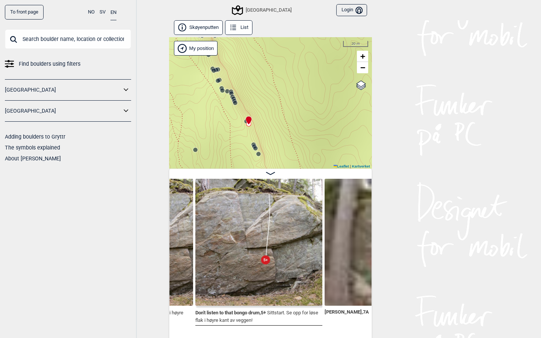
scroll to position [0, 11662]
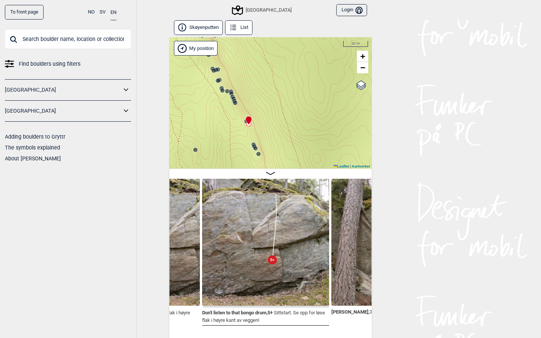
scroll to position [0, 11622]
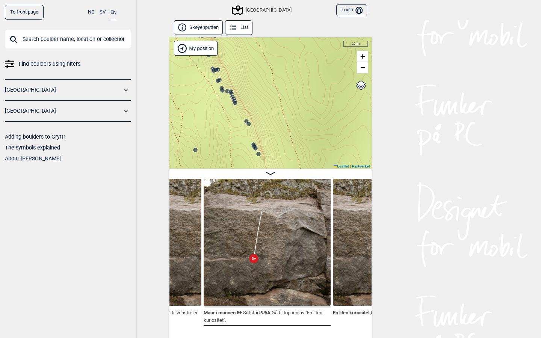
scroll to position [0, 12924]
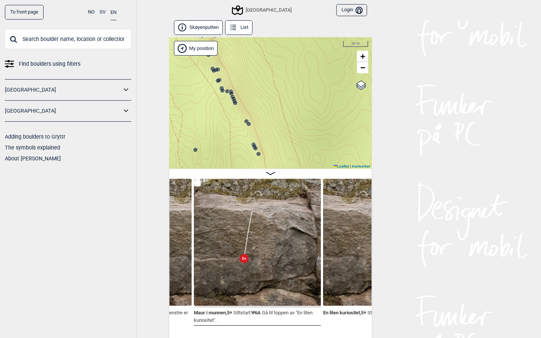
drag, startPoint x: 290, startPoint y: 129, endPoint x: 290, endPoint y: 30, distance: 98.1
click at [290, 30] on div "Skøyenputten List Speidersteinen Barnehageveggen Cowboyveggen Bølerveggen Sentr…" at bounding box center [270, 180] width 203 height 320
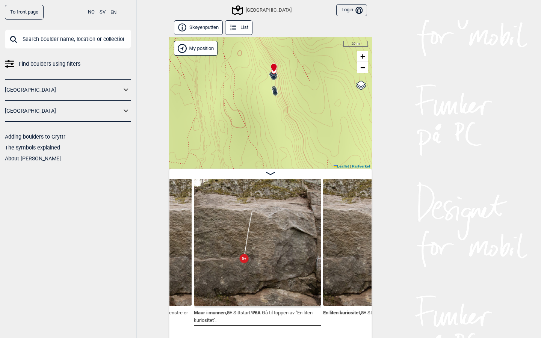
drag, startPoint x: 300, startPoint y: 94, endPoint x: 292, endPoint y: 62, distance: 33.7
click at [292, 62] on div "Speidersteinen Barnehageveggen Cowboyveggen Bølerveggen Sentrale Østmarka Bruke…" at bounding box center [270, 103] width 203 height 132
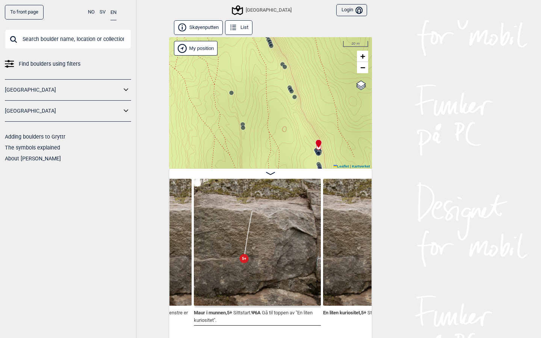
drag, startPoint x: 279, startPoint y: 83, endPoint x: 324, endPoint y: 159, distance: 88.2
click at [324, 159] on div "Speidersteinen Barnehageveggen Cowboyveggen Bølerveggen Sentrale Østmarka Bruke…" at bounding box center [270, 103] width 203 height 132
click at [295, 100] on div at bounding box center [295, 97] width 6 height 6
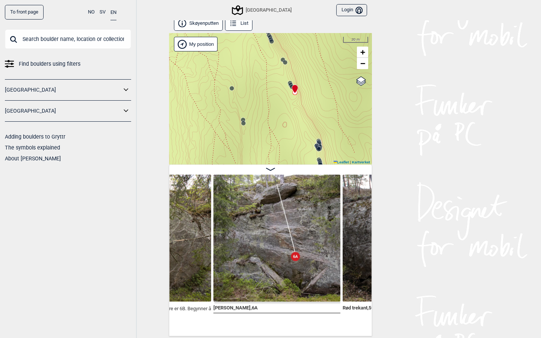
scroll to position [4, 0]
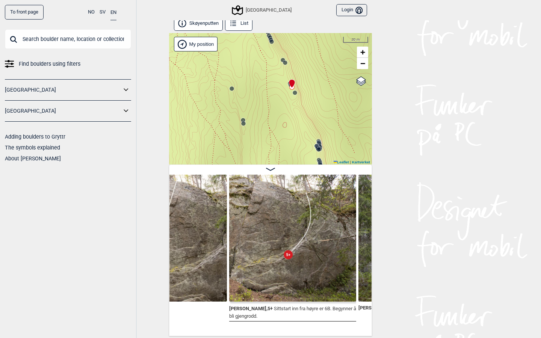
scroll to position [0, 11983]
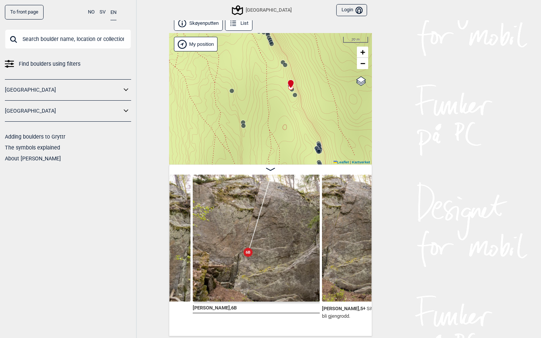
scroll to position [0, 11887]
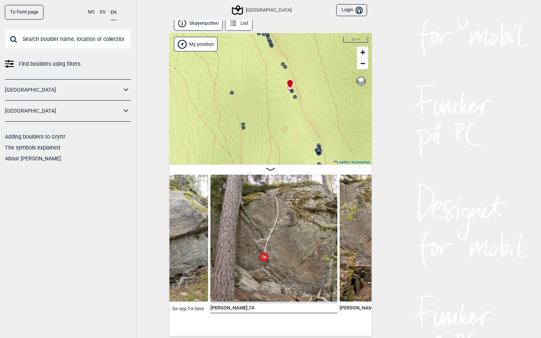
scroll to position [0, 11743]
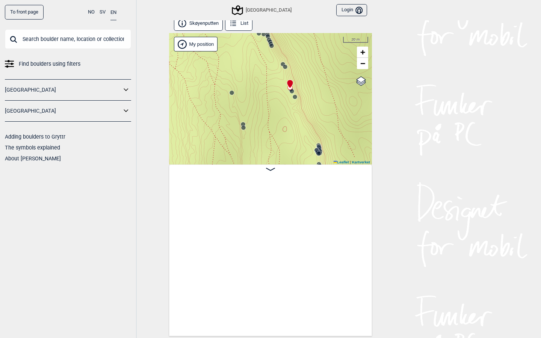
scroll to position [0, 11743]
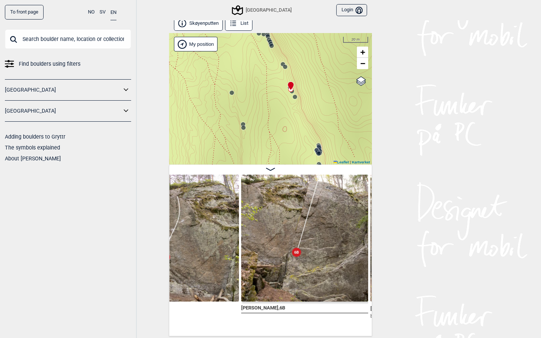
scroll to position [0, 11842]
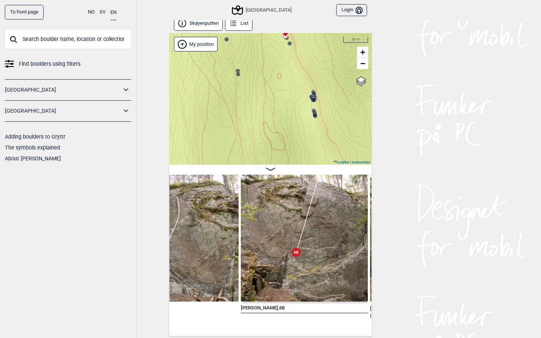
drag, startPoint x: 276, startPoint y: 102, endPoint x: 270, endPoint y: 48, distance: 53.7
click at [270, 48] on div "Speidersteinen Barnehageveggen Cowboyveggen Bølerveggen Sentrale Østmarka Bruke…" at bounding box center [270, 99] width 203 height 132
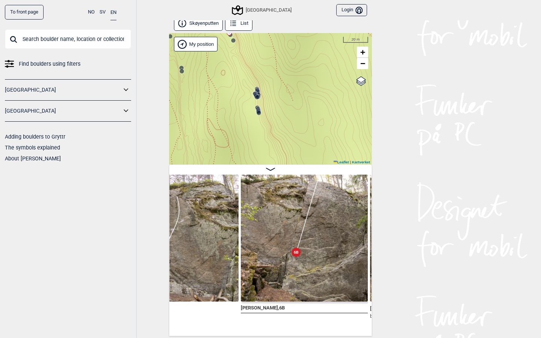
drag, startPoint x: 270, startPoint y: 102, endPoint x: 214, endPoint y: 99, distance: 56.5
click at [214, 99] on div "Speidersteinen Barnehageveggen Cowboyveggen Bølerveggen Sentrale Østmarka Bruke…" at bounding box center [270, 99] width 203 height 132
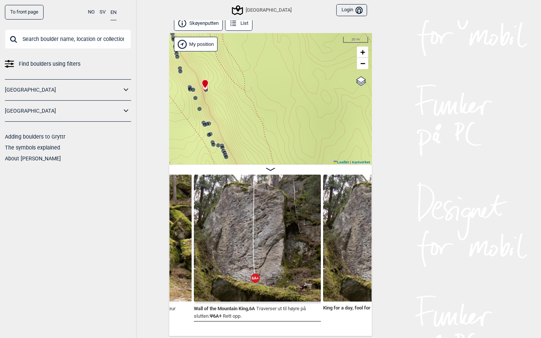
scroll to position [0, 9898]
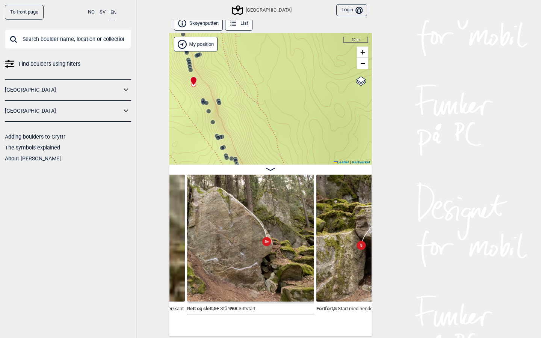
scroll to position [0, 9583]
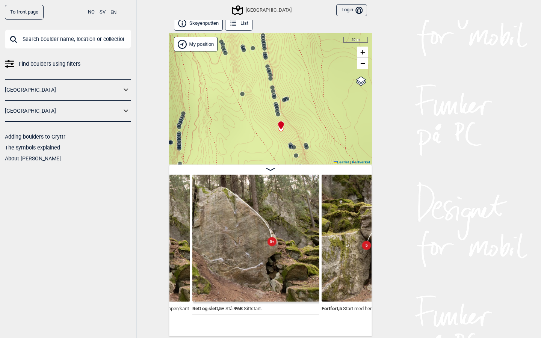
drag, startPoint x: 243, startPoint y: 130, endPoint x: 328, endPoint y: 171, distance: 95.2
click at [328, 171] on div "Skøyenputten List Speidersteinen Barnehageveggen Cowboyveggen Bølerveggen Sentr…" at bounding box center [270, 176] width 203 height 320
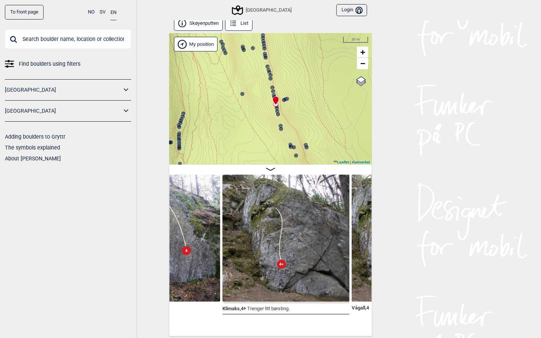
scroll to position [0, 9169]
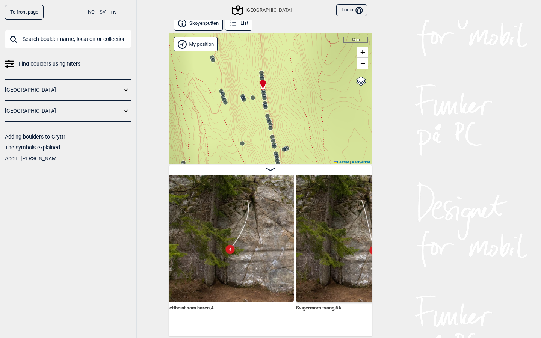
scroll to position [0, 7826]
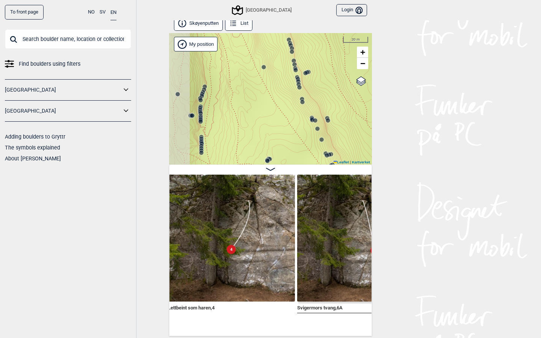
drag, startPoint x: 273, startPoint y: 136, endPoint x: 287, endPoint y: 48, distance: 89.1
click at [292, 59] on circle at bounding box center [294, 61] width 5 height 5
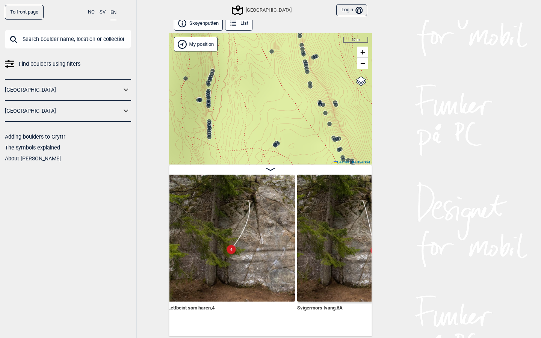
drag, startPoint x: 256, startPoint y: 74, endPoint x: 300, endPoint y: 56, distance: 48.2
click at [300, 56] on div "Speidersteinen Barnehageveggen Cowboyveggen Bølerveggen Sentrale Østmarka Bruke…" at bounding box center [270, 99] width 203 height 132
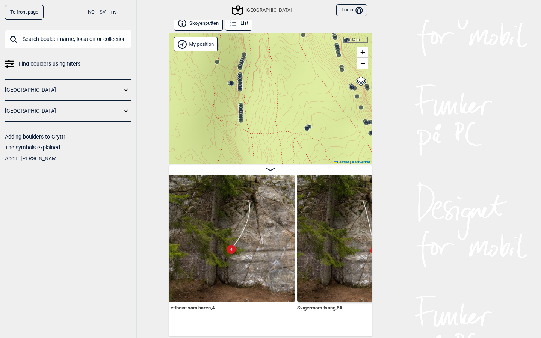
click at [242, 120] on circle at bounding box center [241, 120] width 5 height 5
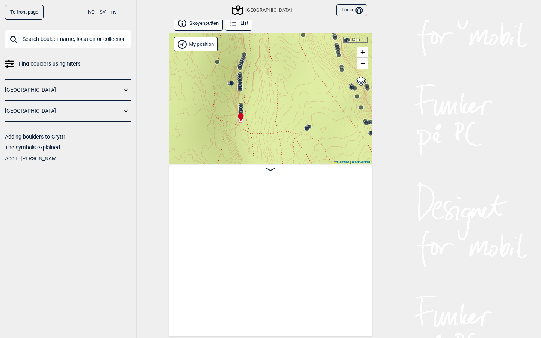
scroll to position [0, 3851]
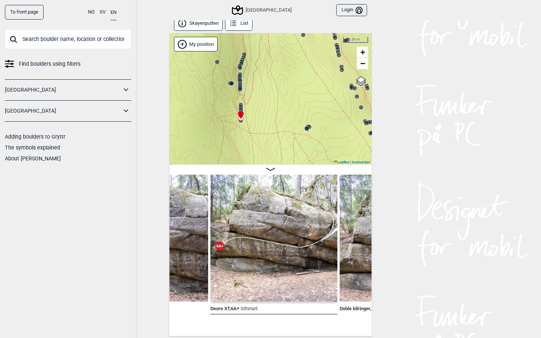
scroll to position [0, 3978]
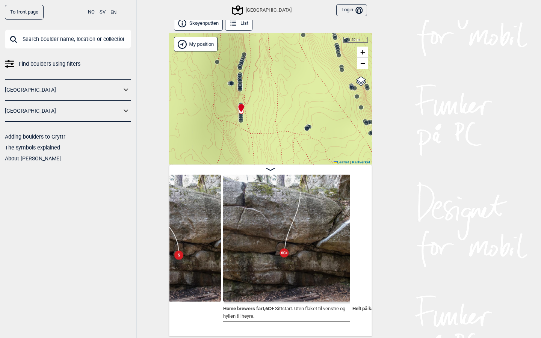
scroll to position [0, 4353]
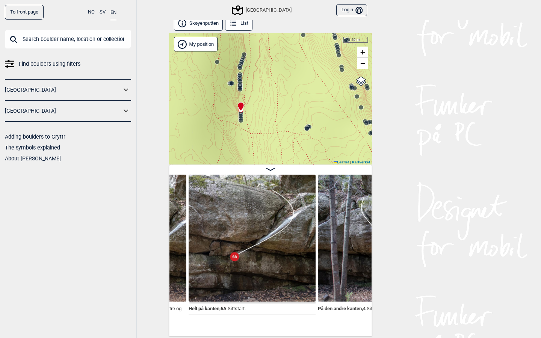
scroll to position [0, 4518]
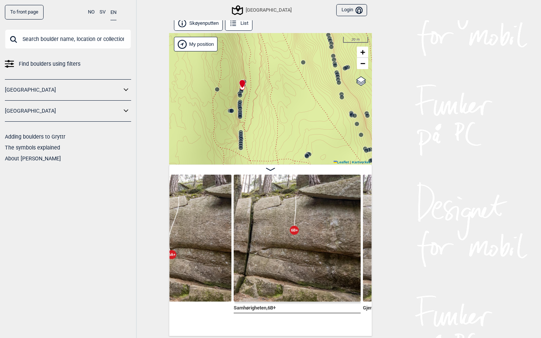
scroll to position [0, 6800]
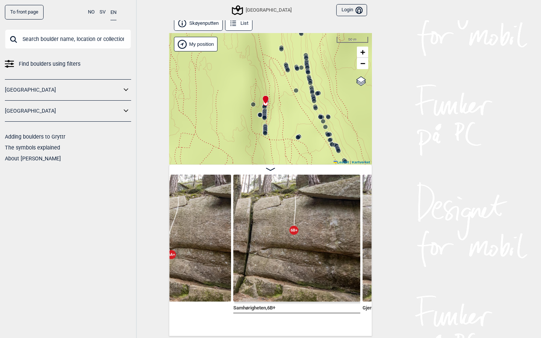
drag, startPoint x: 276, startPoint y: 114, endPoint x: 259, endPoint y: 58, distance: 58.1
click at [260, 58] on div "Speidersteinen Barnehageveggen Cowboyveggen Bølerveggen Sentrale Østmarka Bruke…" at bounding box center [270, 99] width 203 height 132
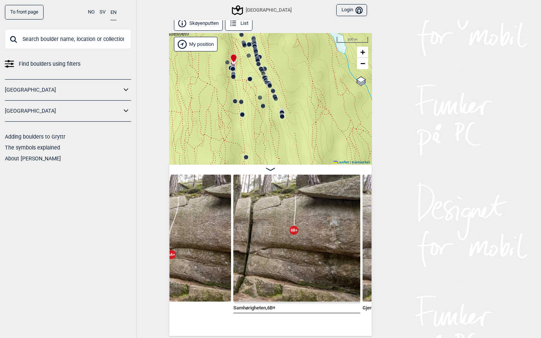
drag, startPoint x: 284, startPoint y: 106, endPoint x: 221, endPoint y: 82, distance: 68.1
click at [222, 82] on div "Speidersteinen Barnehageveggen Cowboyveggen Bølerveggen Sentrale Østmarka Bruke…" at bounding box center [270, 99] width 203 height 132
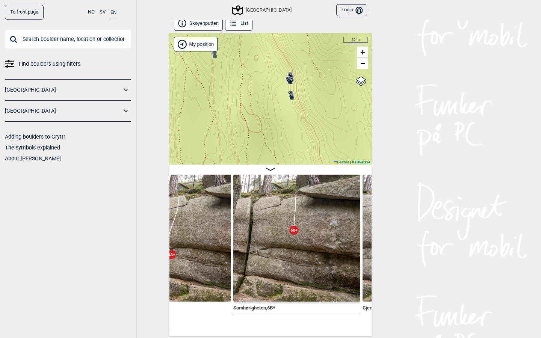
drag, startPoint x: 268, startPoint y: 62, endPoint x: 240, endPoint y: 119, distance: 63.4
click at [240, 119] on div "Speidersteinen Barnehageveggen Cowboyveggen Bølerveggen Sentrale Østmarka Bruke…" at bounding box center [270, 99] width 203 height 132
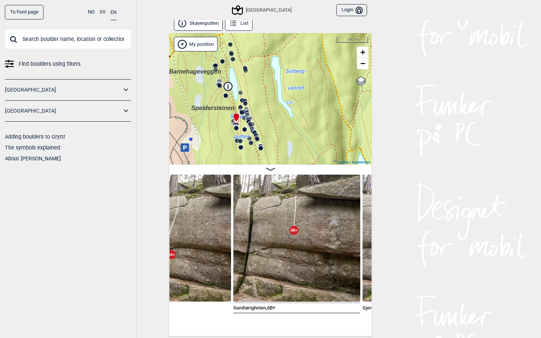
click at [220, 85] on circle at bounding box center [220, 86] width 5 height 5
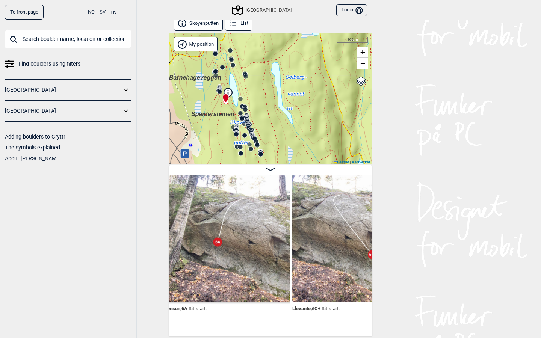
scroll to position [4, 0]
